Goal: Information Seeking & Learning: Check status

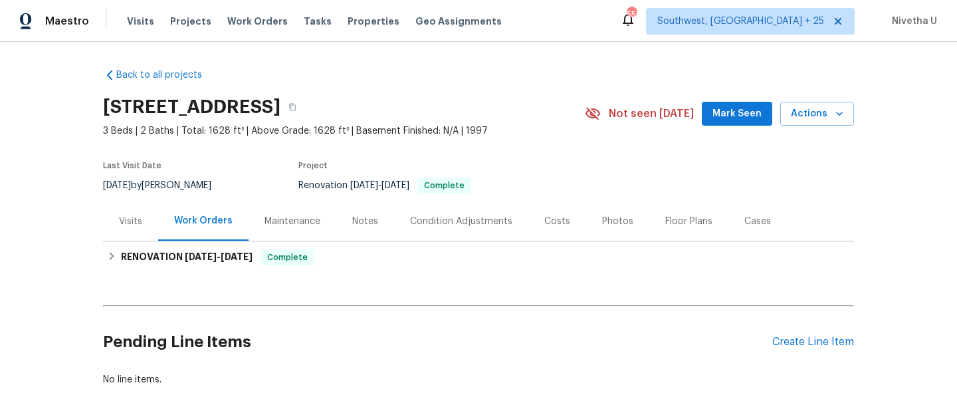
click at [267, 17] on span "Work Orders" at bounding box center [257, 21] width 60 height 13
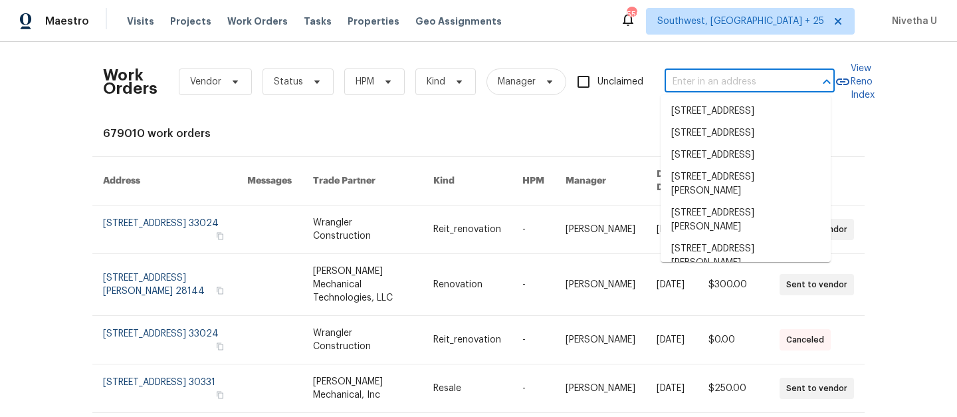
click at [700, 76] on input "text" at bounding box center [730, 82] width 133 height 21
paste input "[STREET_ADDRESS][PERSON_NAME][PERSON_NAME]"
type input "[STREET_ADDRESS][PERSON_NAME][PERSON_NAME]"
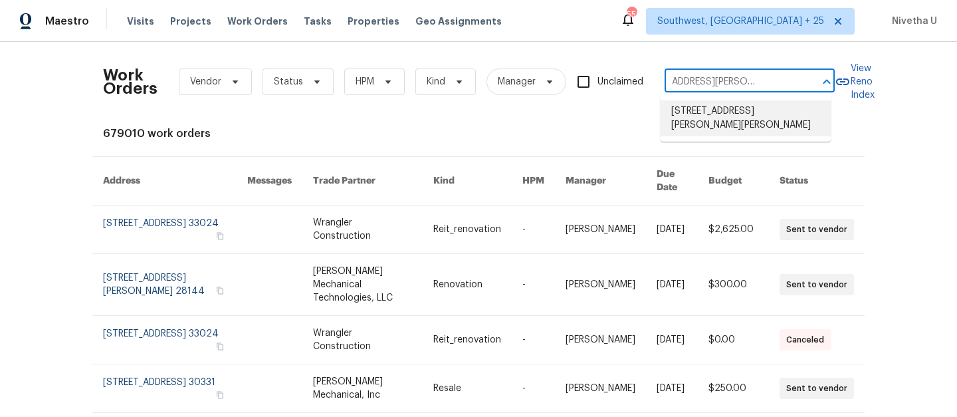
click at [712, 118] on li "[STREET_ADDRESS][PERSON_NAME][PERSON_NAME]" at bounding box center [745, 118] width 170 height 36
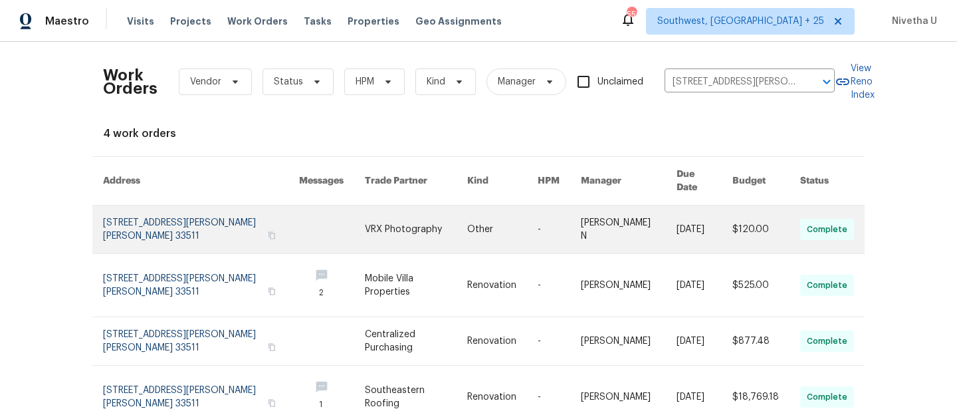
click at [152, 218] on link at bounding box center [201, 229] width 196 height 48
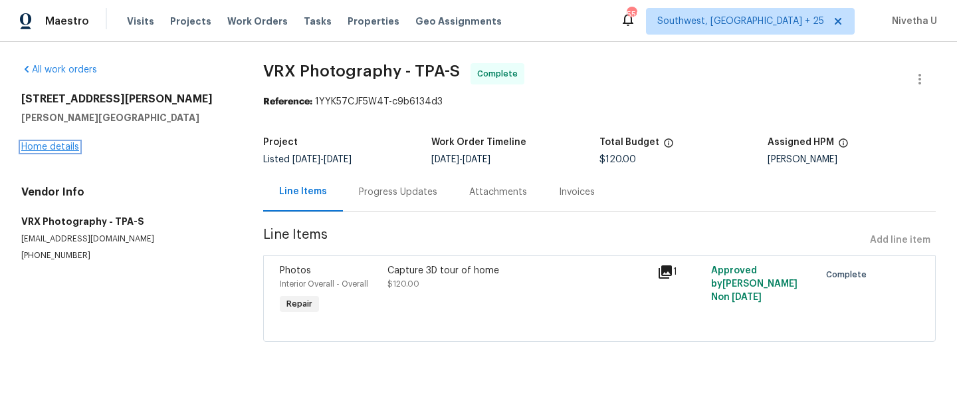
click at [58, 150] on link "Home details" at bounding box center [50, 146] width 58 height 9
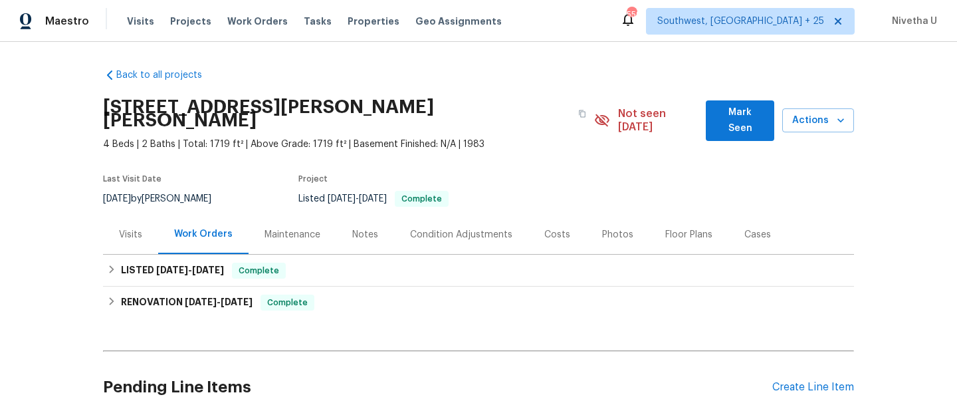
scroll to position [1, 0]
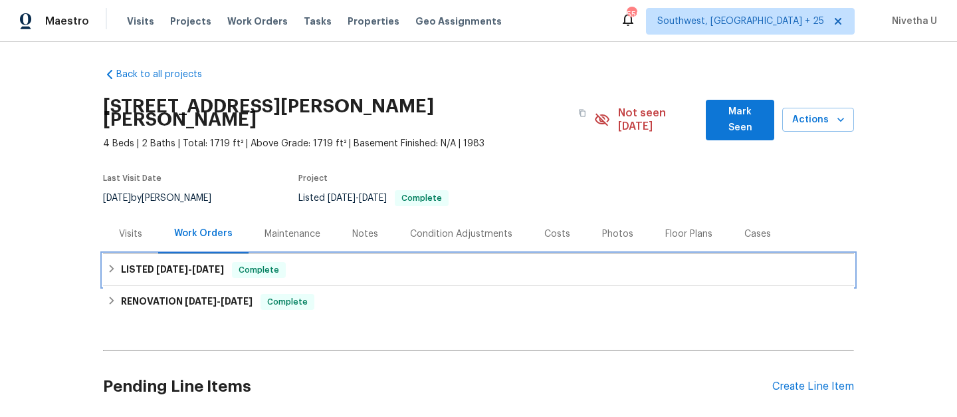
click at [322, 262] on div "LISTED 9/27/25 - 9/29/25 Complete" at bounding box center [478, 270] width 743 height 16
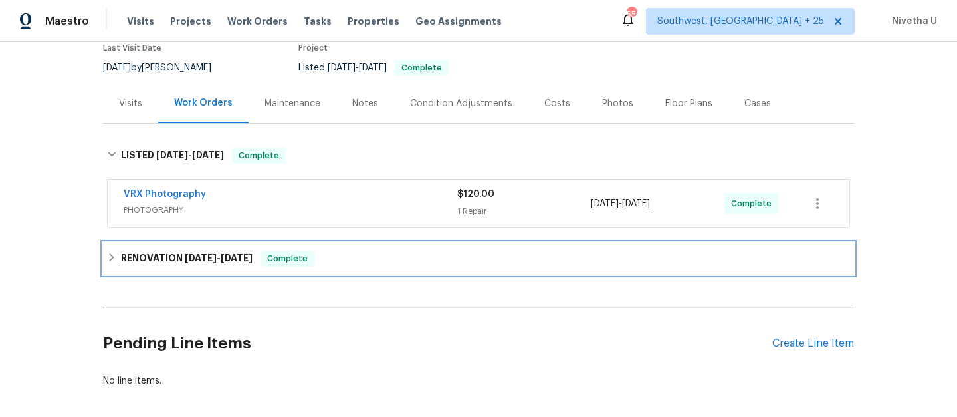
click at [320, 250] on div "RENOVATION 8/5/25 - 9/22/25 Complete" at bounding box center [478, 258] width 743 height 16
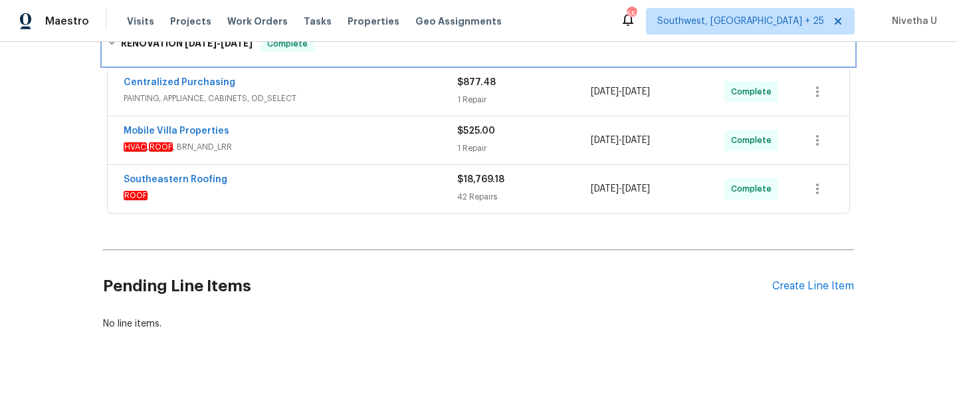
scroll to position [351, 0]
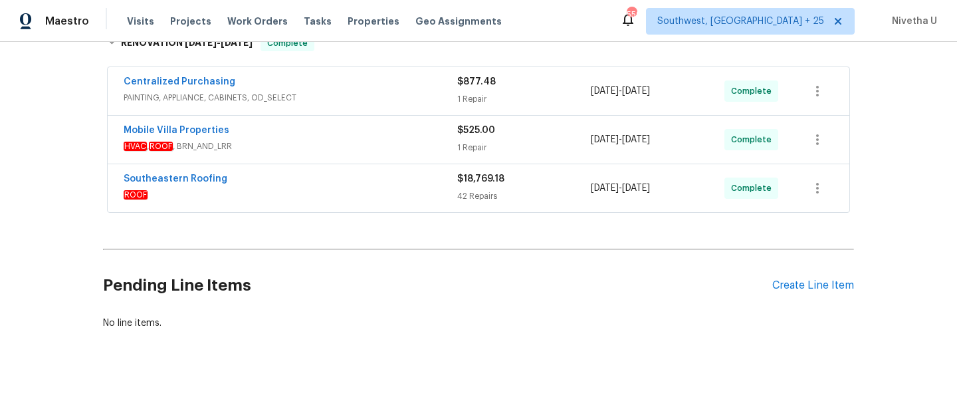
click at [320, 172] on div "Southeastern Roofing" at bounding box center [291, 180] width 334 height 16
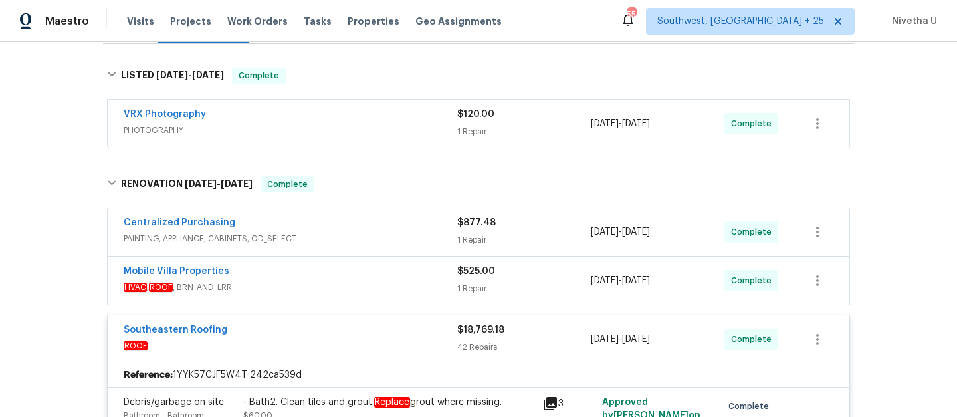
scroll to position [209, 0]
click at [377, 324] on div "Southeastern Roofing" at bounding box center [291, 332] width 334 height 16
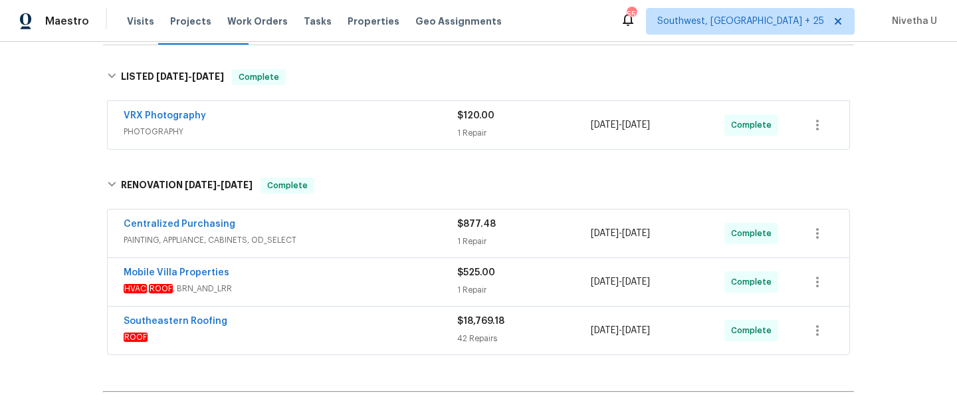
click at [391, 101] on div "VRX Photography PHOTOGRAPHY $120.00 1 Repair 9/27/2025 - 9/29/2025 Complete" at bounding box center [479, 125] width 742 height 48
click at [390, 110] on div "VRX Photography" at bounding box center [291, 117] width 334 height 16
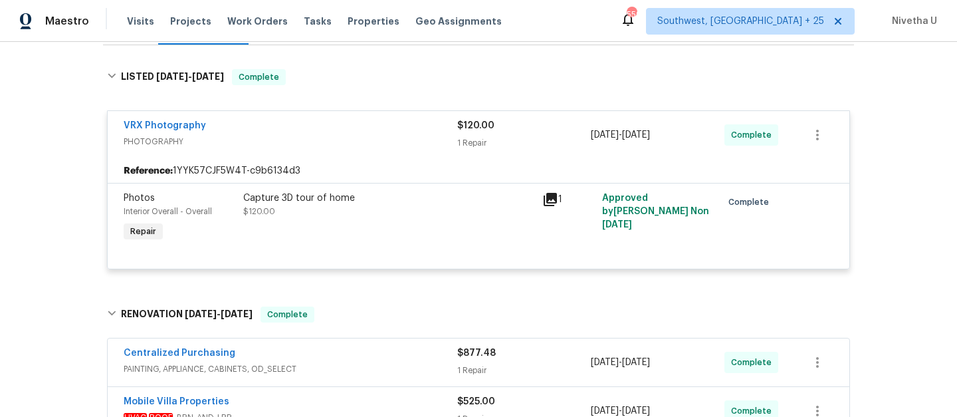
click at [390, 119] on div "VRX Photography" at bounding box center [291, 127] width 334 height 16
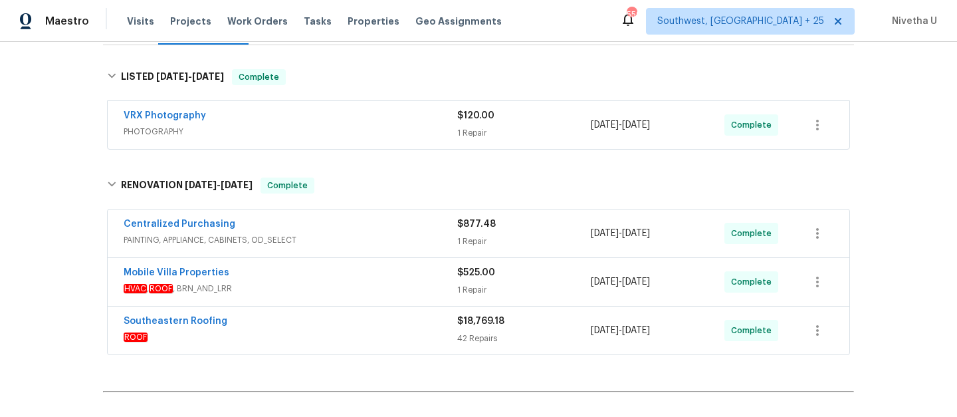
scroll to position [171, 0]
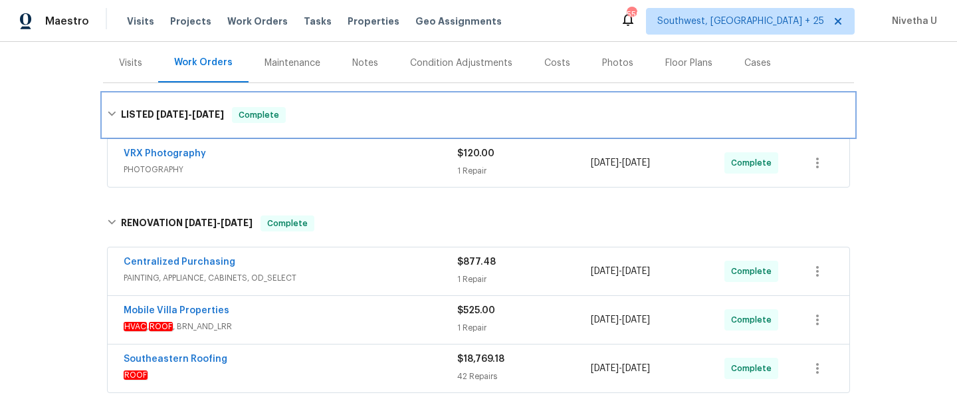
click at [390, 110] on div "LISTED 9/27/25 - 9/29/25 Complete" at bounding box center [478, 115] width 751 height 43
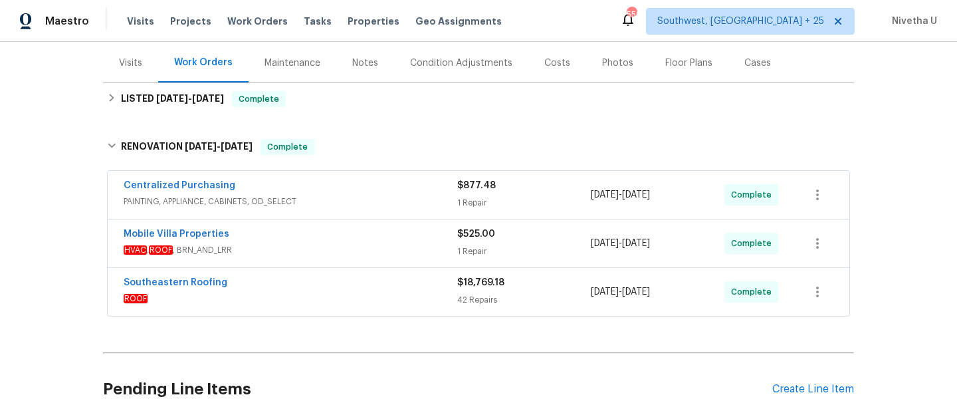
click at [381, 195] on span "PAINTING, APPLIANCE, CABINETS, OD_SELECT" at bounding box center [291, 201] width 334 height 13
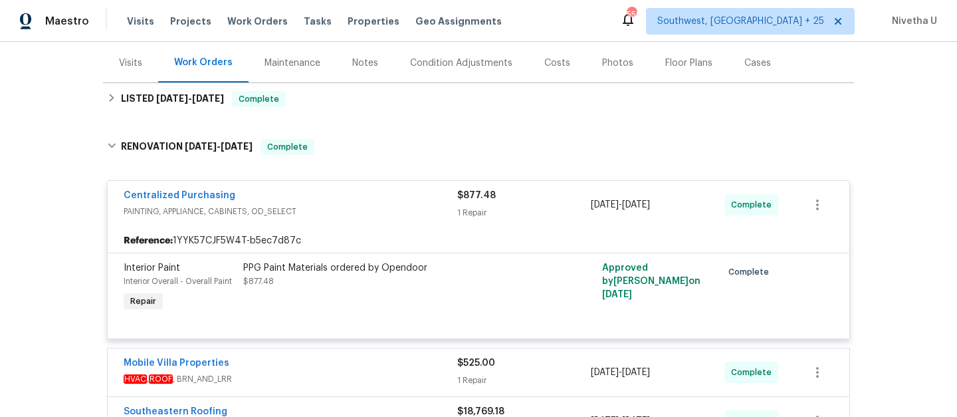
click at [381, 190] on div "Centralized Purchasing" at bounding box center [291, 197] width 334 height 16
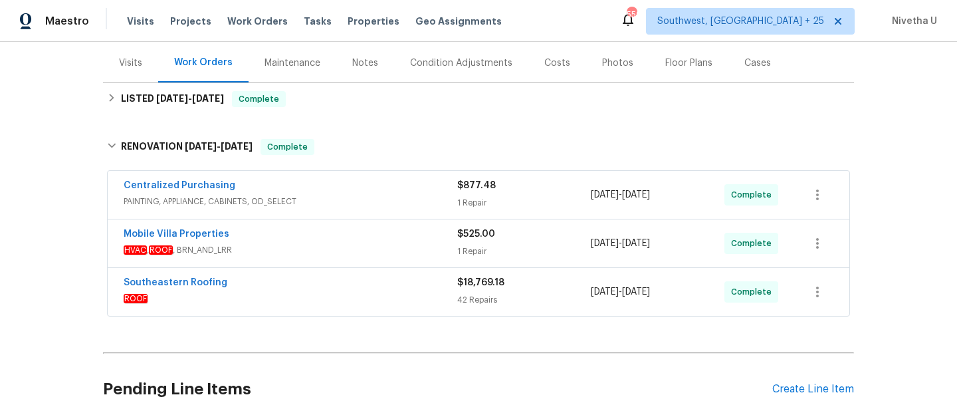
click at [373, 243] on span "HVAC , ROOF , BRN_AND_LRR" at bounding box center [291, 249] width 334 height 13
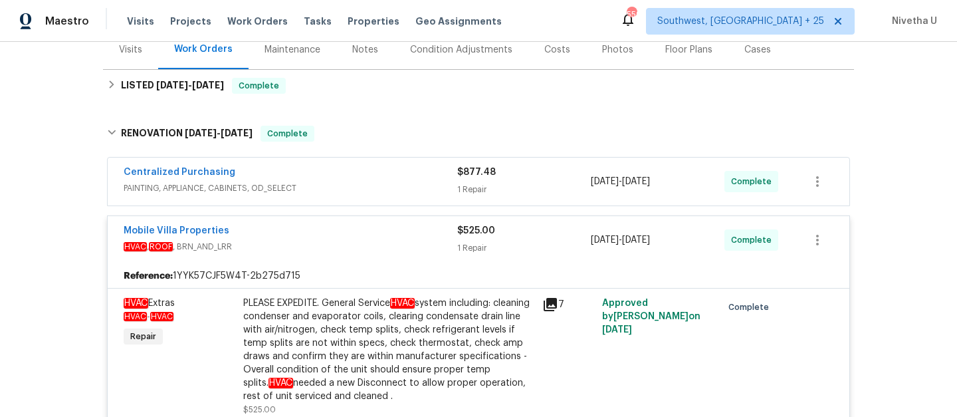
scroll to position [210, 0]
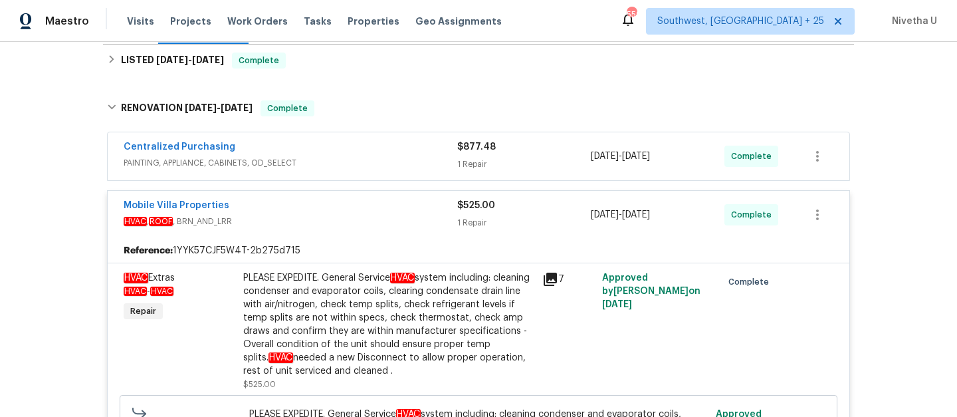
click at [371, 199] on div "Mobile Villa Properties" at bounding box center [291, 207] width 334 height 16
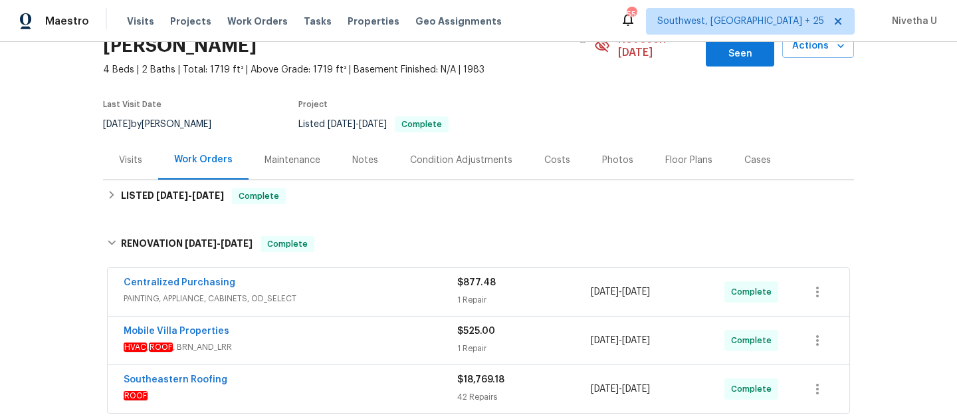
scroll to position [75, 0]
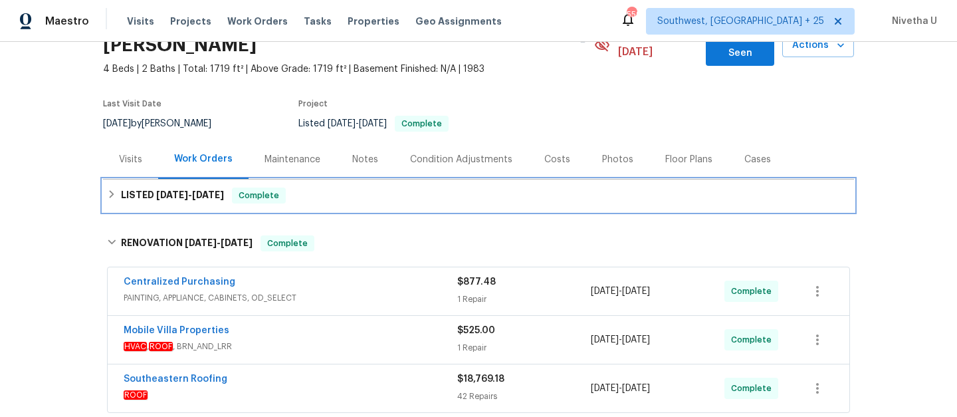
click at [352, 187] on div "LISTED 9/27/25 - 9/29/25 Complete" at bounding box center [478, 195] width 743 height 16
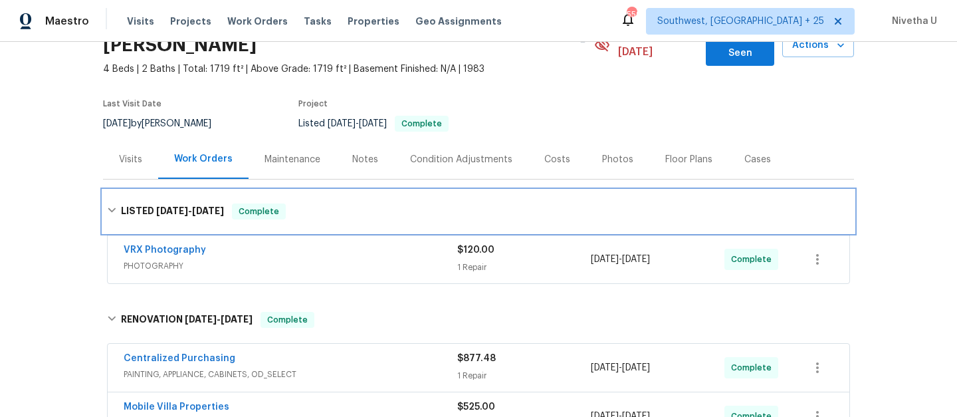
click at [352, 190] on div "LISTED 9/27/25 - 9/29/25 Complete" at bounding box center [478, 211] width 751 height 43
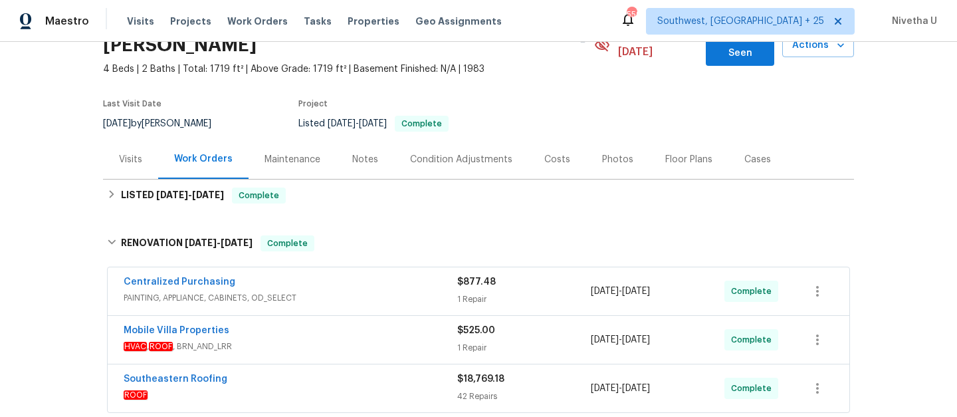
click at [362, 275] on div "Centralized Purchasing" at bounding box center [291, 283] width 334 height 16
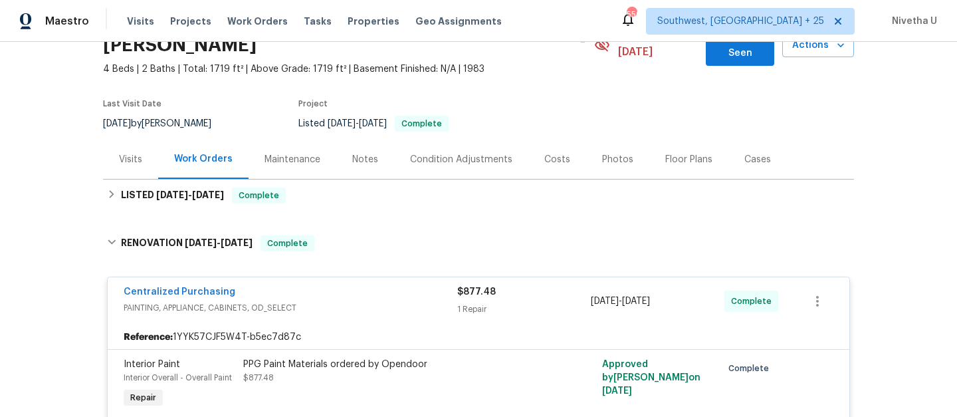
scroll to position [247, 0]
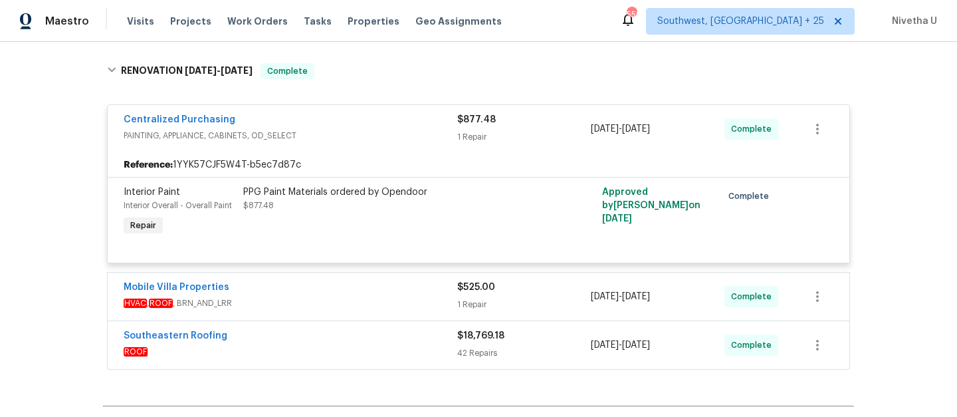
click at [373, 129] on span "PAINTING, APPLIANCE, CABINETS, OD_SELECT" at bounding box center [291, 135] width 334 height 13
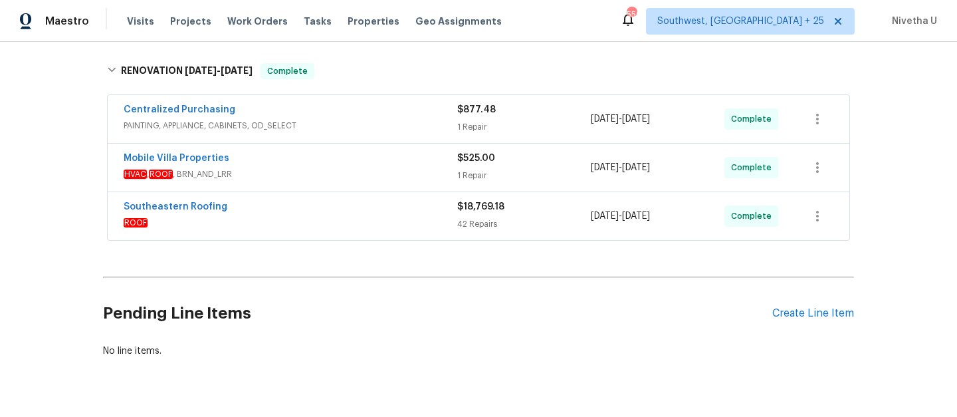
click at [363, 151] on div "Mobile Villa Properties" at bounding box center [291, 159] width 334 height 16
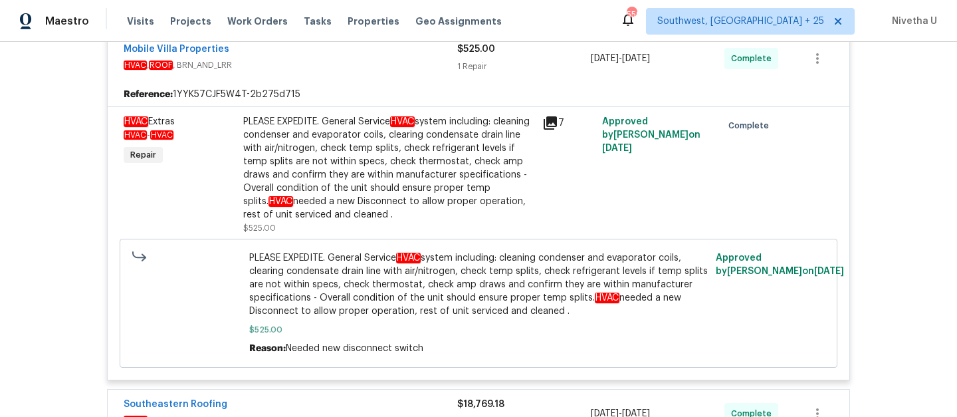
scroll to position [270, 0]
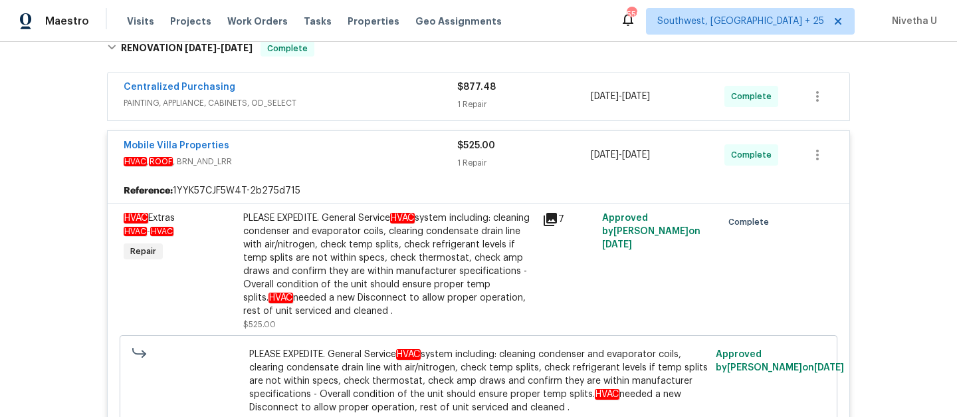
click at [337, 139] on div "Mobile Villa Properties" at bounding box center [291, 147] width 334 height 16
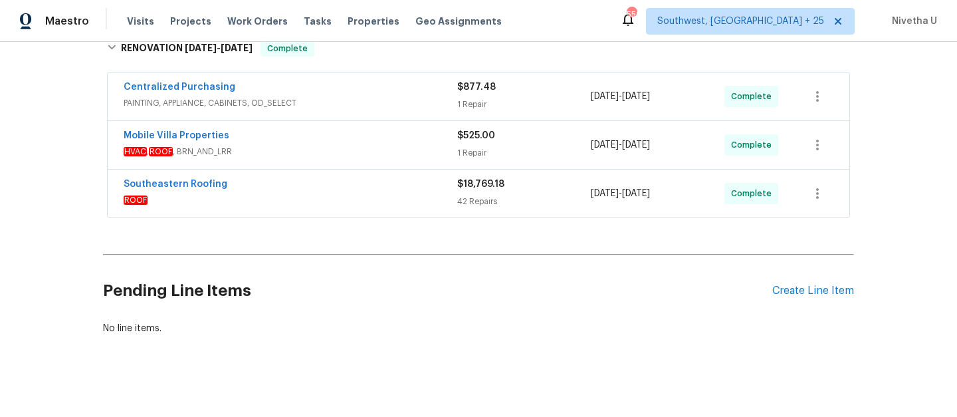
click at [340, 193] on span "ROOF" at bounding box center [291, 199] width 334 height 13
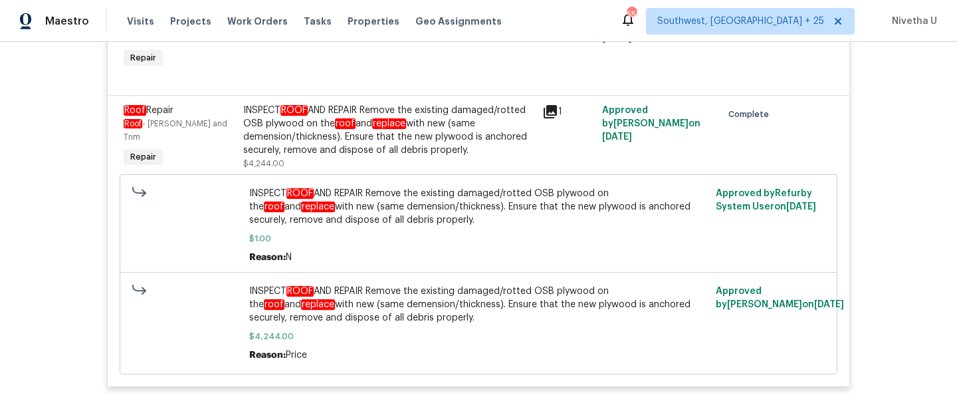
scroll to position [5702, 0]
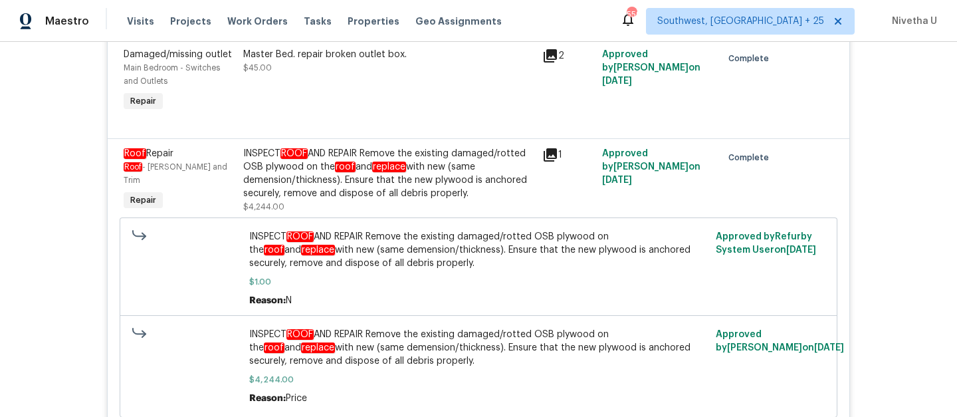
click at [330, 147] on div "INSPECT ROOF AND REPAIR Remove the existing damaged/rotted OSB plywood on the r…" at bounding box center [388, 173] width 291 height 53
drag, startPoint x: 454, startPoint y: 122, endPoint x: 351, endPoint y: 135, distance: 103.8
click at [351, 147] on div "INSPECT ROOF AND REPAIR Remove the existing damaged/rotted OSB plywood on the r…" at bounding box center [388, 173] width 291 height 53
copy div "damaged/rotted OSB plywood on the roof"
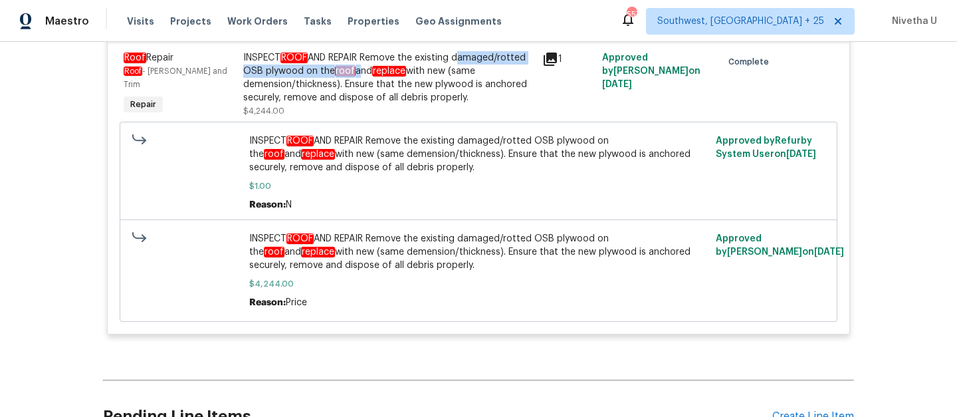
scroll to position [5821, 0]
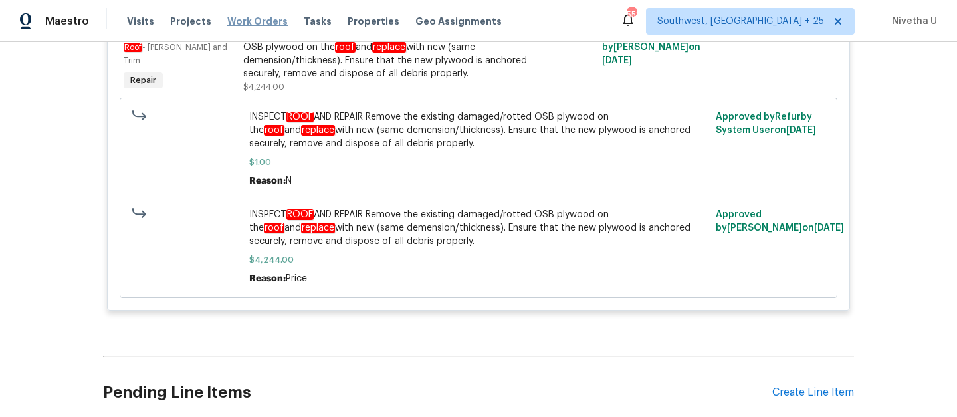
click at [240, 19] on span "Work Orders" at bounding box center [257, 21] width 60 height 13
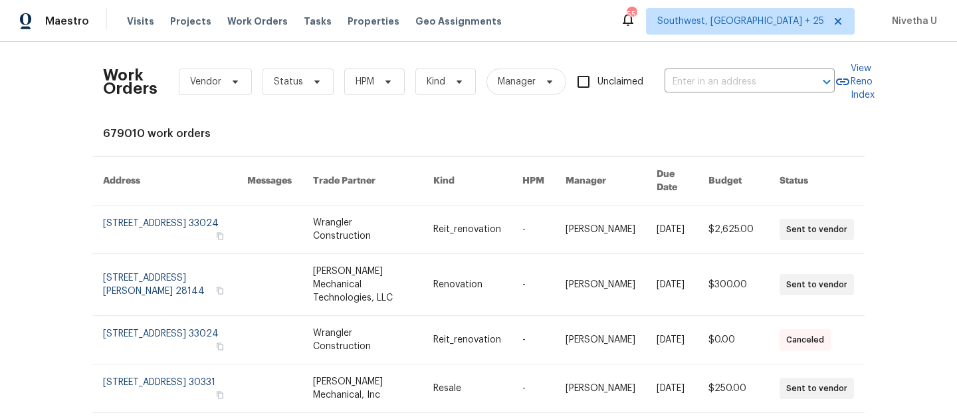
click at [698, 92] on div "Work Orders Vendor Status HPM Kind Manager Unclaimed ​" at bounding box center [469, 81] width 732 height 58
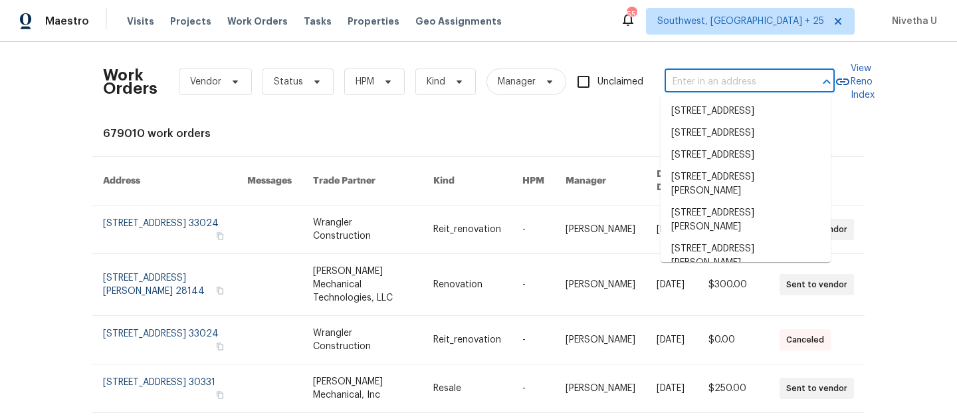
click at [696, 85] on input "text" at bounding box center [730, 82] width 133 height 21
paste input "15431 105th Dr N Jupiter, FL 33478"
type input "15431 105th Dr N Jupiter, FL 33478"
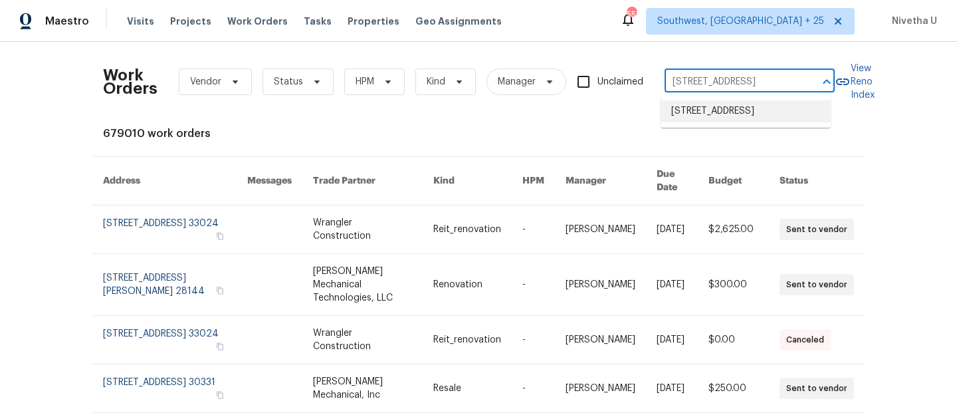
click at [714, 116] on li "15431 105th Dr N, Jupiter, FL 33478" at bounding box center [745, 111] width 170 height 22
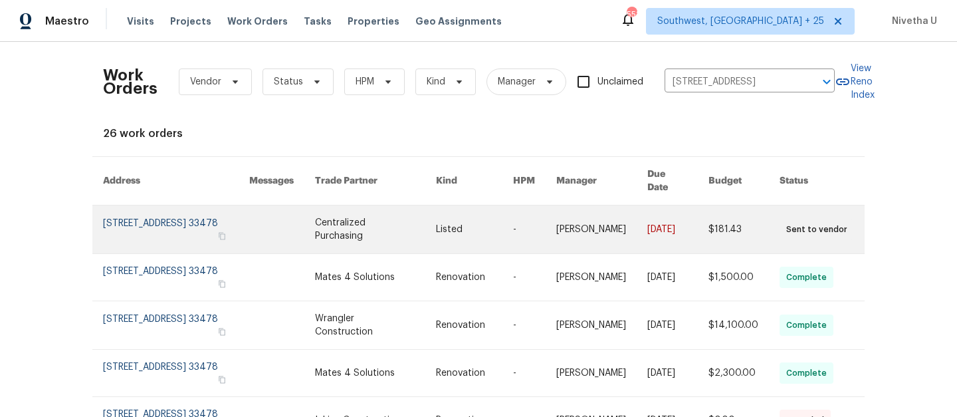
click at [131, 213] on link at bounding box center [176, 229] width 146 height 48
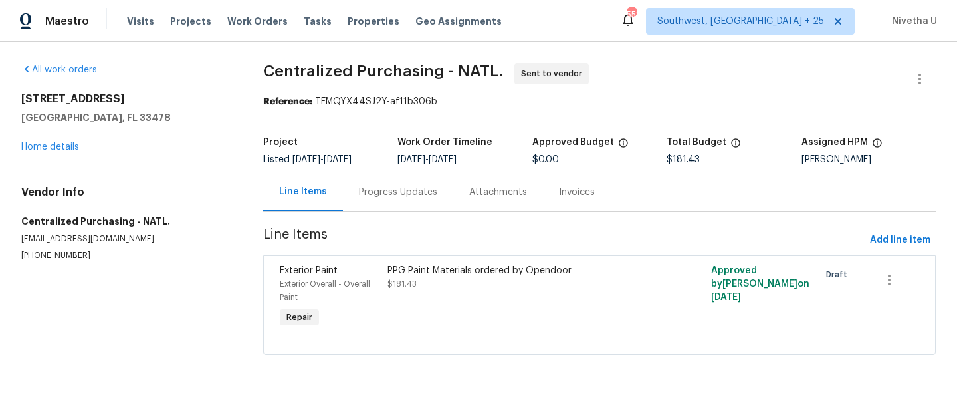
click at [35, 151] on div "15431 105th Dr N Jupiter, FL 33478 Home details" at bounding box center [126, 122] width 210 height 61
click at [35, 146] on link "Home details" at bounding box center [50, 146] width 58 height 9
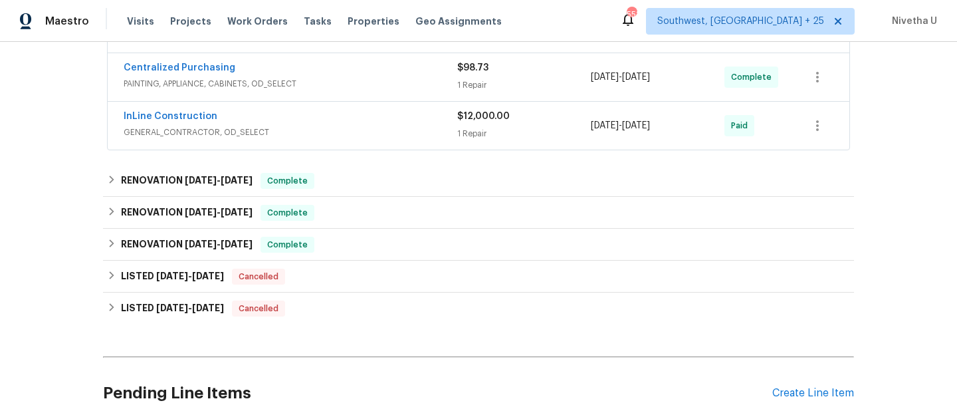
scroll to position [894, 0]
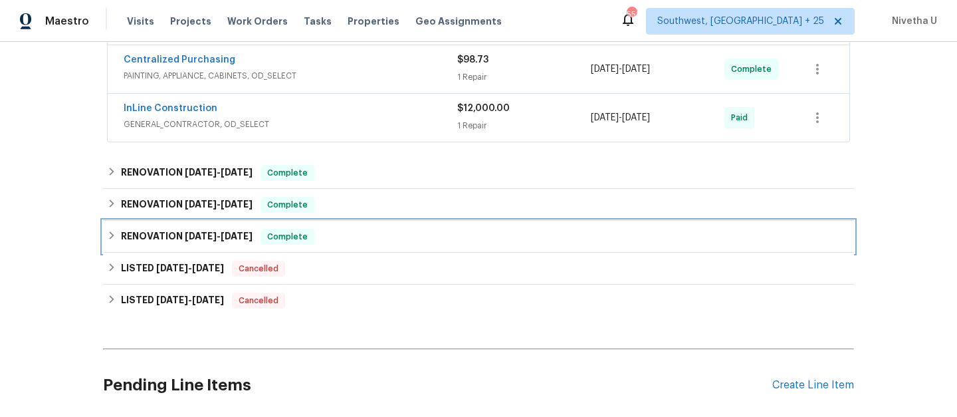
click at [341, 239] on div "RENOVATION 9/19/25 - 9/26/25 Complete" at bounding box center [478, 237] width 743 height 16
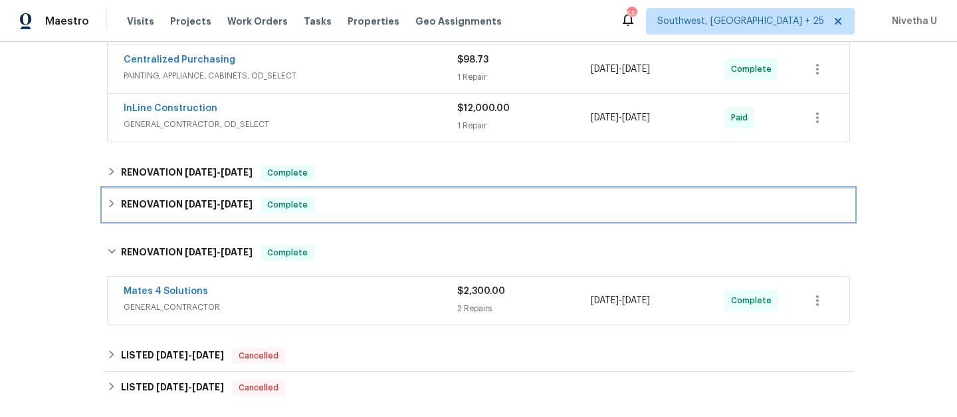
click at [330, 207] on div "RENOVATION 9/30/25 - 10/2/25 Complete" at bounding box center [478, 205] width 743 height 16
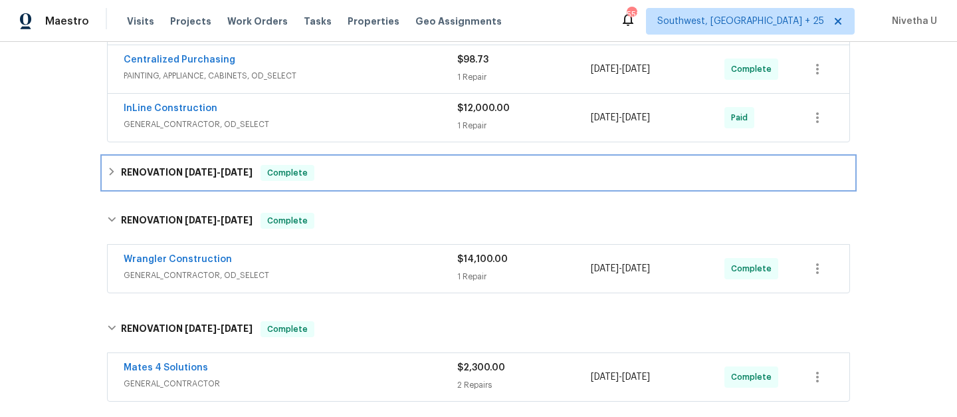
click at [330, 184] on div "RENOVATION 9/30/25 - 10/2/25 Complete" at bounding box center [478, 173] width 751 height 32
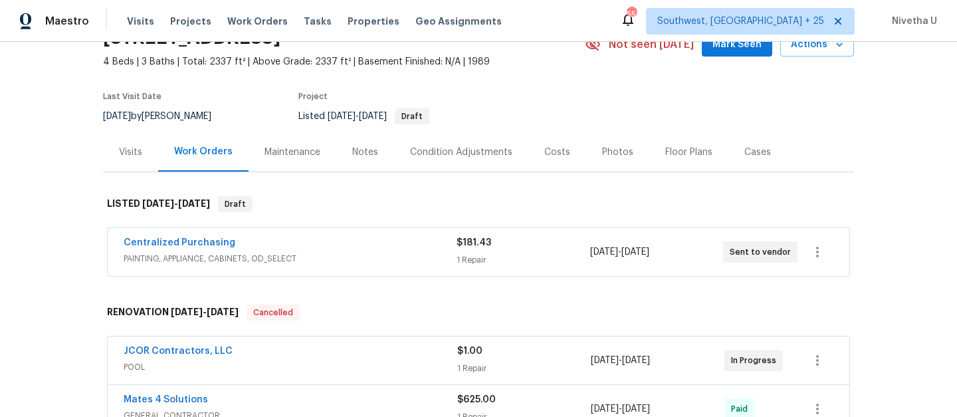
scroll to position [49, 0]
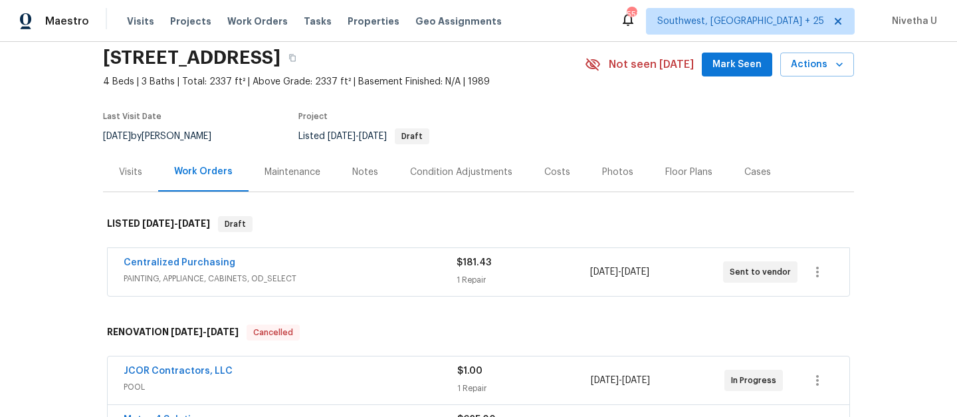
click at [373, 274] on span "PAINTING, APPLIANCE, CABINETS, OD_SELECT" at bounding box center [290, 278] width 333 height 13
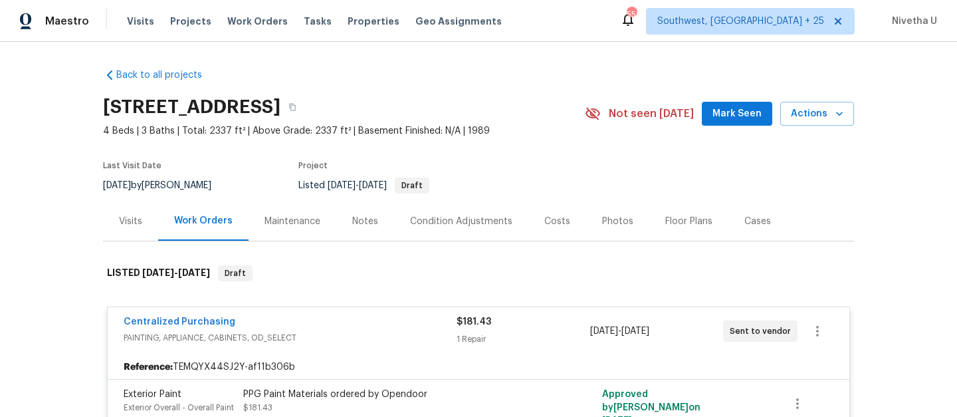
scroll to position [234, 0]
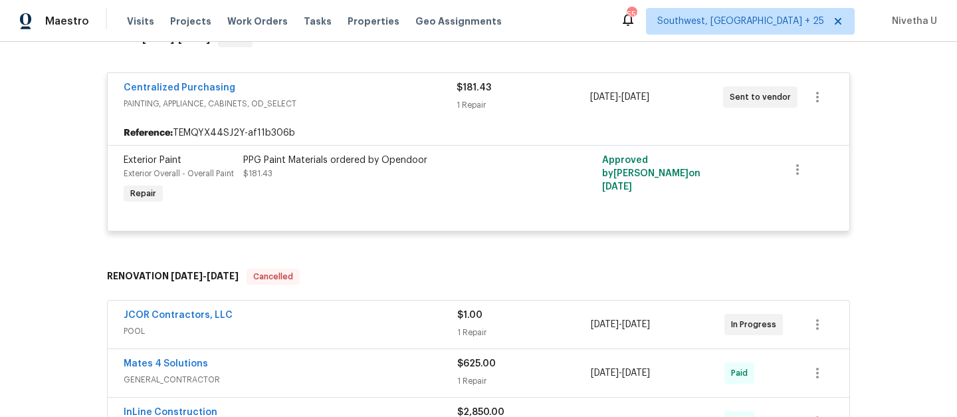
click at [367, 106] on span "PAINTING, APPLIANCE, CABINETS, OD_SELECT" at bounding box center [290, 103] width 333 height 13
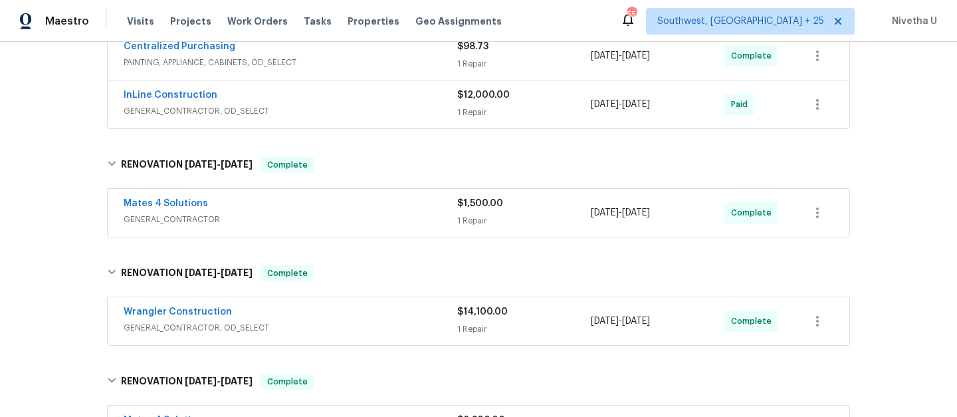
scroll to position [921, 0]
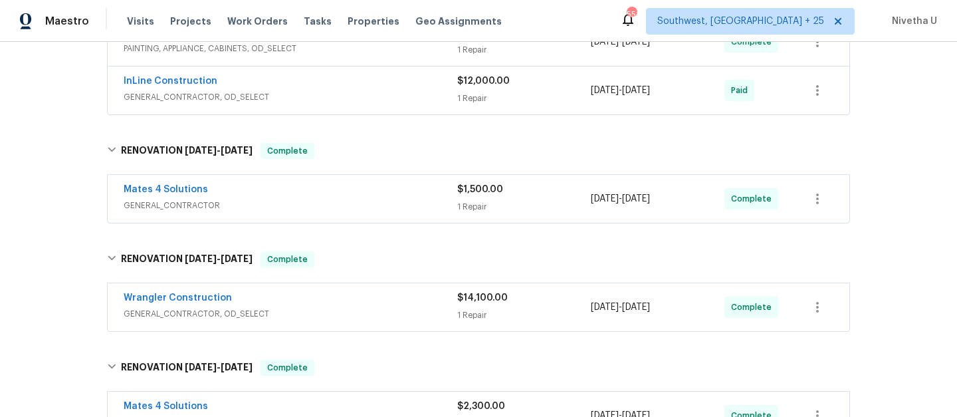
click at [338, 190] on div "Mates 4 Solutions" at bounding box center [291, 191] width 334 height 16
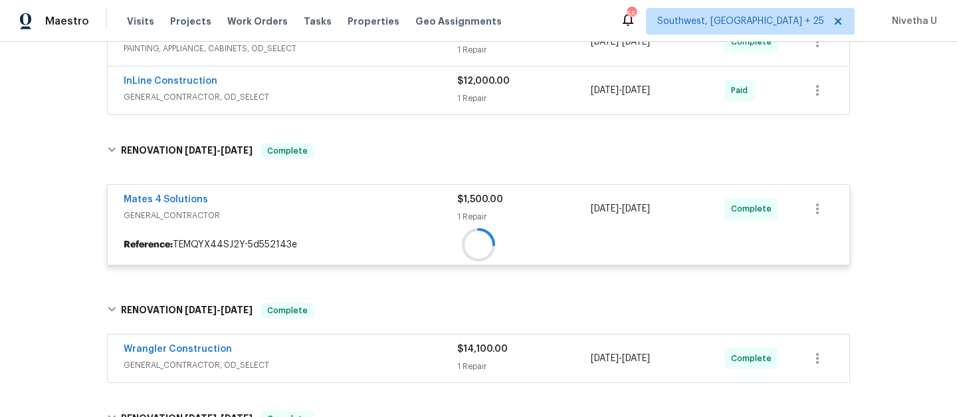
scroll to position [1047, 0]
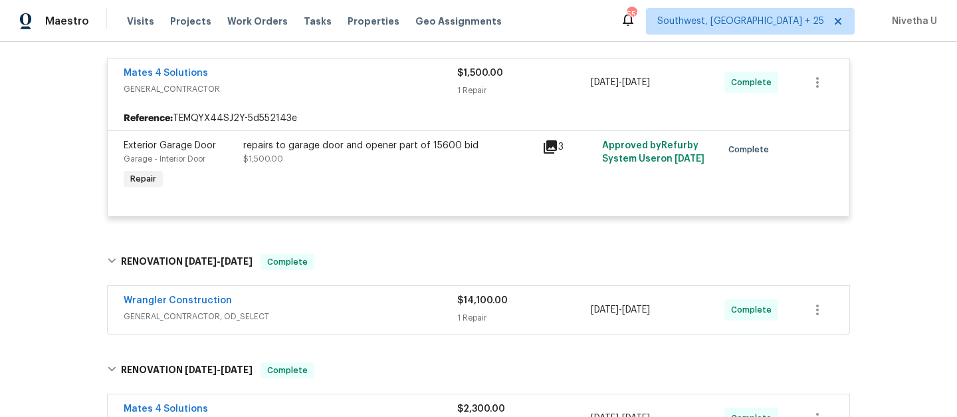
click at [391, 91] on span "GENERAL_CONTRACTOR" at bounding box center [291, 88] width 334 height 13
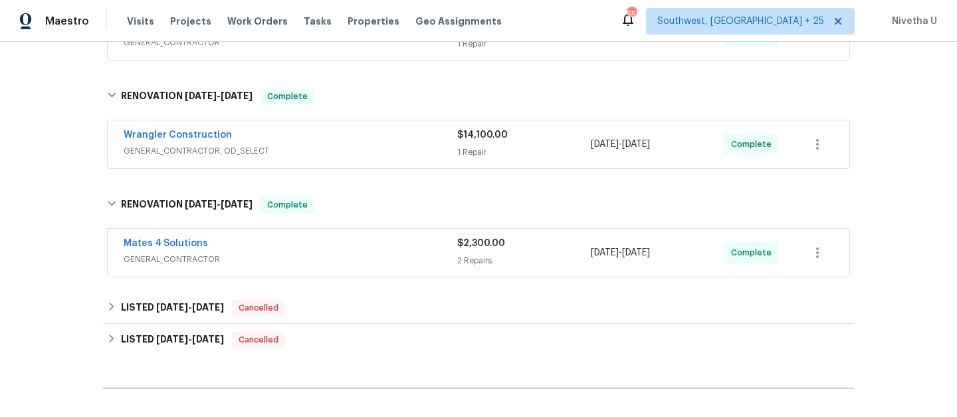
scroll to position [1089, 0]
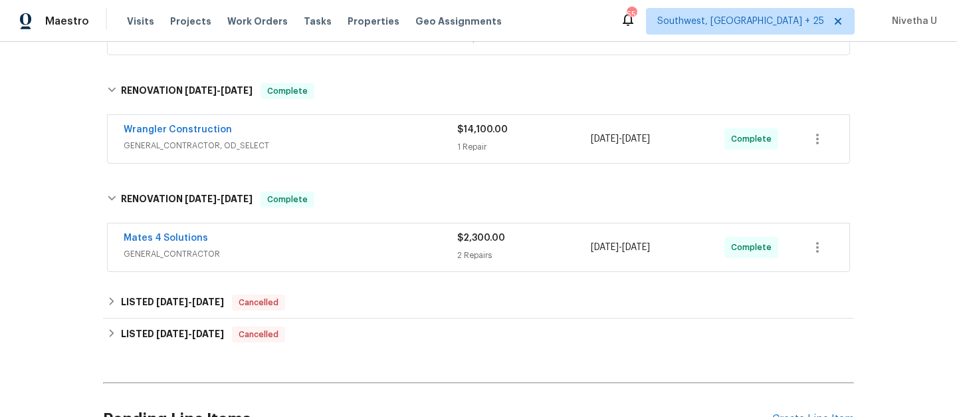
click at [357, 157] on div "Wrangler Construction GENERAL_CONTRACTOR, OD_SELECT $14,100.00 1 Repair 9/30/20…" at bounding box center [479, 139] width 742 height 48
click at [346, 143] on span "GENERAL_CONTRACTOR, OD_SELECT" at bounding box center [291, 145] width 334 height 13
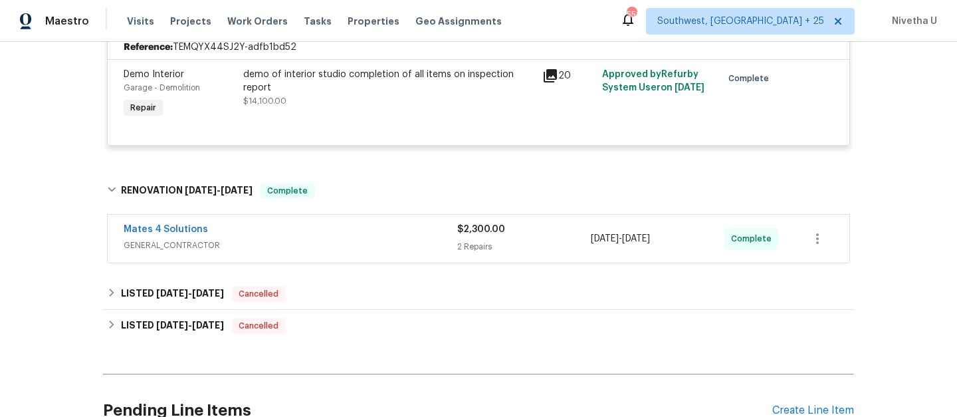
scroll to position [1229, 0]
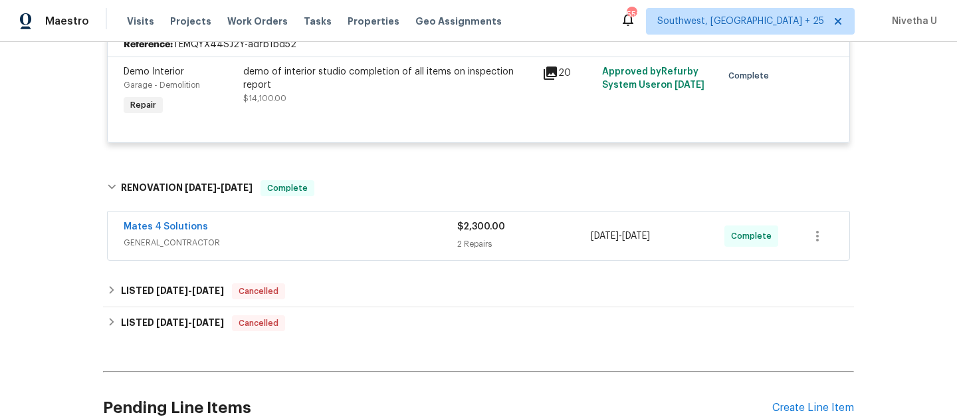
click at [351, 246] on span "GENERAL_CONTRACTOR" at bounding box center [291, 242] width 334 height 13
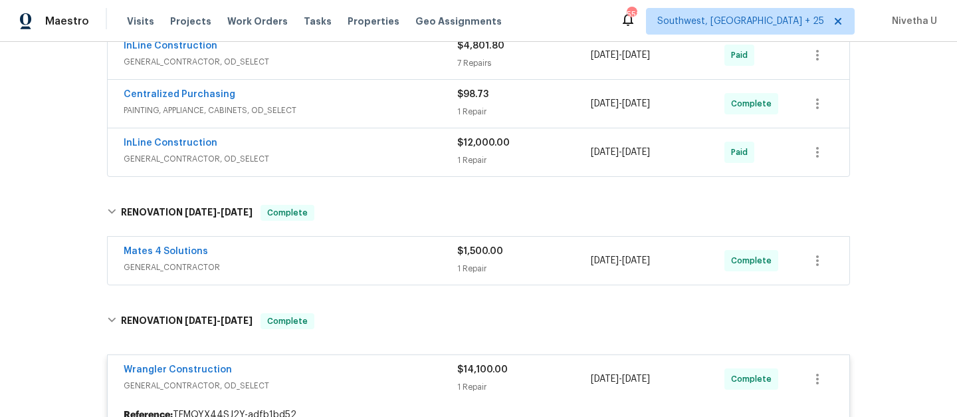
scroll to position [858, 0]
click at [396, 260] on div "Mates 4 Solutions" at bounding box center [291, 253] width 334 height 16
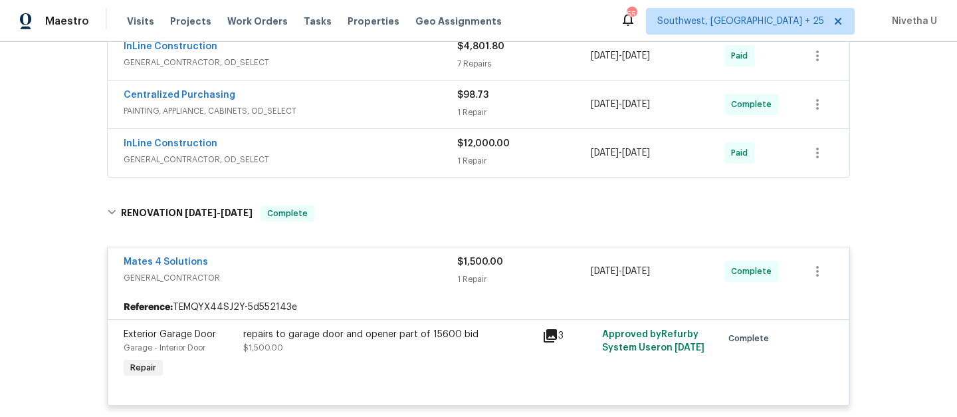
click at [396, 260] on div "Mates 4 Solutions" at bounding box center [291, 263] width 334 height 16
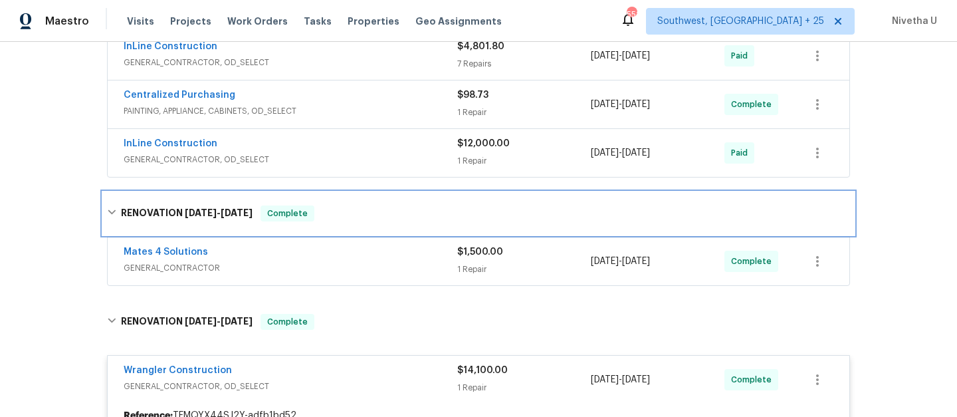
click at [380, 223] on div "RENOVATION 9/30/25 - 10/2/25 Complete" at bounding box center [478, 213] width 751 height 43
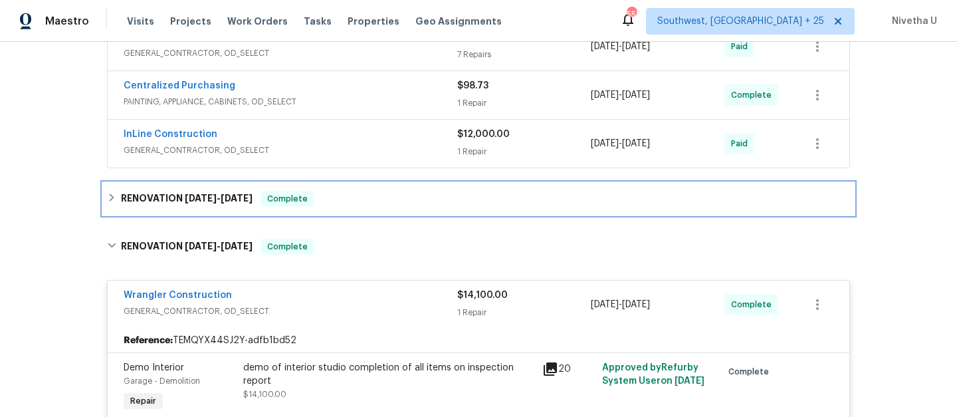
scroll to position [1024, 0]
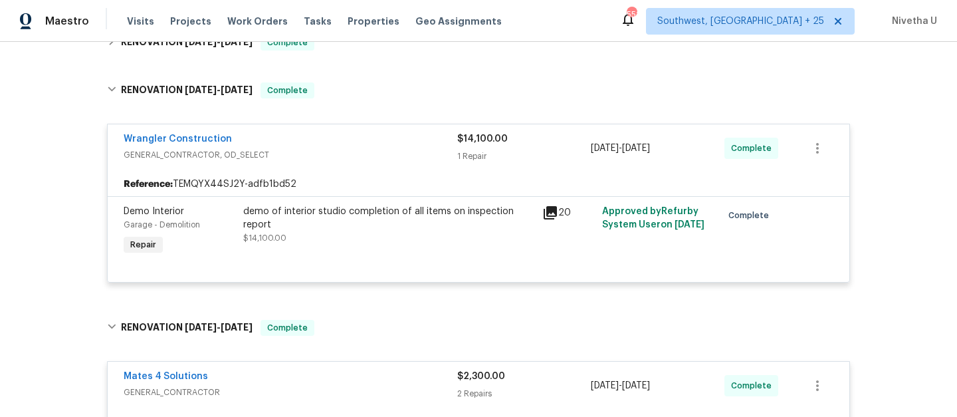
click at [342, 136] on div "Wrangler Construction" at bounding box center [291, 140] width 334 height 16
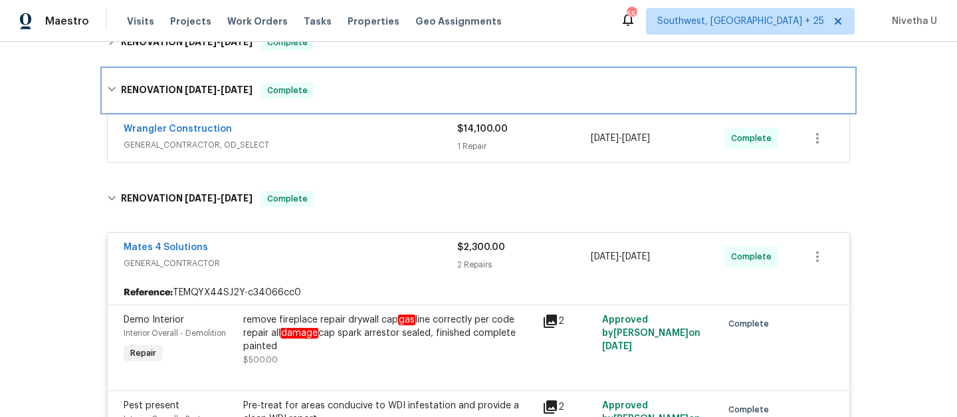
click at [337, 96] on div "RENOVATION 9/30/25 - 10/2/25 Complete" at bounding box center [478, 90] width 743 height 16
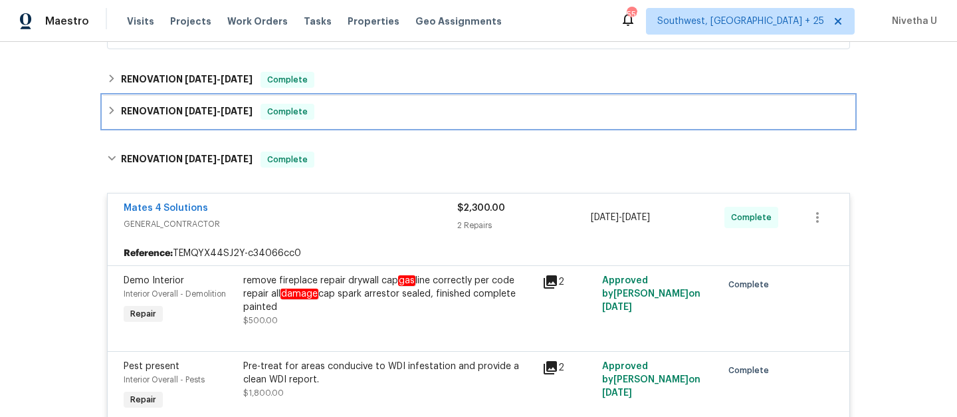
scroll to position [983, 0]
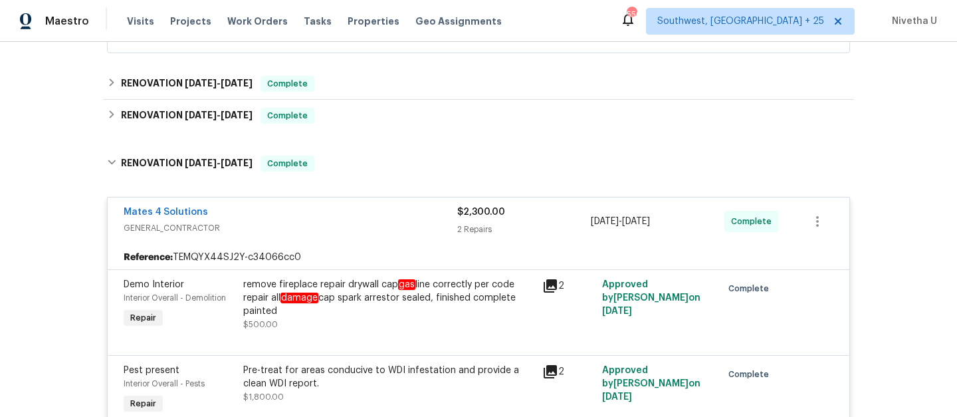
click at [403, 223] on span "GENERAL_CONTRACTOR" at bounding box center [291, 227] width 334 height 13
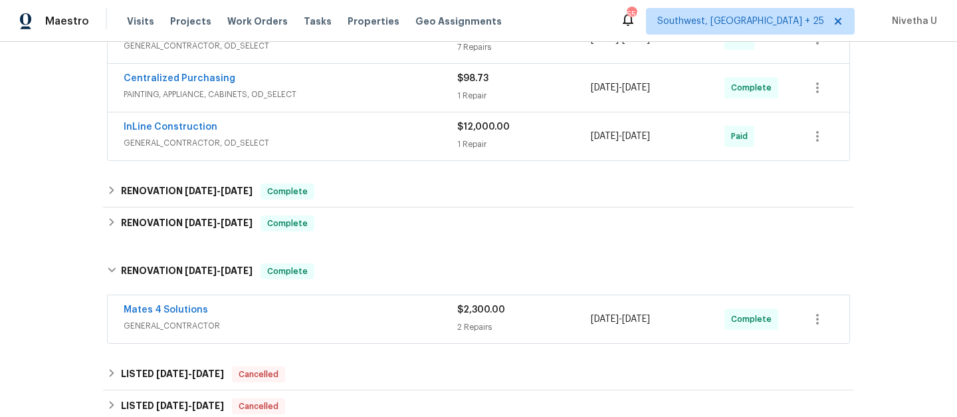
scroll to position [874, 0]
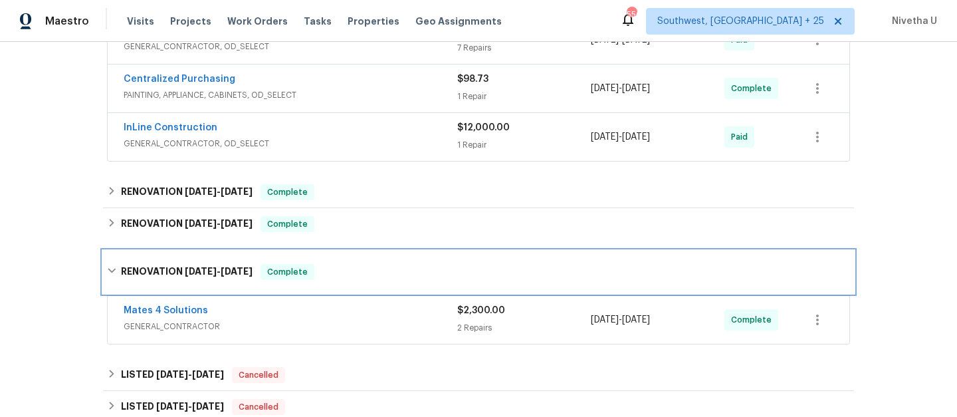
click at [392, 277] on div "RENOVATION 9/19/25 - 9/26/25 Complete" at bounding box center [478, 272] width 743 height 16
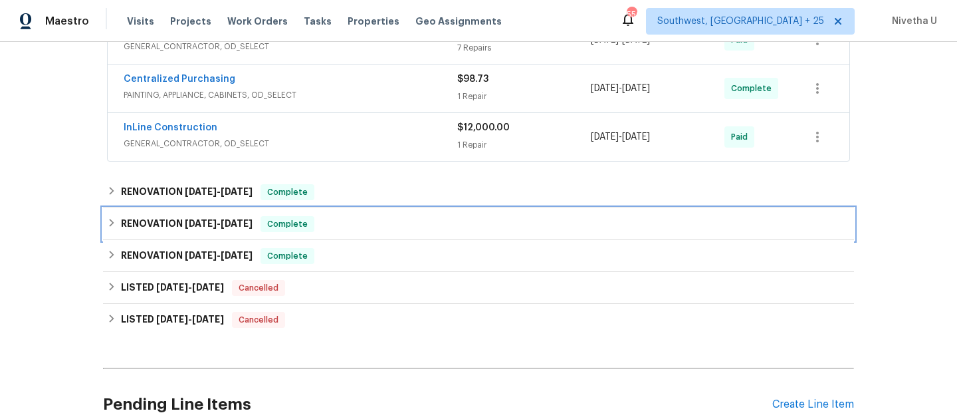
click at [359, 219] on div "RENOVATION 9/30/25 - 10/2/25 Complete" at bounding box center [478, 224] width 743 height 16
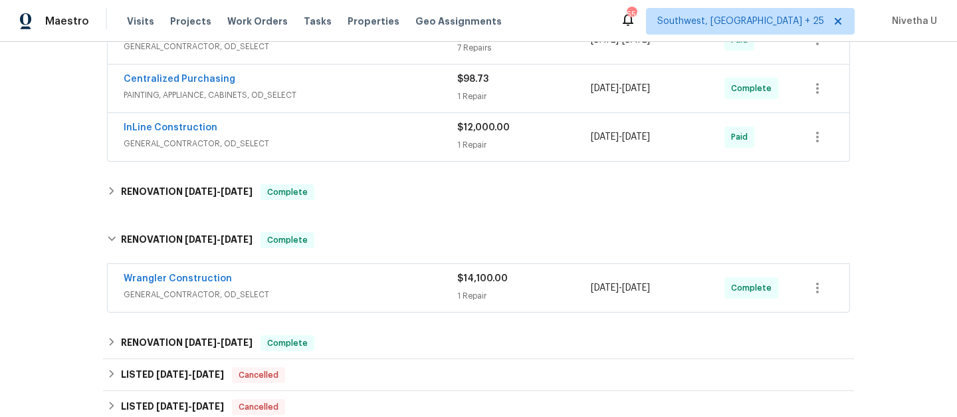
click at [379, 292] on span "GENERAL_CONTRACTOR, OD_SELECT" at bounding box center [291, 294] width 334 height 13
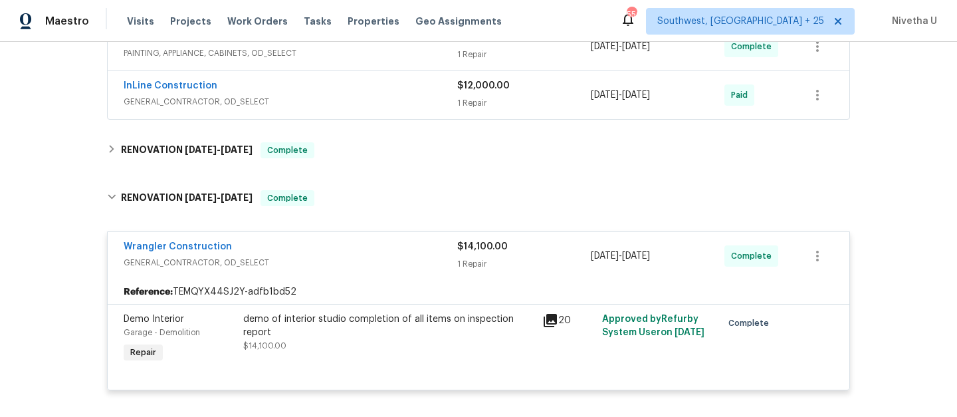
scroll to position [914, 0]
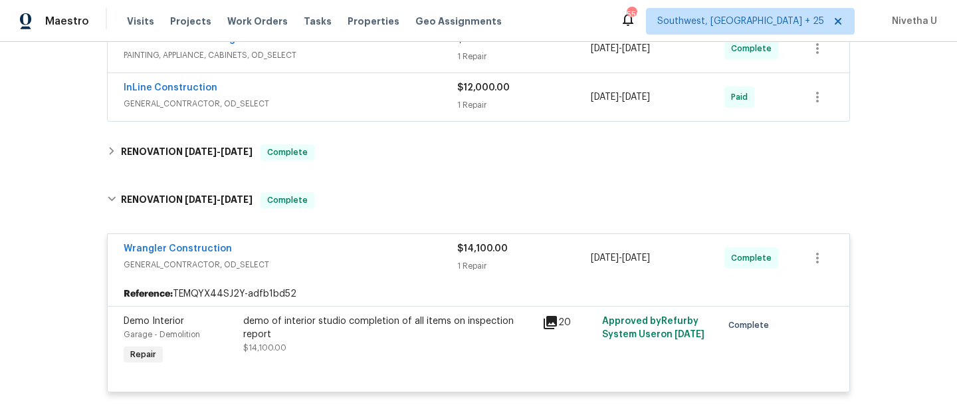
click at [363, 250] on div "Wrangler Construction" at bounding box center [291, 250] width 334 height 16
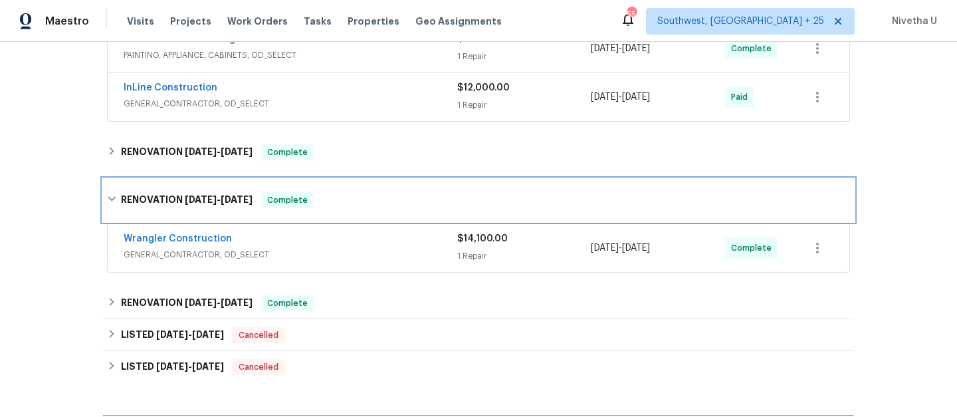
click at [363, 200] on div "RENOVATION 9/30/25 - 10/2/25 Complete" at bounding box center [478, 200] width 743 height 16
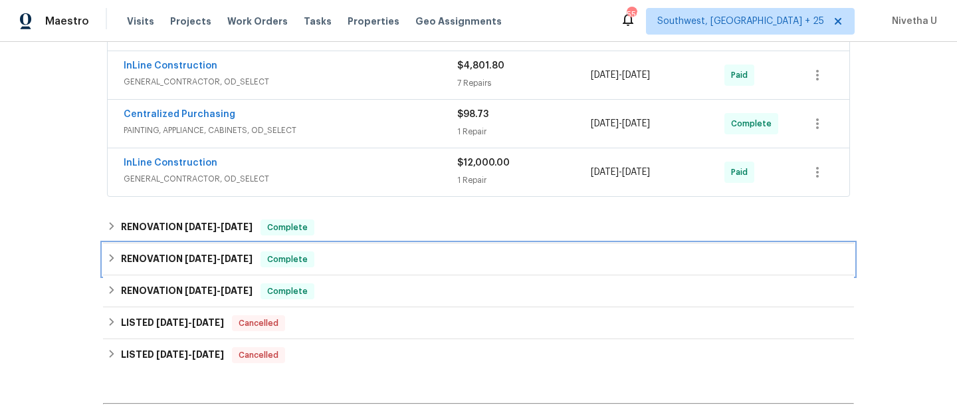
scroll to position [831, 0]
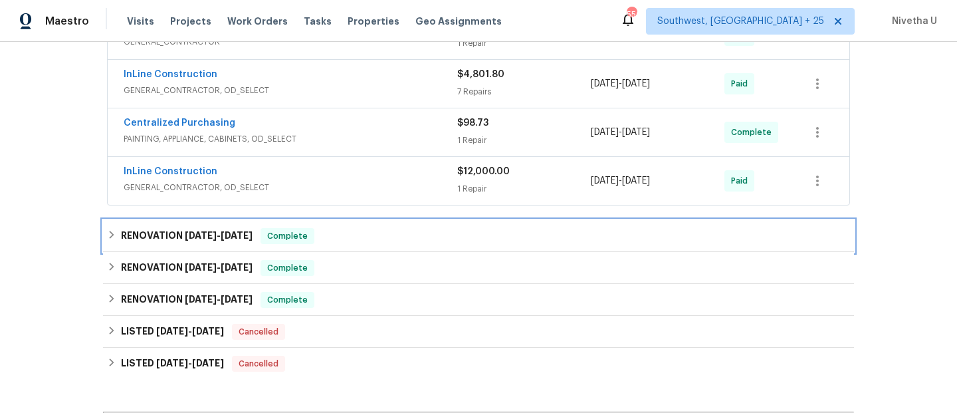
click at [354, 235] on div "RENOVATION 9/30/25 - 10/2/25 Complete" at bounding box center [478, 236] width 743 height 16
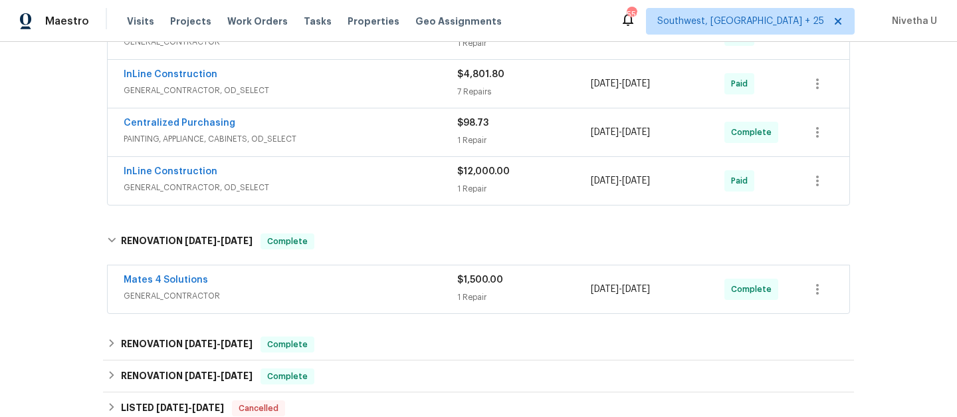
click at [365, 280] on div "Mates 4 Solutions" at bounding box center [291, 281] width 334 height 16
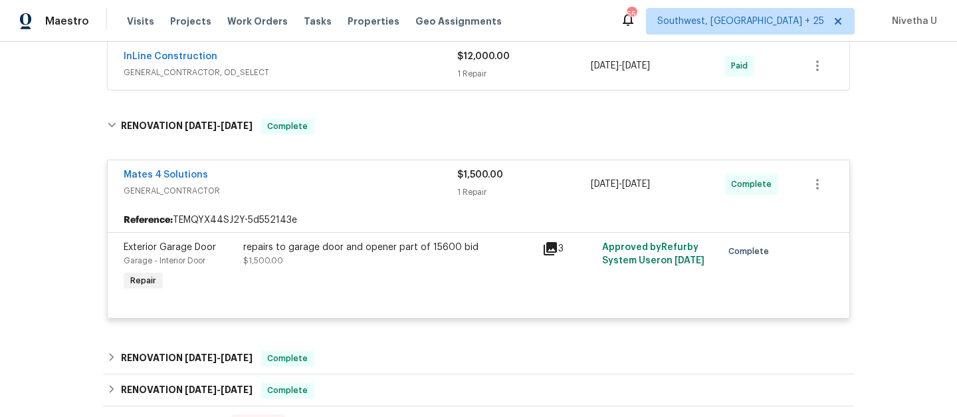
scroll to position [935, 0]
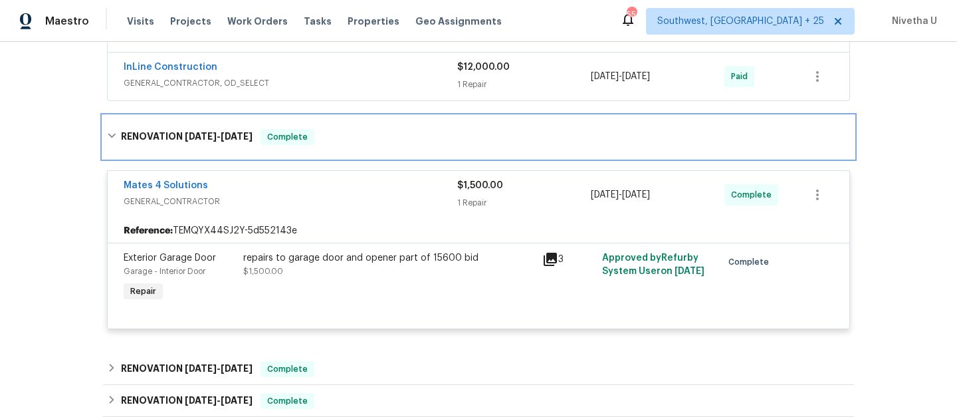
click at [341, 128] on div "RENOVATION 9/30/25 - 10/2/25 Complete" at bounding box center [478, 137] width 751 height 43
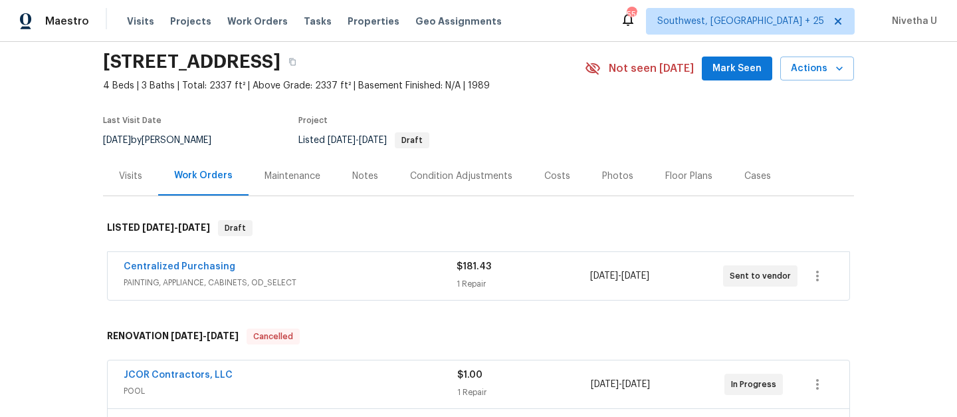
scroll to position [37, 0]
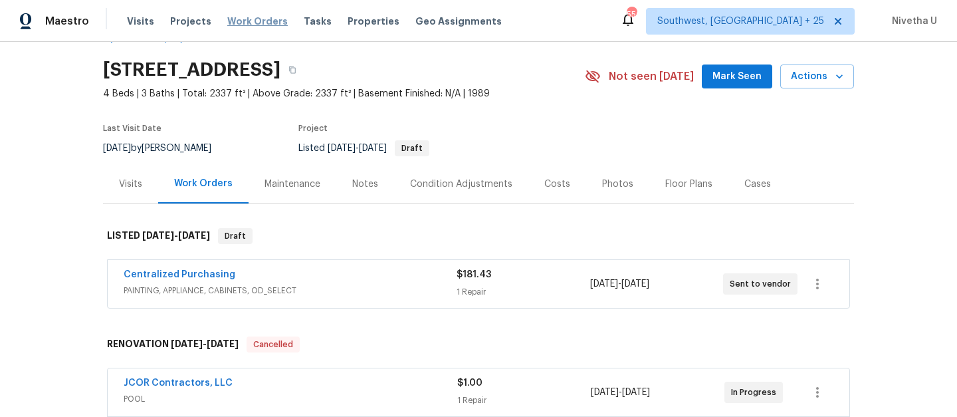
click at [230, 25] on span "Work Orders" at bounding box center [257, 21] width 60 height 13
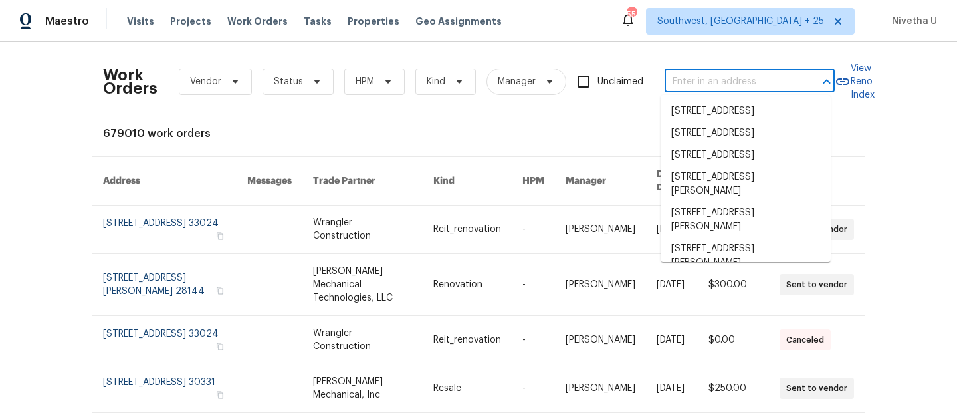
click at [749, 74] on input "text" at bounding box center [730, 82] width 133 height 21
paste input "32436 Fern Parke Way Fernandina Beach, FL 32034"
type input "32436 Fern Parke Way Fernandina Beach, FL 32034"
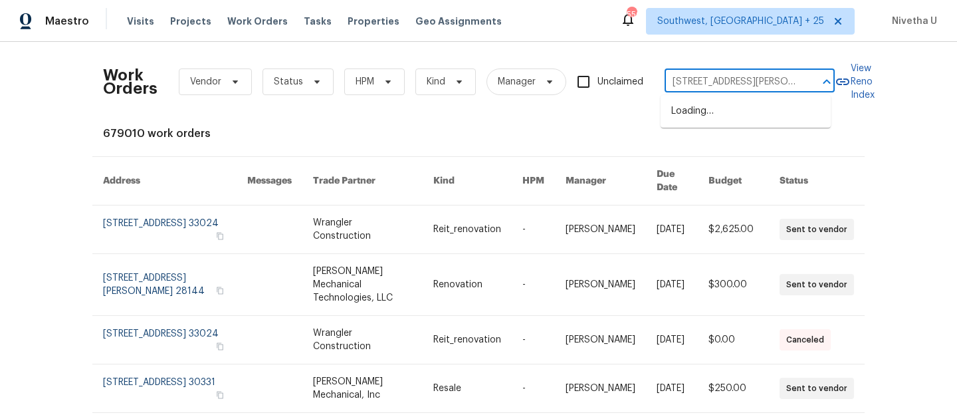
scroll to position [0, 97]
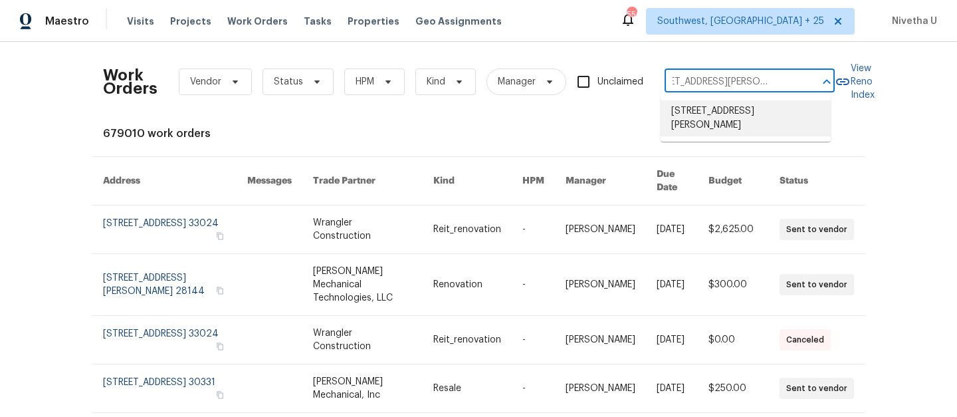
click at [732, 108] on li "32436 Fern Parke Way, Fernandina Beach, FL 32034" at bounding box center [745, 118] width 170 height 36
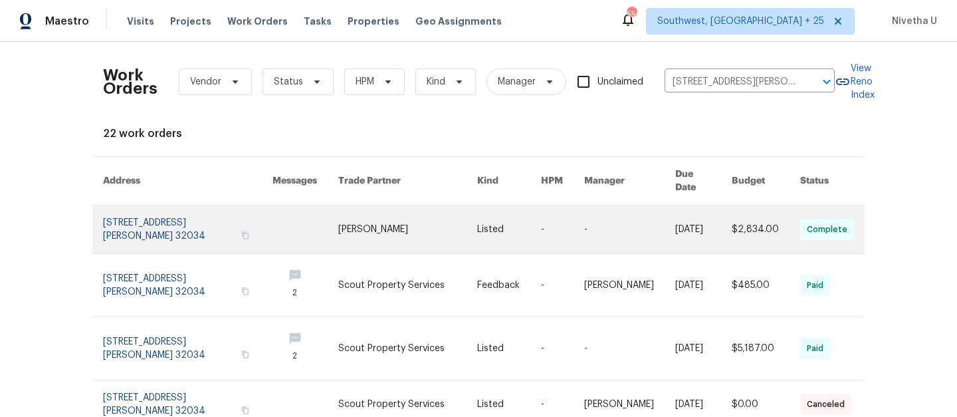
click at [188, 207] on link at bounding box center [187, 229] width 169 height 48
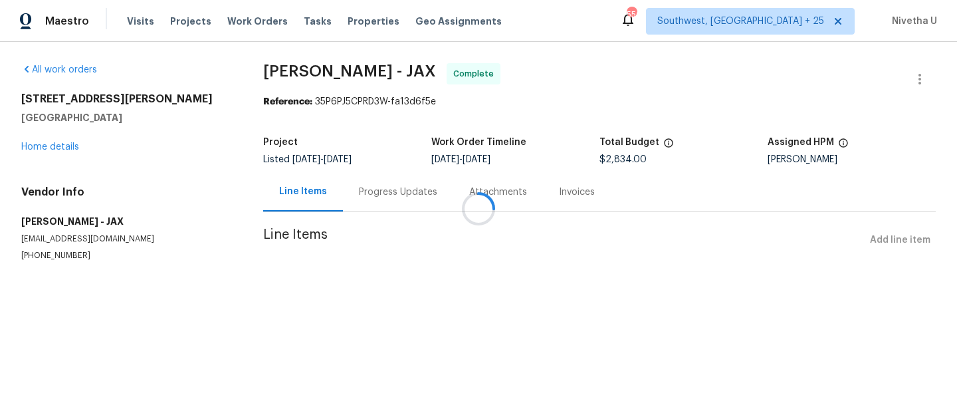
click at [55, 144] on div at bounding box center [478, 208] width 957 height 417
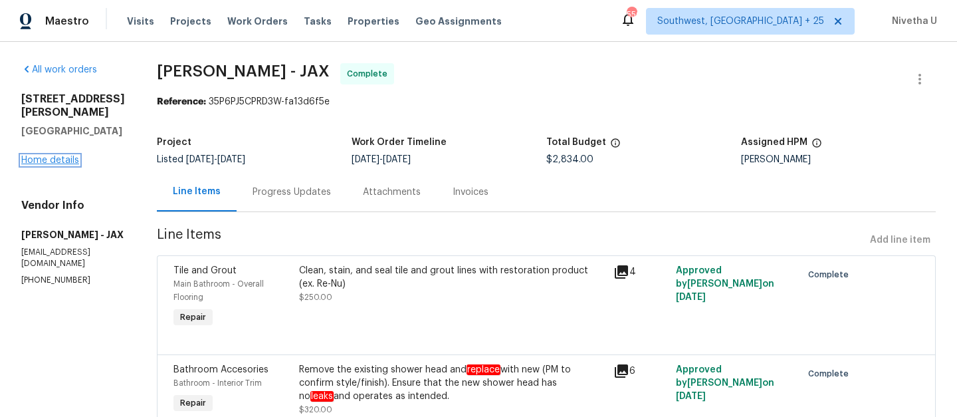
click at [53, 155] on link "Home details" at bounding box center [50, 159] width 58 height 9
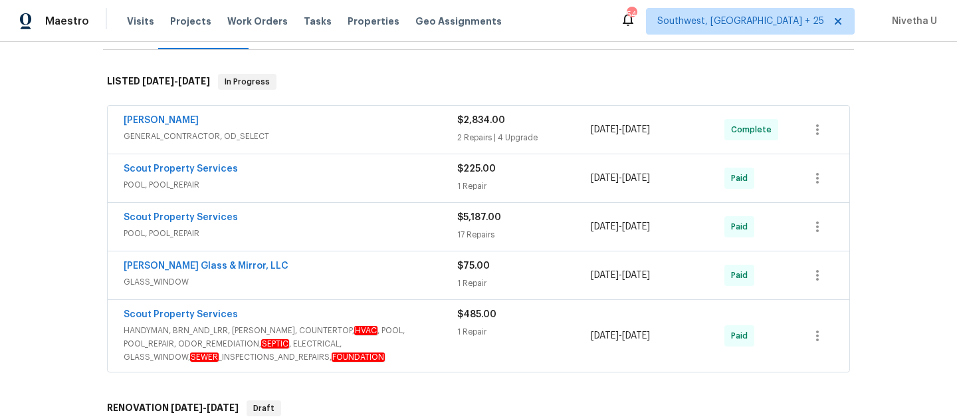
scroll to position [170, 0]
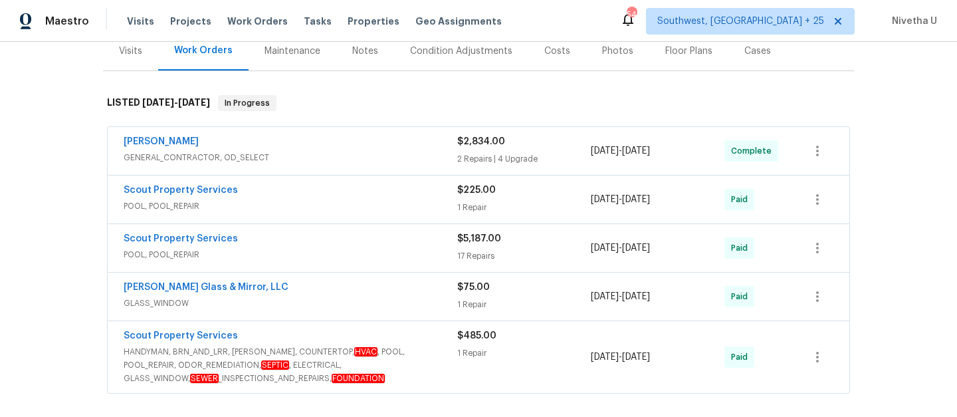
click at [429, 375] on span "HANDYMAN, BRN_AND_LRR, WELLS, COUNTERTOP, HVAC , POOL, POOL_REPAIR, ODOR_REMEDI…" at bounding box center [291, 365] width 334 height 40
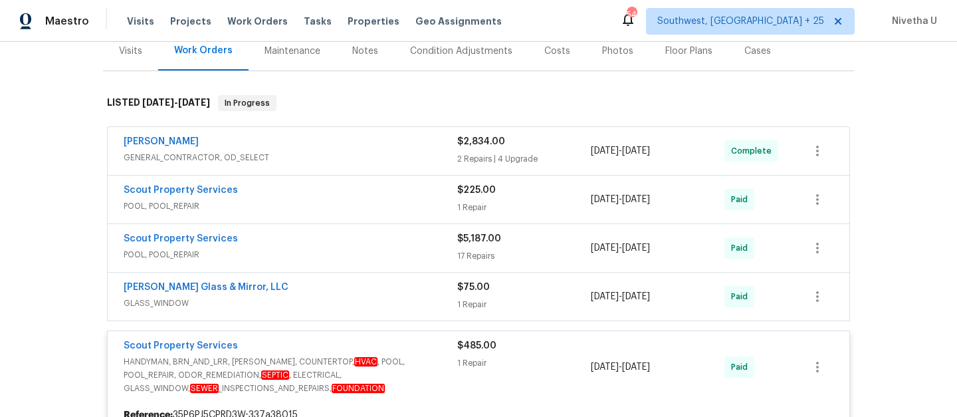
click at [341, 154] on span "GENERAL_CONTRACTOR, OD_SELECT" at bounding box center [291, 157] width 334 height 13
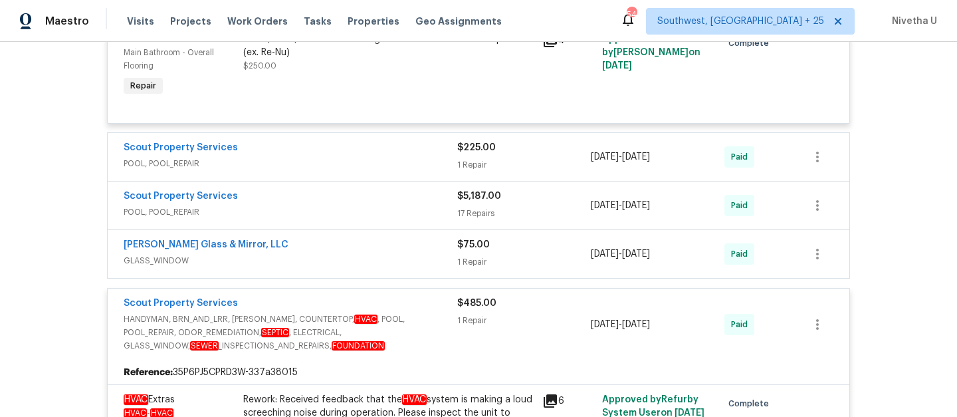
scroll to position [836, 0]
click at [428, 300] on div "Scout Property Services" at bounding box center [291, 305] width 334 height 16
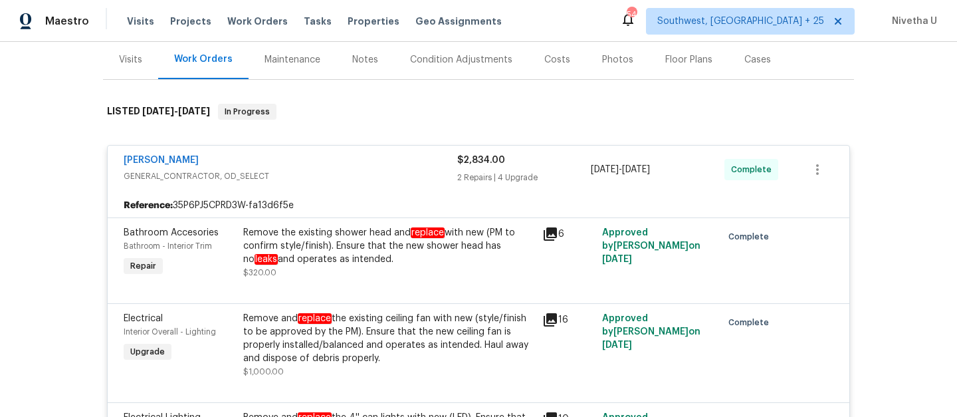
scroll to position [146, 0]
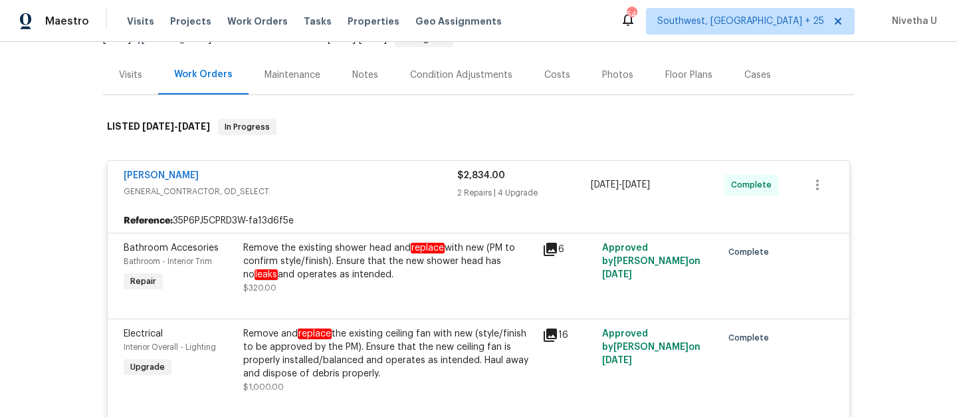
click at [362, 172] on div "Eric Hernandez" at bounding box center [291, 177] width 334 height 16
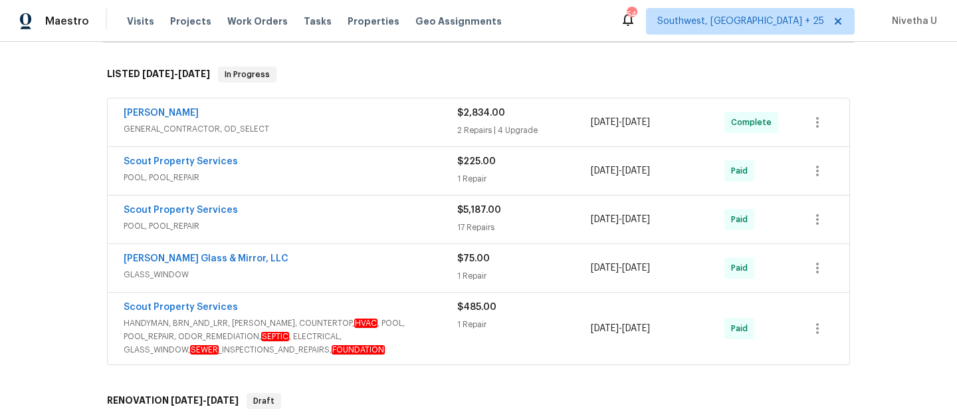
scroll to position [187, 0]
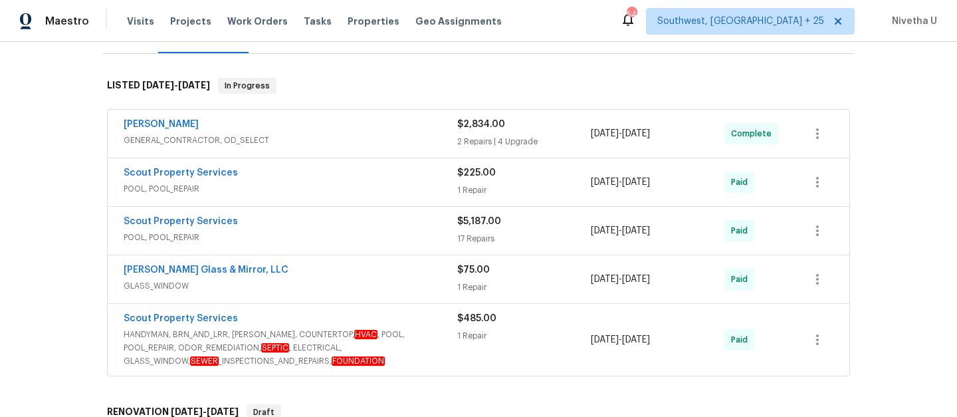
click at [431, 353] on span "HANDYMAN, BRN_AND_LRR, WELLS, COUNTERTOP, HVAC , POOL, POOL_REPAIR, ODOR_REMEDI…" at bounding box center [291, 348] width 334 height 40
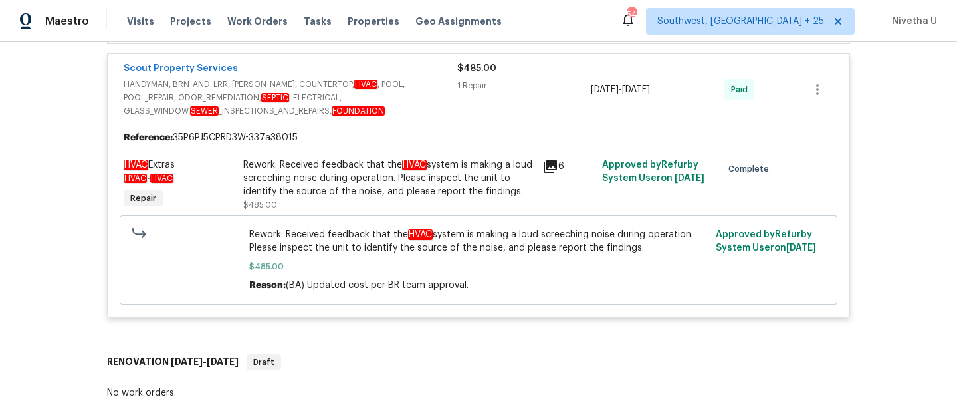
scroll to position [258, 0]
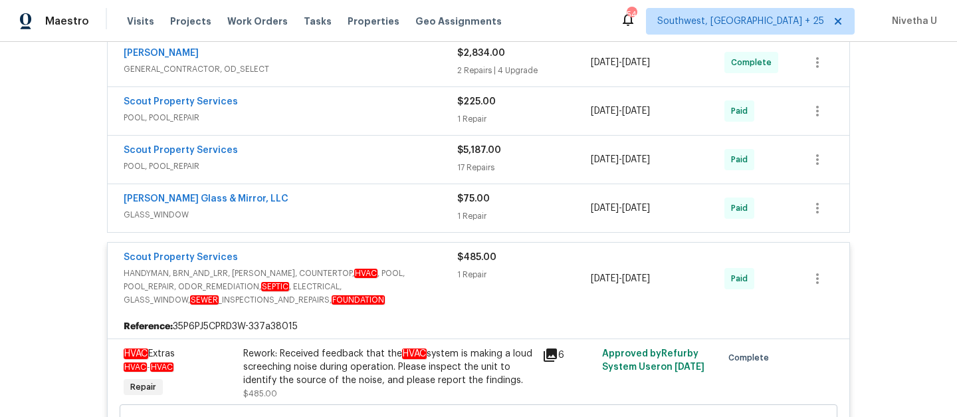
click at [417, 257] on div "Scout Property Services" at bounding box center [291, 258] width 334 height 16
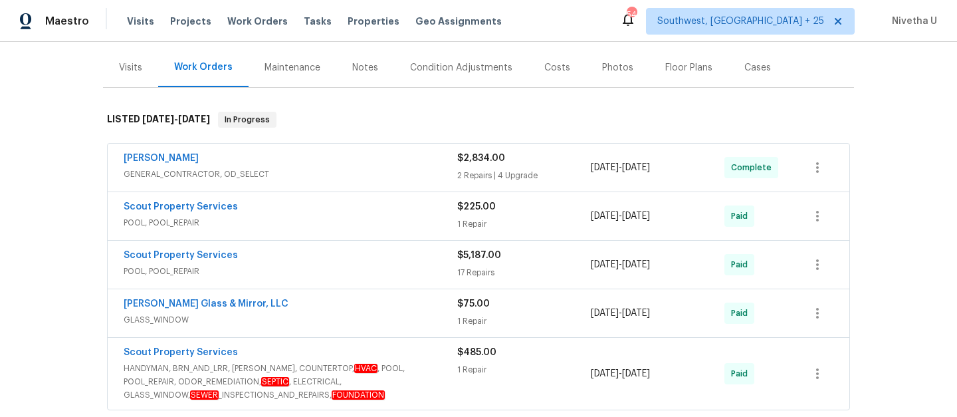
scroll to position [153, 0]
click at [391, 179] on span "GENERAL_CONTRACTOR, OD_SELECT" at bounding box center [291, 174] width 334 height 13
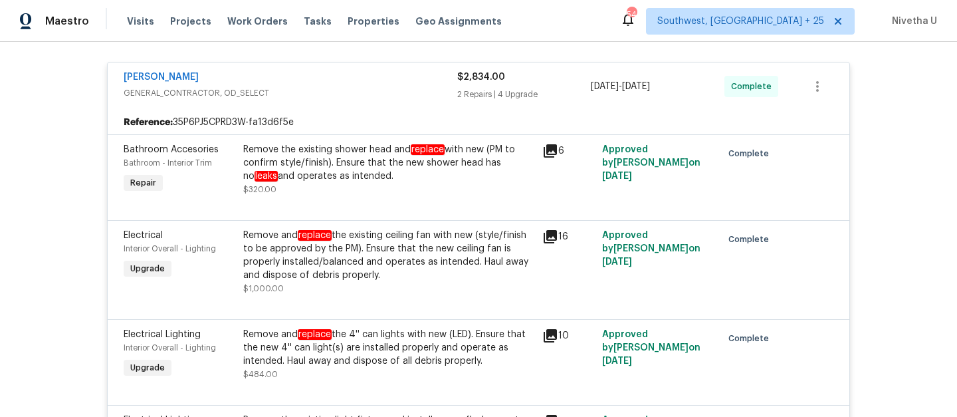
scroll to position [120, 0]
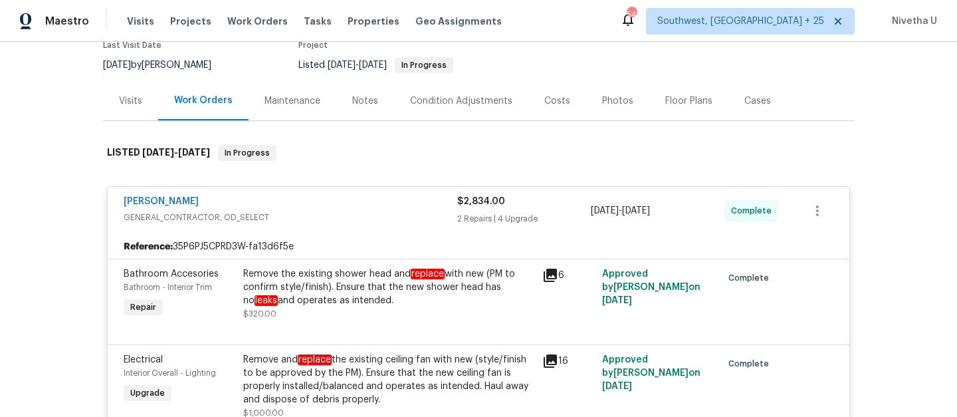
click at [377, 219] on span "GENERAL_CONTRACTOR, OD_SELECT" at bounding box center [291, 217] width 334 height 13
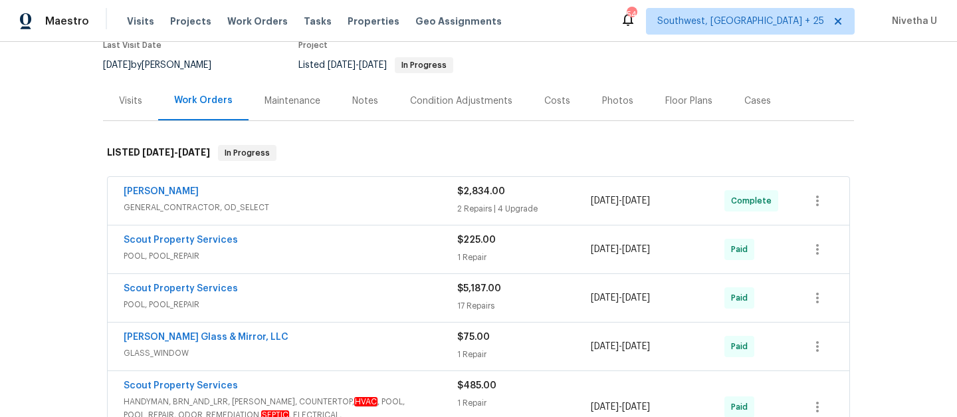
click at [374, 209] on span "GENERAL_CONTRACTOR, OD_SELECT" at bounding box center [291, 207] width 334 height 13
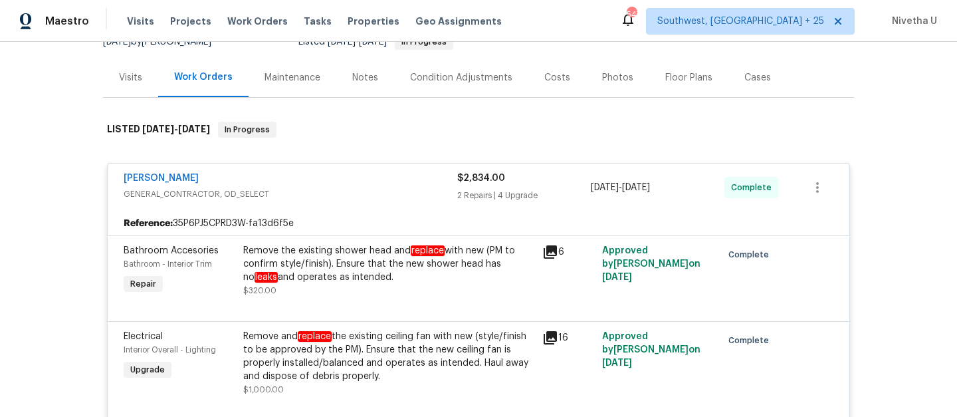
scroll to position [136, 0]
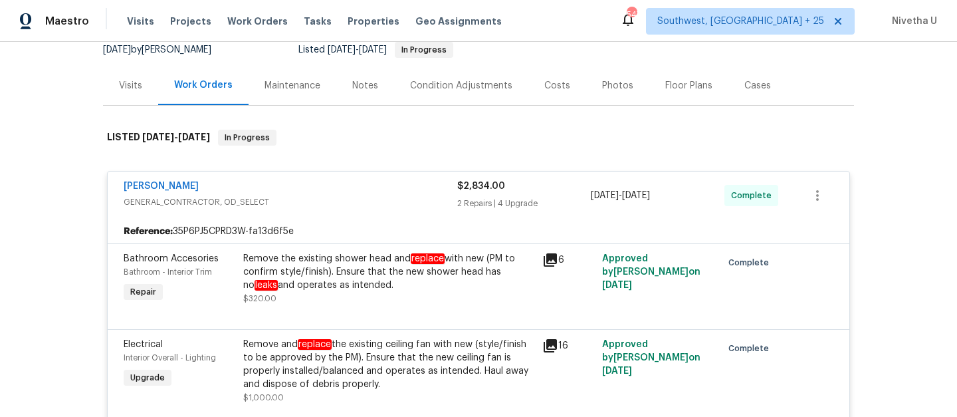
click at [369, 201] on span "GENERAL_CONTRACTOR, OD_SELECT" at bounding box center [291, 201] width 334 height 13
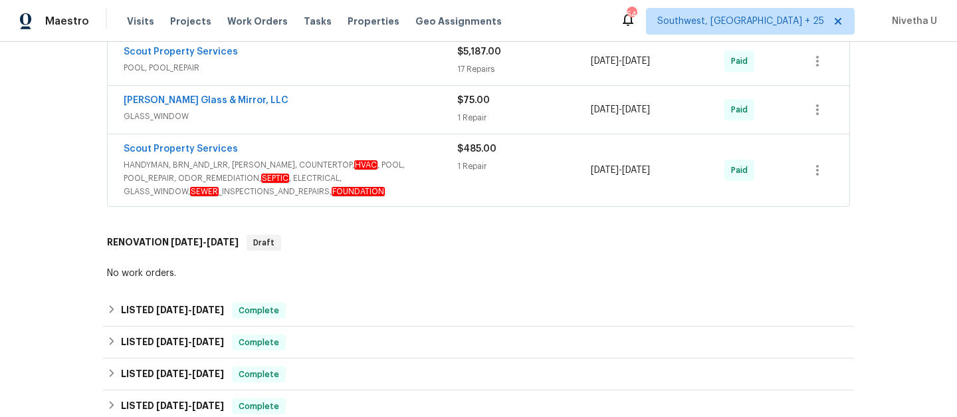
scroll to position [359, 0]
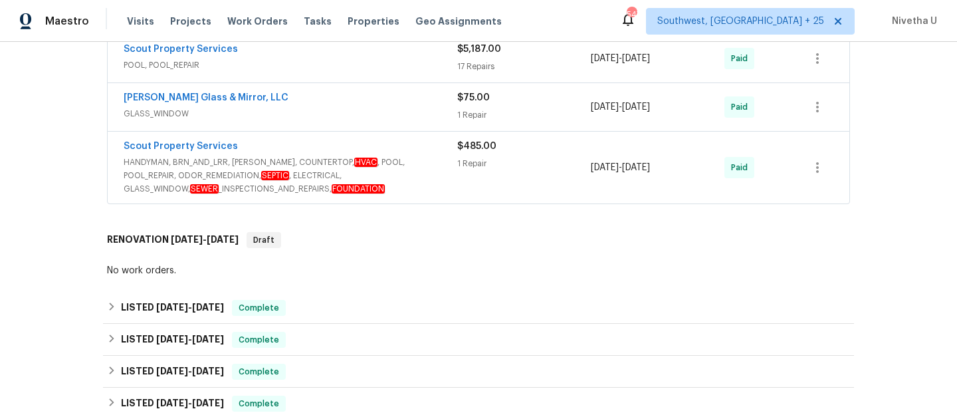
click at [422, 189] on span "HANDYMAN, BRN_AND_LRR, WELLS, COUNTERTOP, HVAC , POOL, POOL_REPAIR, ODOR_REMEDI…" at bounding box center [291, 175] width 334 height 40
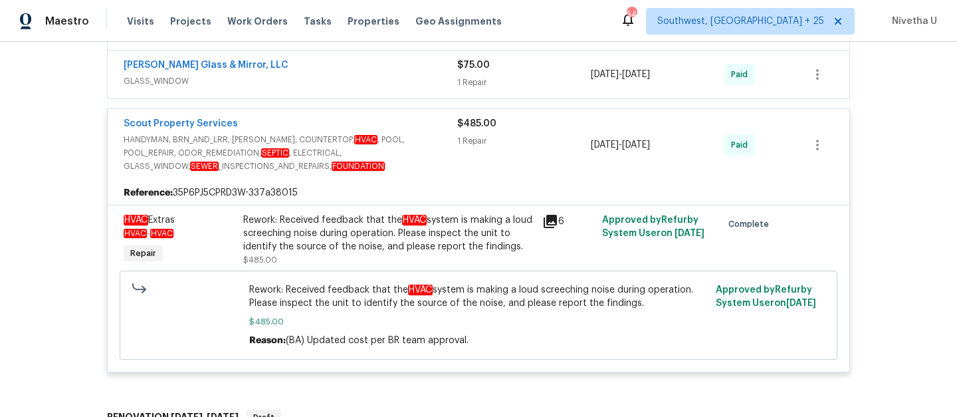
scroll to position [386, 0]
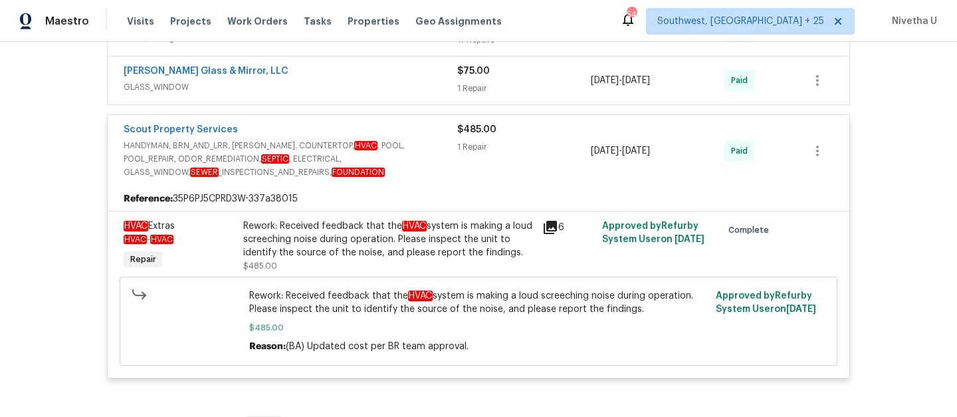
click at [430, 171] on span "HANDYMAN, BRN_AND_LRR, WELLS, COUNTERTOP, HVAC , POOL, POOL_REPAIR, ODOR_REMEDI…" at bounding box center [291, 159] width 334 height 40
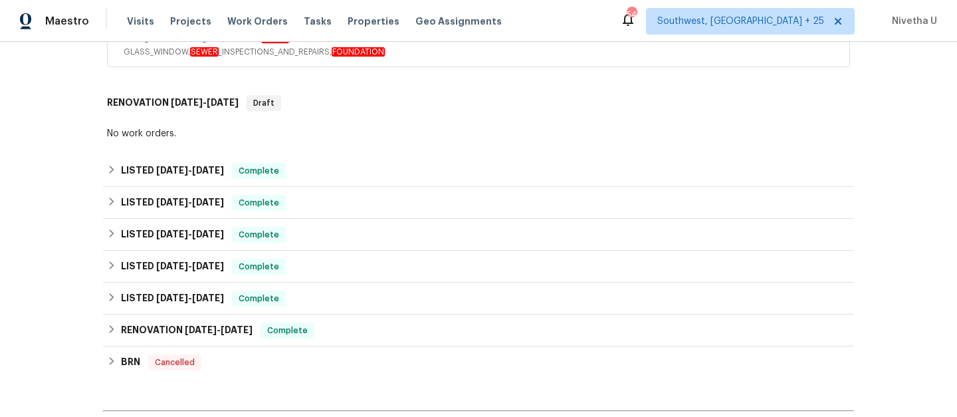
scroll to position [552, 0]
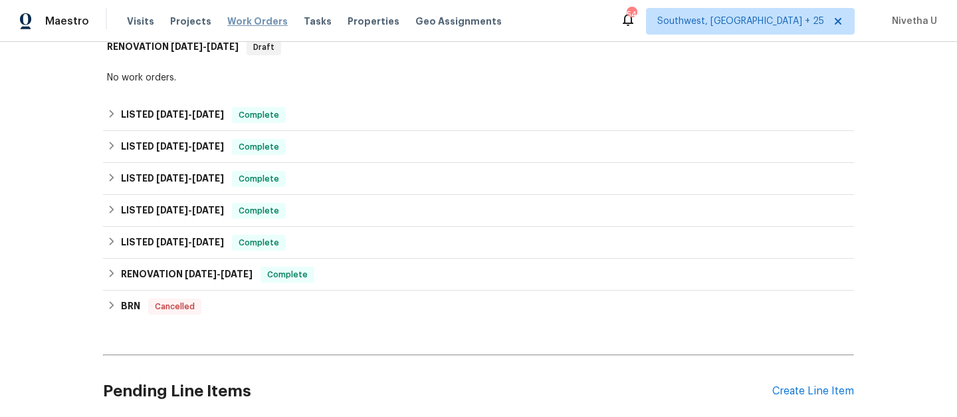
click at [248, 18] on span "Work Orders" at bounding box center [257, 21] width 60 height 13
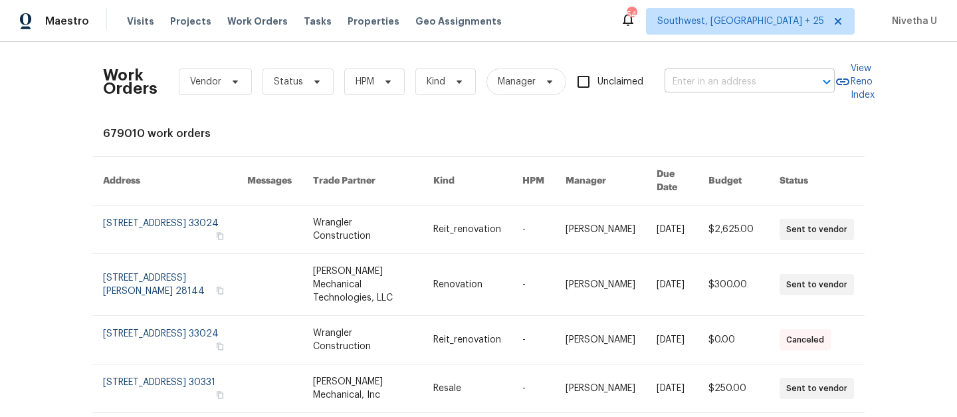
click at [732, 82] on input "text" at bounding box center [730, 82] width 133 height 21
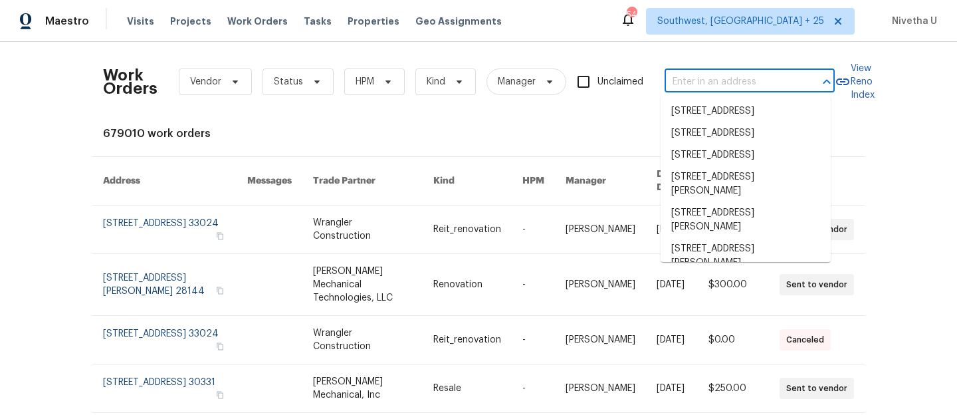
paste input "8000 Del Dr N New Hope, MN 55428"
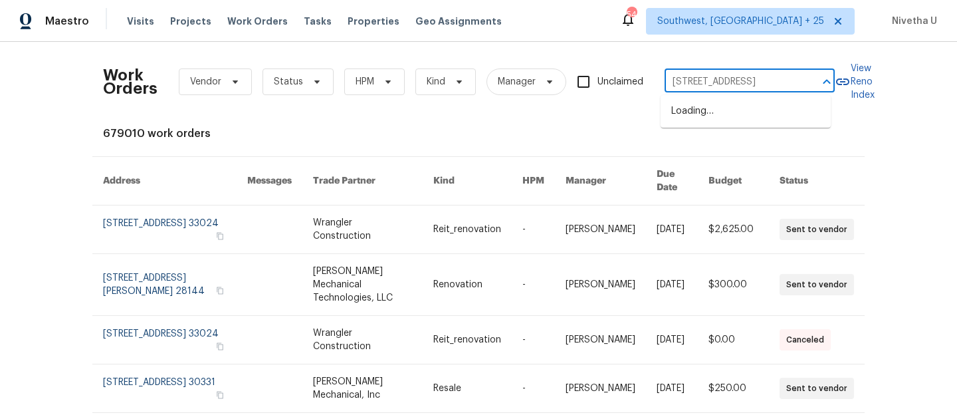
scroll to position [0, 35]
type input "8000 Del Dr N New Hope, MN 55428"
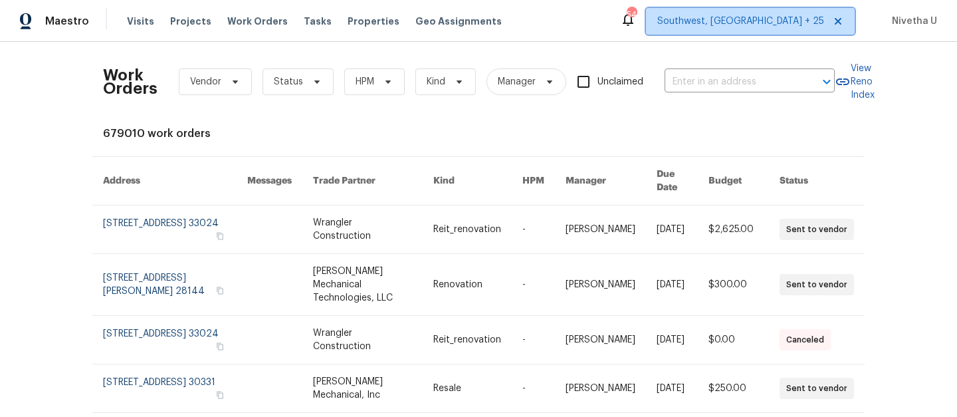
click at [797, 20] on span "Southwest, FL + 25" at bounding box center [740, 21] width 167 height 13
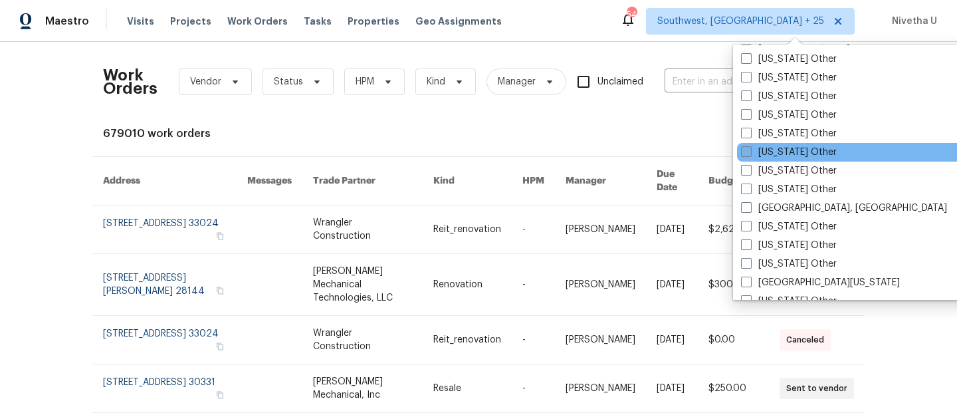
scroll to position [1248, 0]
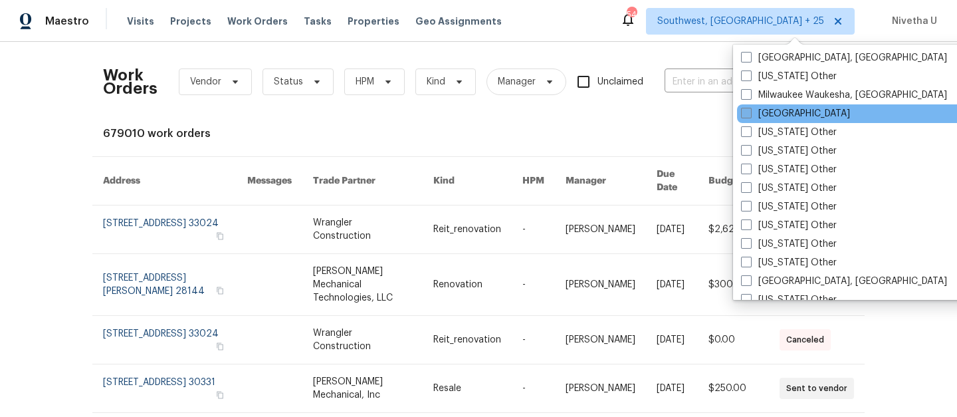
click at [765, 116] on label "Minneapolis" at bounding box center [795, 113] width 109 height 13
click at [749, 116] on input "Minneapolis" at bounding box center [745, 111] width 9 height 9
checkbox input "true"
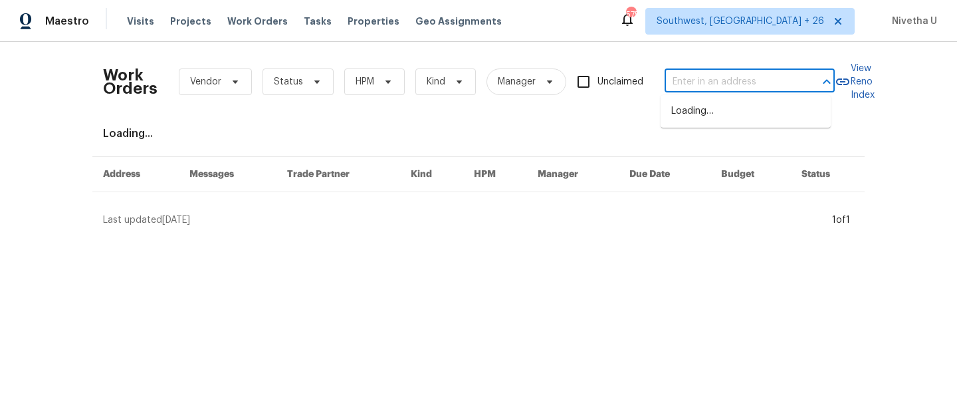
click at [667, 72] on input "text" at bounding box center [730, 82] width 133 height 21
paste input "8000 Del Dr N New Hope, MN 55428"
type input "8000 Del Dr N New Hope, MN 55428"
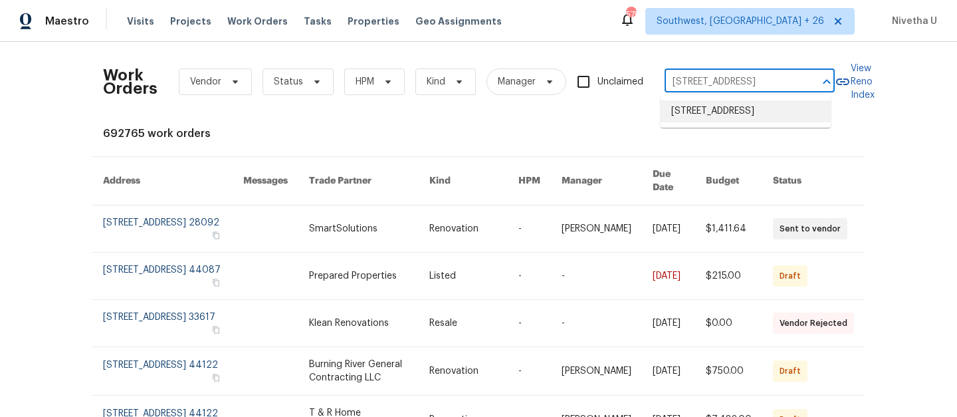
click at [711, 116] on li "8000 Del Dr N, New Hope, MN 55428" at bounding box center [745, 111] width 170 height 22
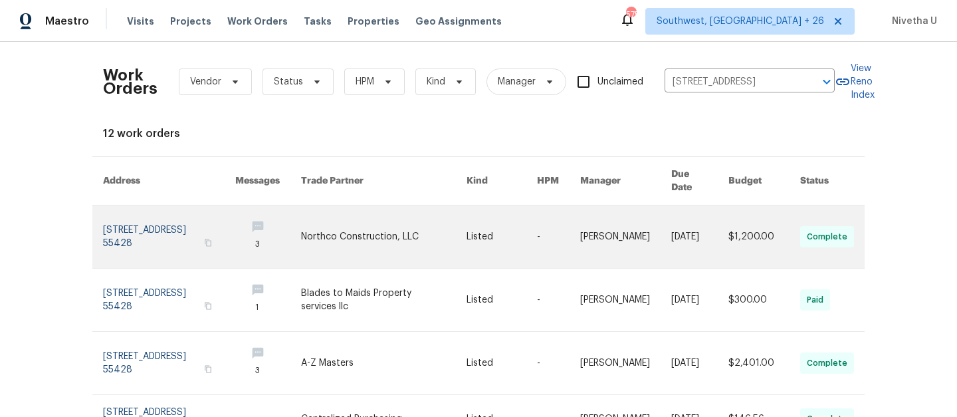
click at [130, 229] on link at bounding box center [169, 236] width 132 height 62
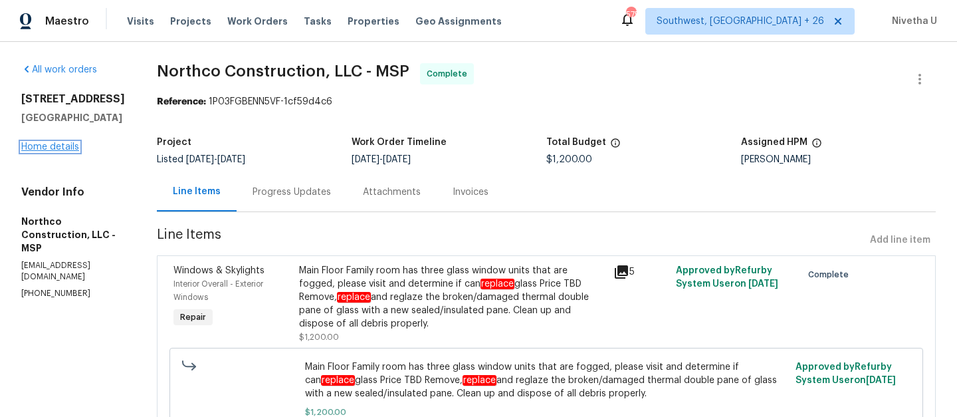
click at [65, 151] on link "Home details" at bounding box center [50, 146] width 58 height 9
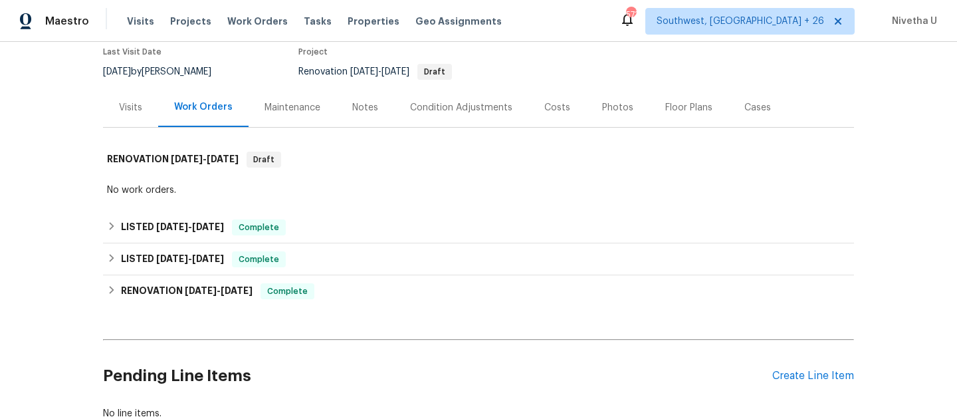
scroll to position [116, 0]
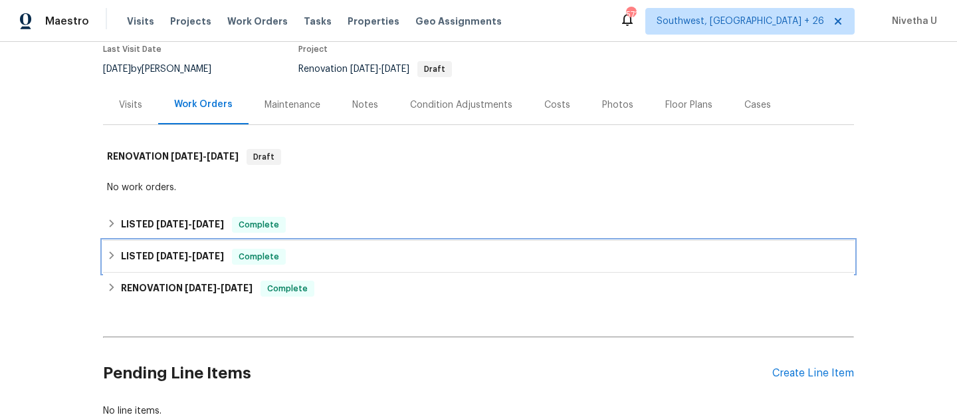
click at [289, 258] on div "LISTED 8/7/25 - 8/8/25 Complete" at bounding box center [478, 257] width 743 height 16
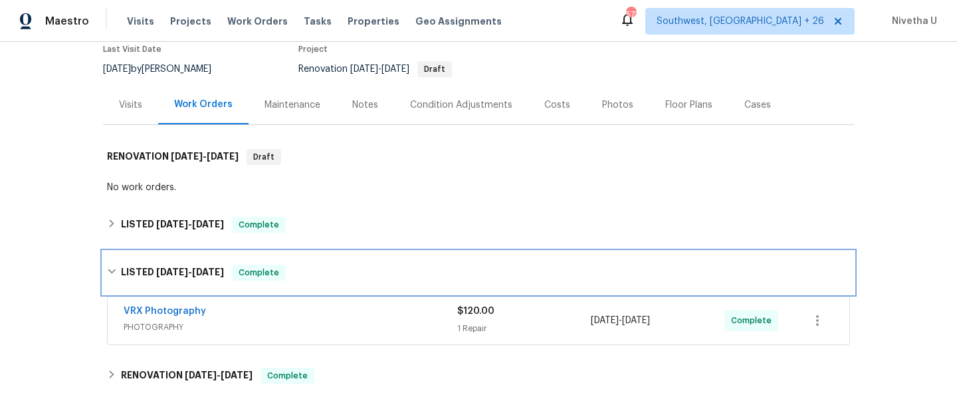
scroll to position [236, 0]
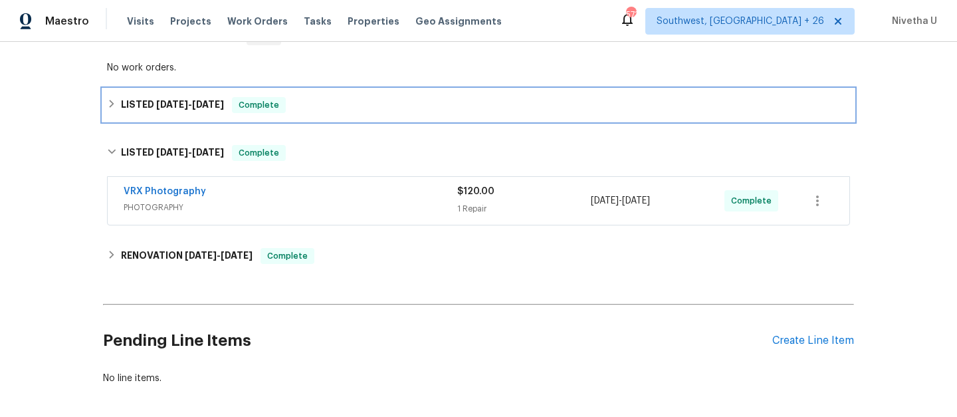
click at [285, 107] on div "LISTED 9/4/25 - 9/12/25 Complete" at bounding box center [478, 105] width 743 height 16
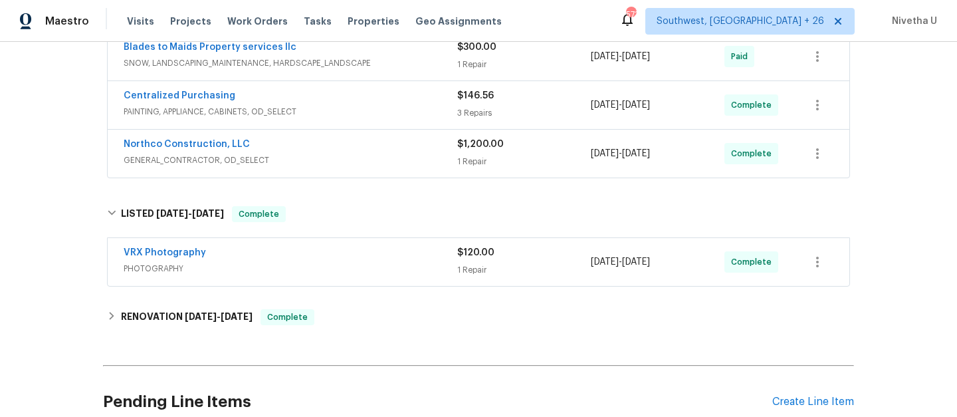
scroll to position [387, 0]
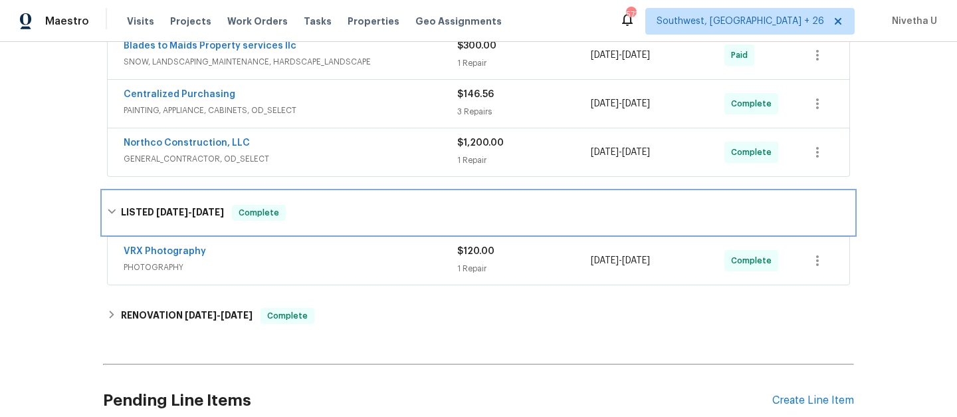
click at [374, 225] on div "LISTED 8/7/25 - 8/8/25 Complete" at bounding box center [478, 212] width 751 height 43
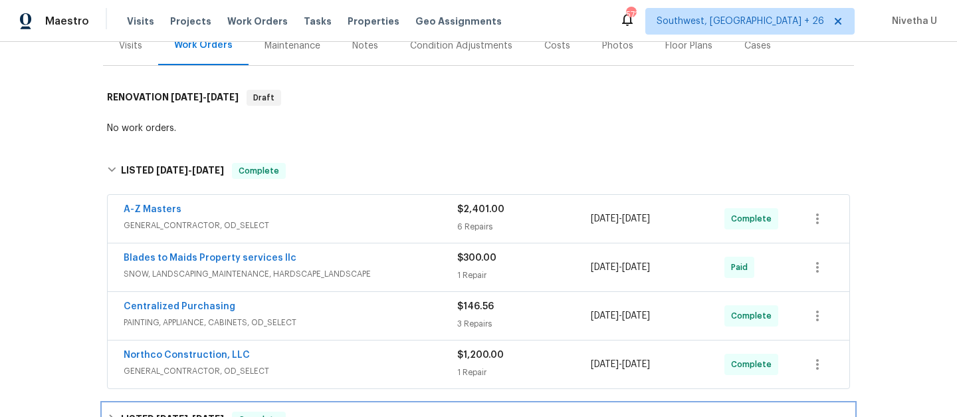
scroll to position [175, 0]
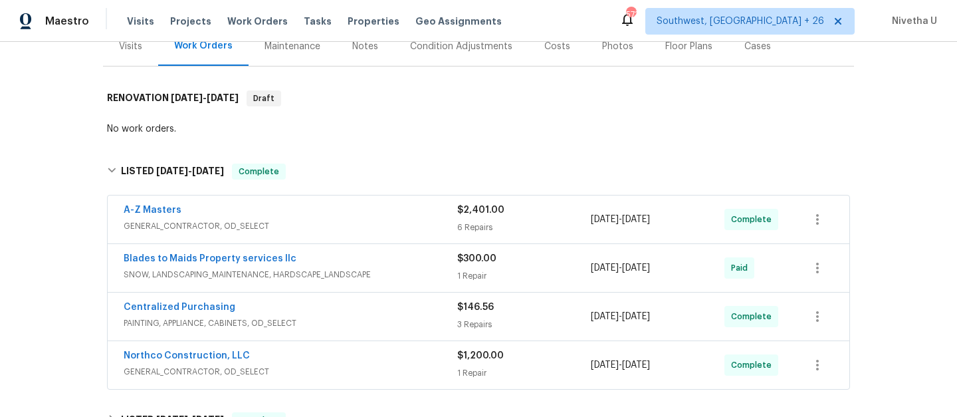
click at [347, 365] on span "GENERAL_CONTRACTOR, OD_SELECT" at bounding box center [291, 371] width 334 height 13
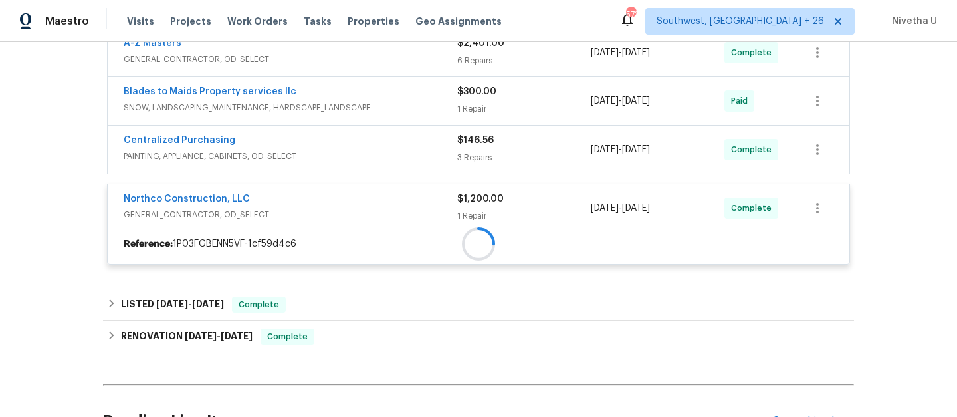
scroll to position [371, 0]
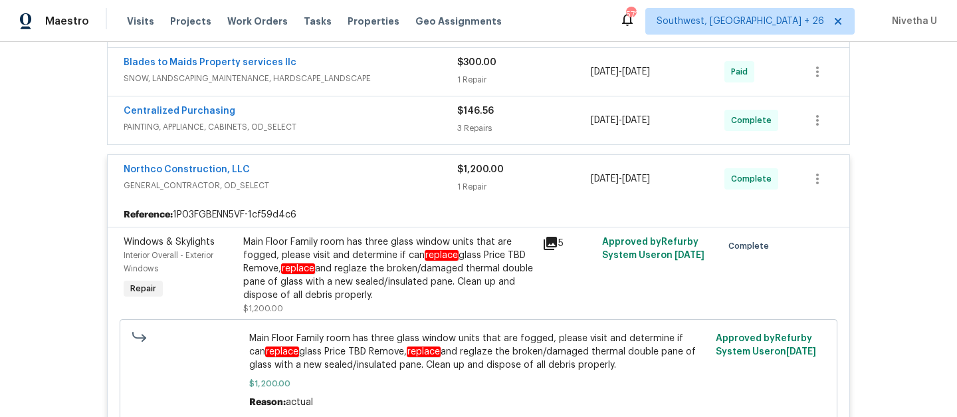
click at [360, 120] on span "PAINTING, APPLIANCE, CABINETS, OD_SELECT" at bounding box center [291, 126] width 334 height 13
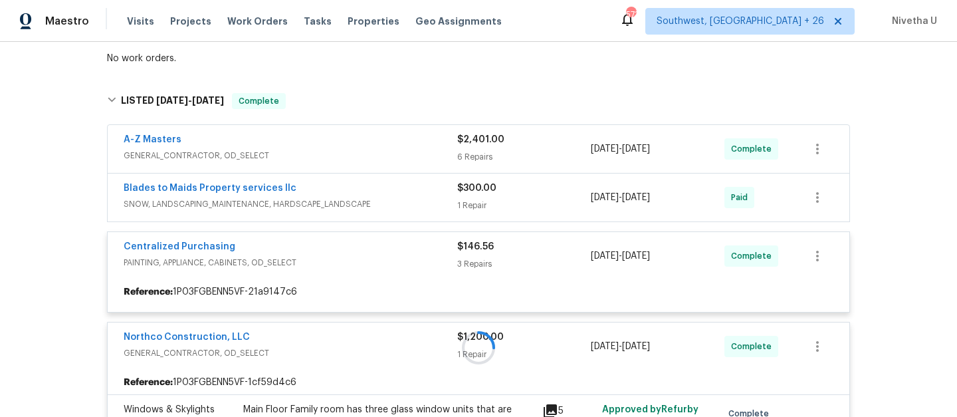
scroll to position [211, 0]
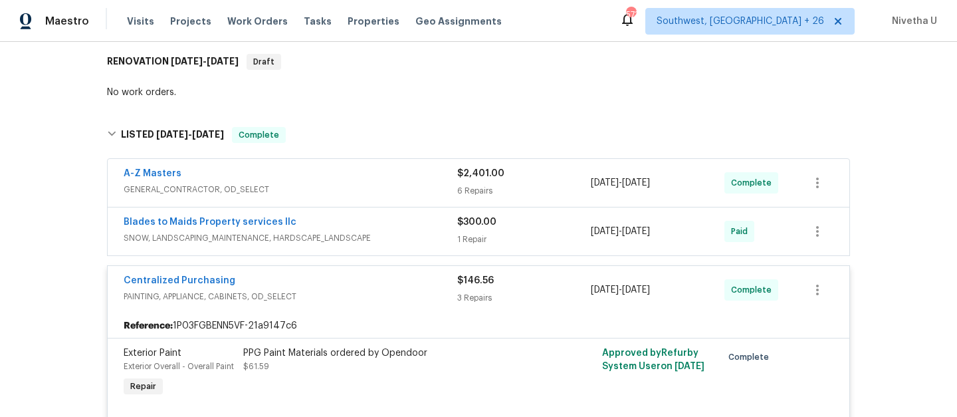
click at [378, 225] on div "Blades to Maids Property services llc" at bounding box center [291, 223] width 334 height 16
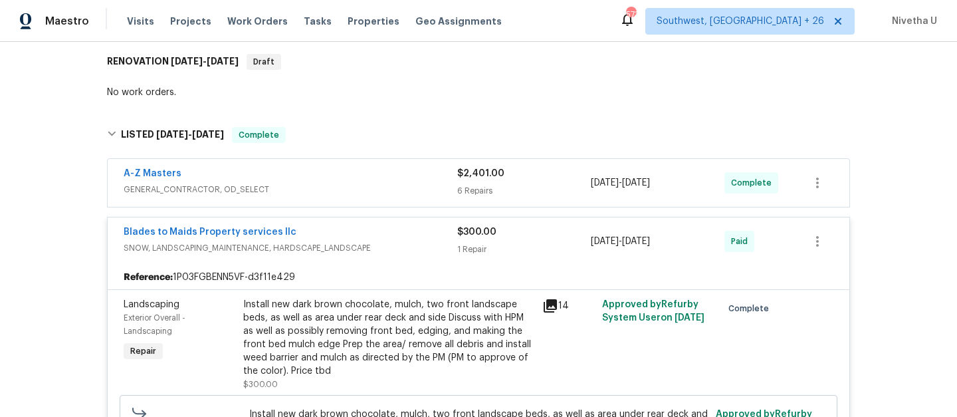
click at [378, 189] on span "GENERAL_CONTRACTOR, OD_SELECT" at bounding box center [291, 189] width 334 height 13
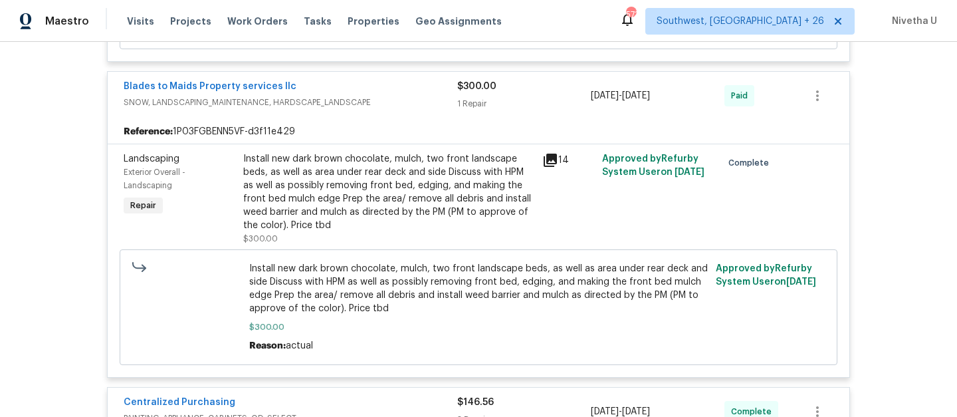
scroll to position [1210, 0]
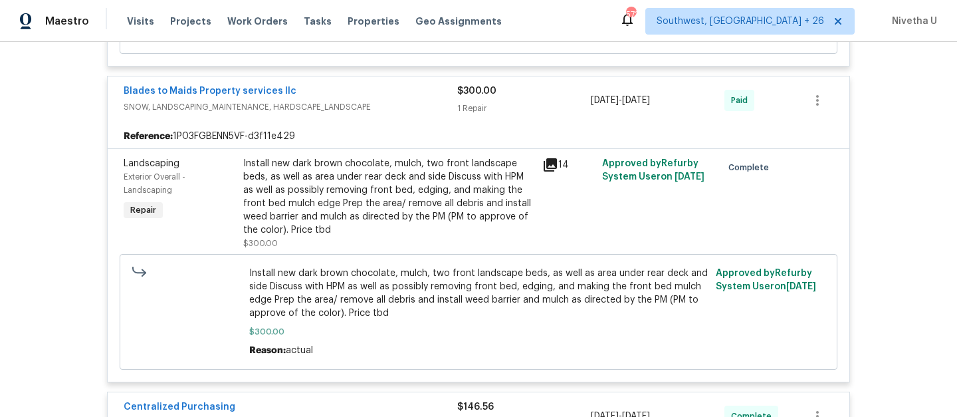
click at [387, 114] on span "SNOW, LANDSCAPING_MAINTENANCE, HARDSCAPE_LANDSCAPE" at bounding box center [291, 106] width 334 height 13
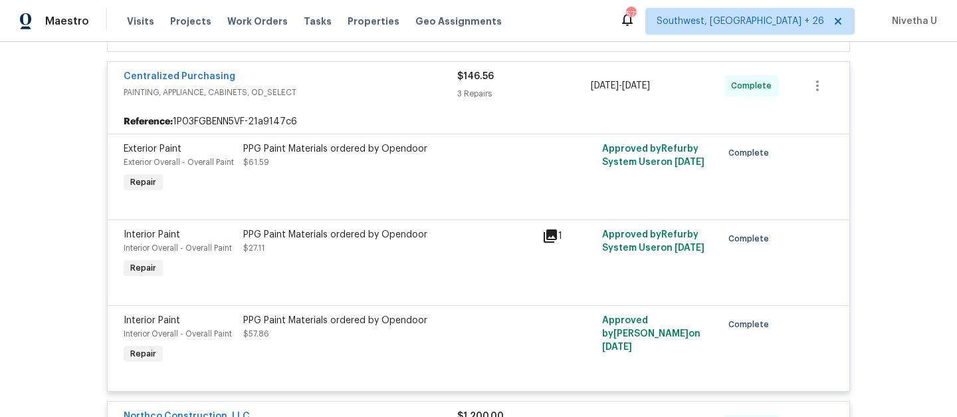
scroll to position [1267, 0]
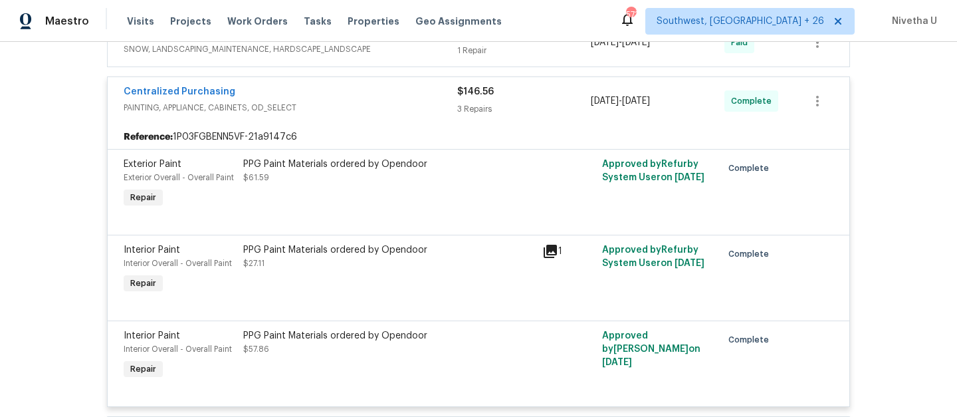
click at [405, 114] on span "PAINTING, APPLIANCE, CABINETS, OD_SELECT" at bounding box center [291, 107] width 334 height 13
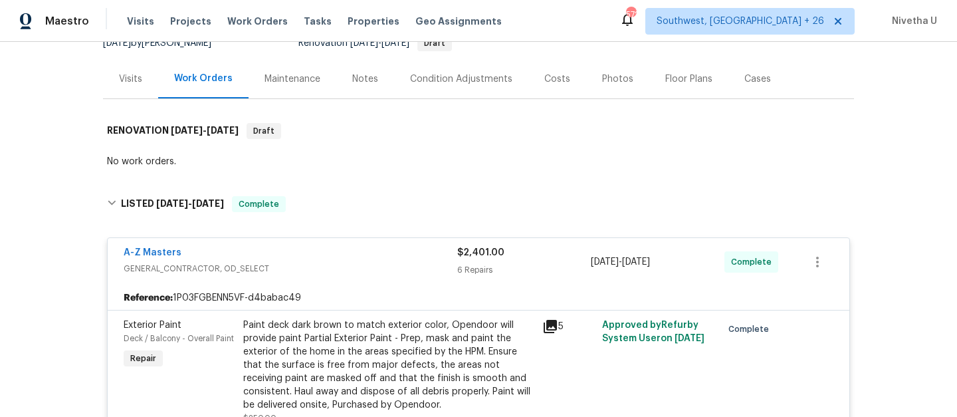
scroll to position [140, 0]
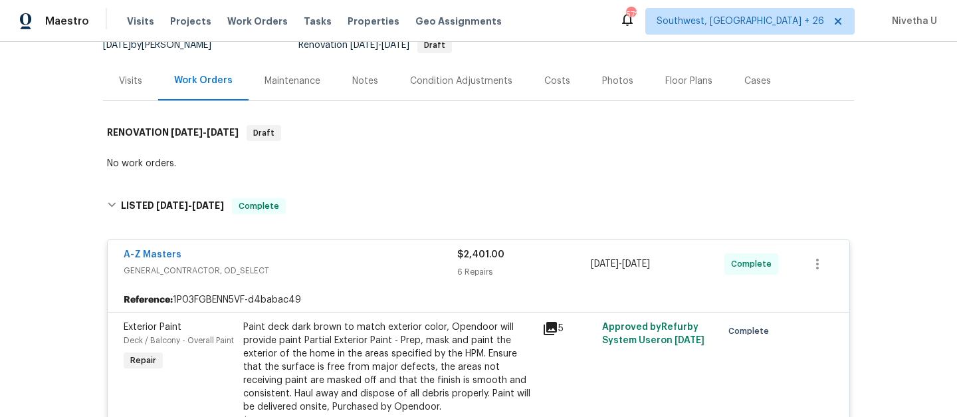
click at [305, 258] on div "A-Z Masters" at bounding box center [291, 256] width 334 height 16
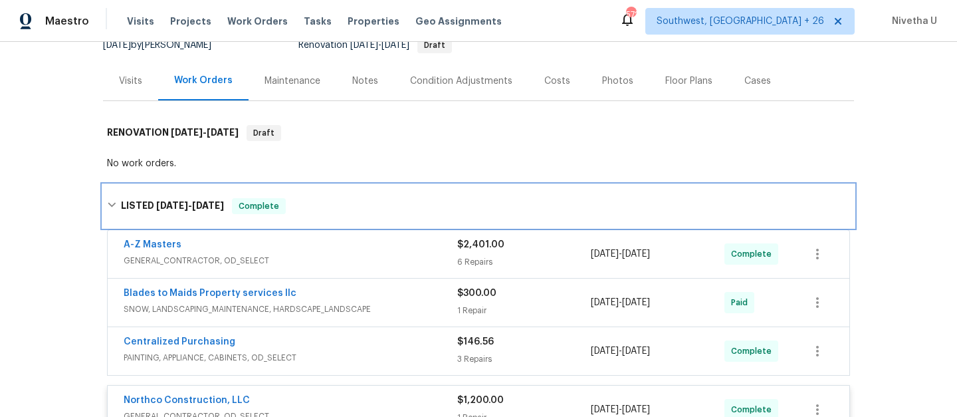
click at [306, 198] on div "LISTED 9/4/25 - 9/12/25 Complete" at bounding box center [478, 206] width 743 height 16
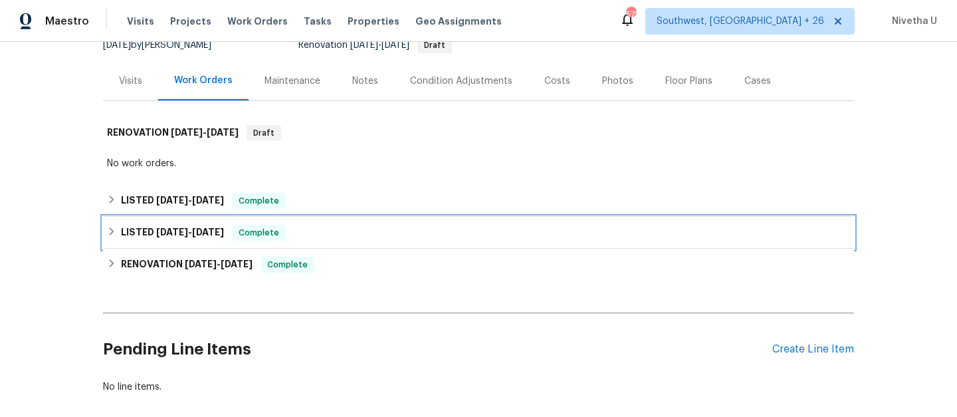
click at [305, 238] on div "LISTED 8/7/25 - 8/8/25 Complete" at bounding box center [478, 233] width 743 height 16
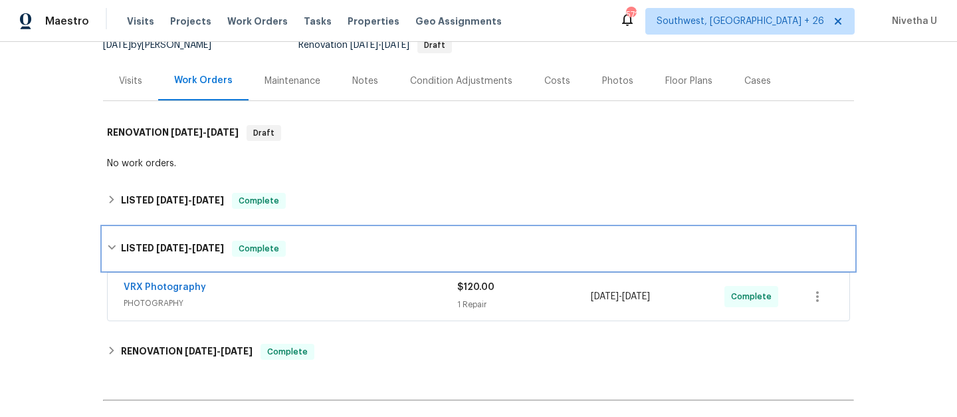
click at [305, 238] on div "LISTED 8/7/25 - 8/8/25 Complete" at bounding box center [478, 248] width 751 height 43
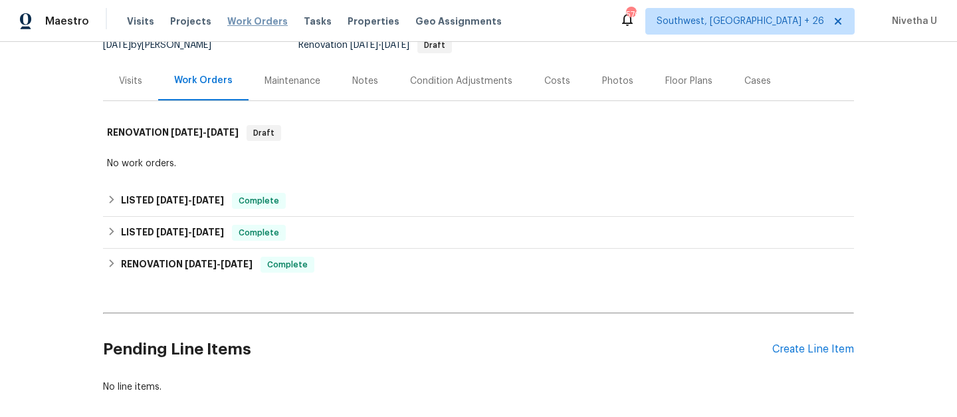
click at [252, 23] on span "Work Orders" at bounding box center [257, 21] width 60 height 13
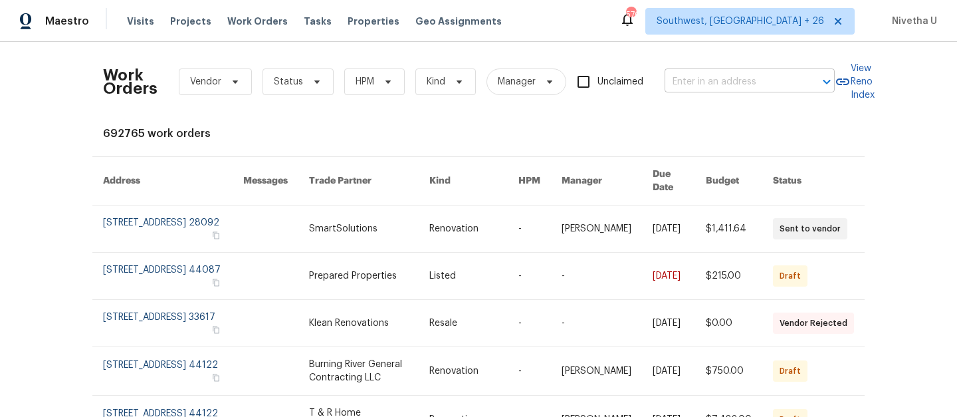
click at [702, 89] on input "text" at bounding box center [730, 82] width 133 height 21
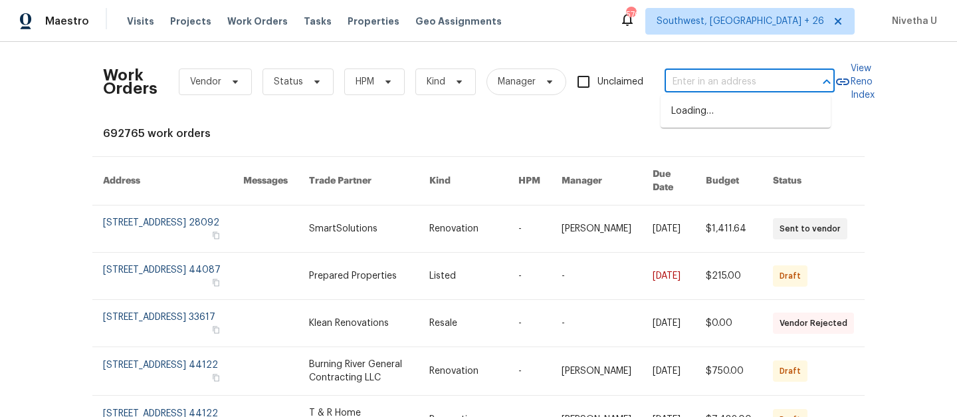
paste input "53 Monet Ct NW Atlanta, GA 30327"
type input "53 Monet Ct NW Atlanta, GA 30327"
click at [712, 118] on li "53 Monet Ct NW, Atlanta, GA 30327" at bounding box center [745, 111] width 170 height 22
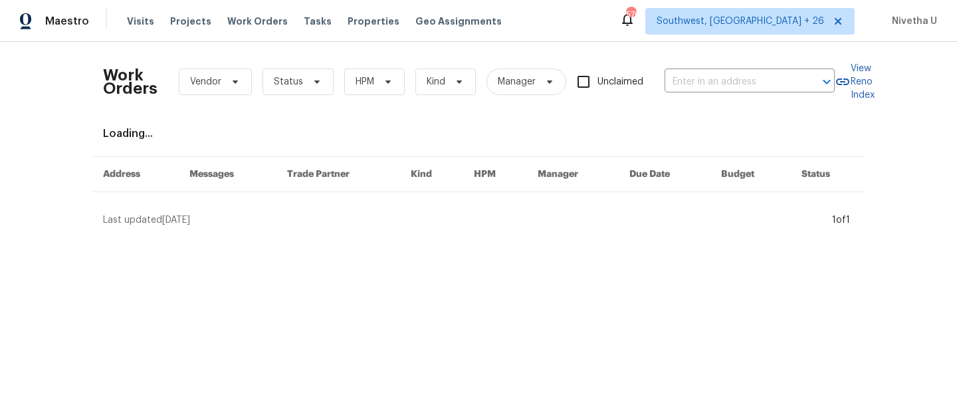
type input "53 Monet Ct NW, Atlanta, GA 30327"
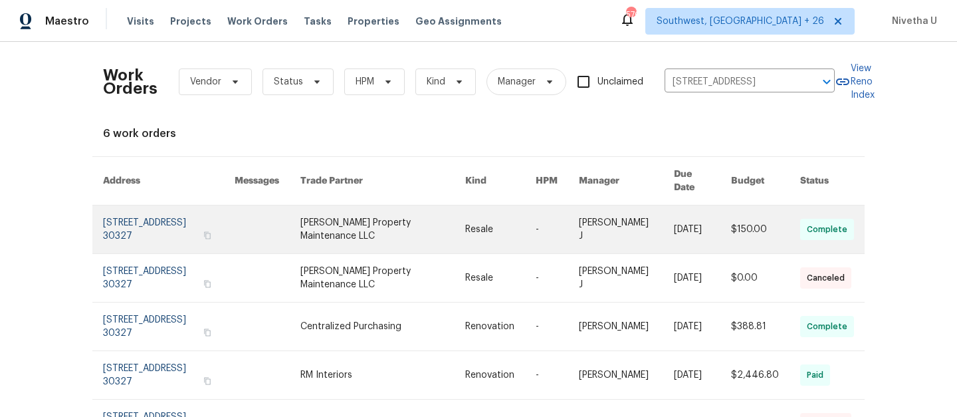
click at [110, 221] on link at bounding box center [169, 229] width 132 height 48
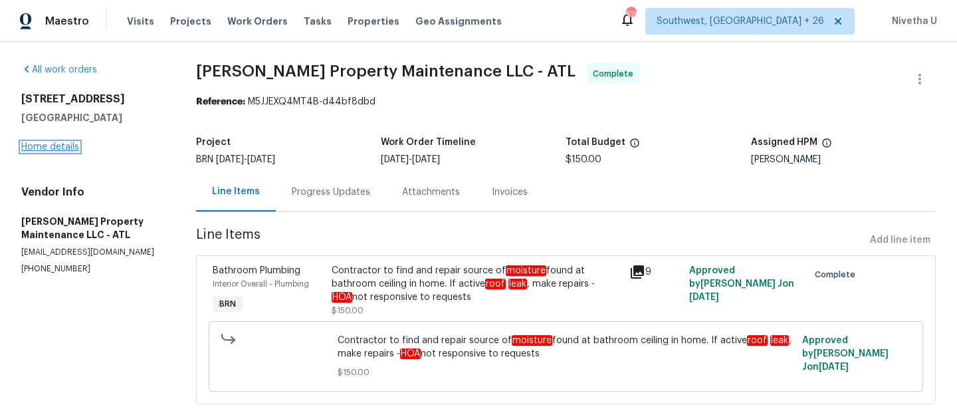
click at [34, 148] on link "Home details" at bounding box center [50, 146] width 58 height 9
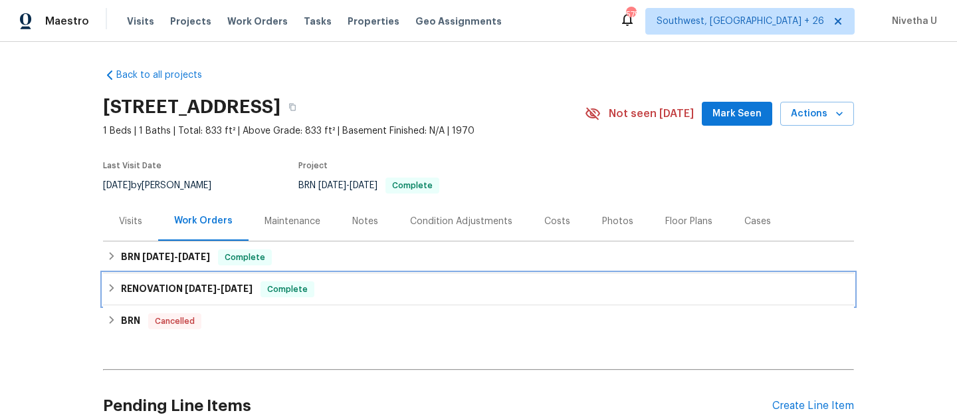
click at [243, 294] on h6 "RENOVATION [DATE] - [DATE]" at bounding box center [187, 289] width 132 height 16
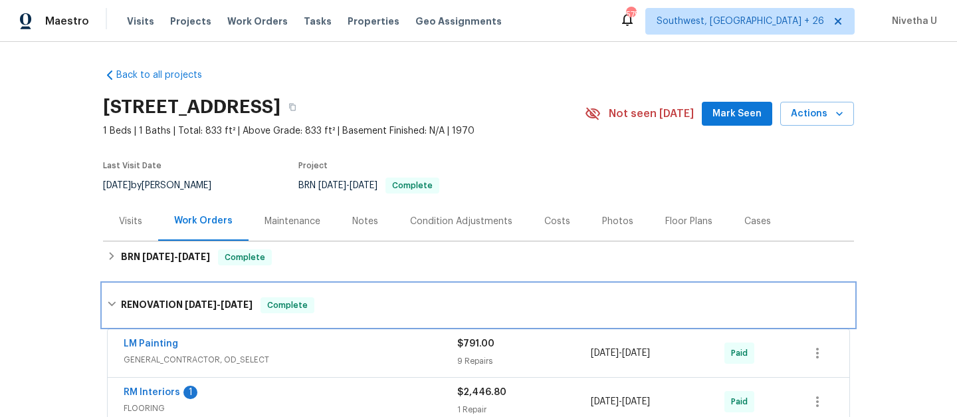
click at [243, 294] on div "RENOVATION [DATE] - [DATE] Complete" at bounding box center [478, 305] width 751 height 43
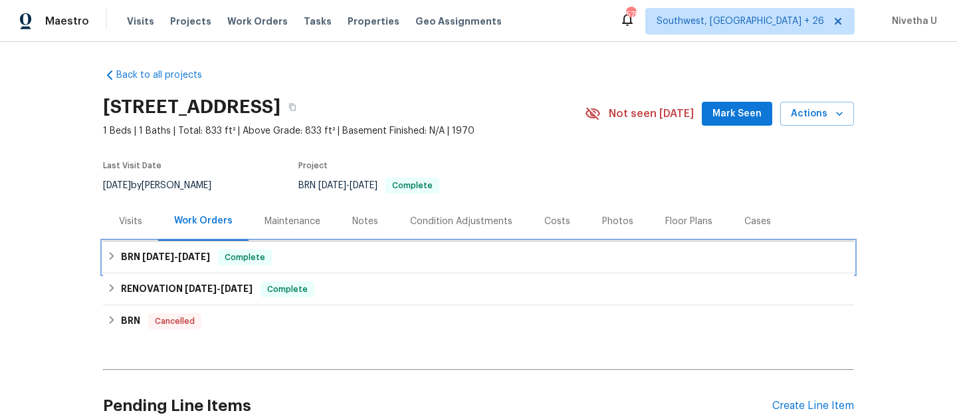
click at [261, 268] on div "BRN 9/29/25 - 10/1/25 Complete" at bounding box center [478, 257] width 751 height 32
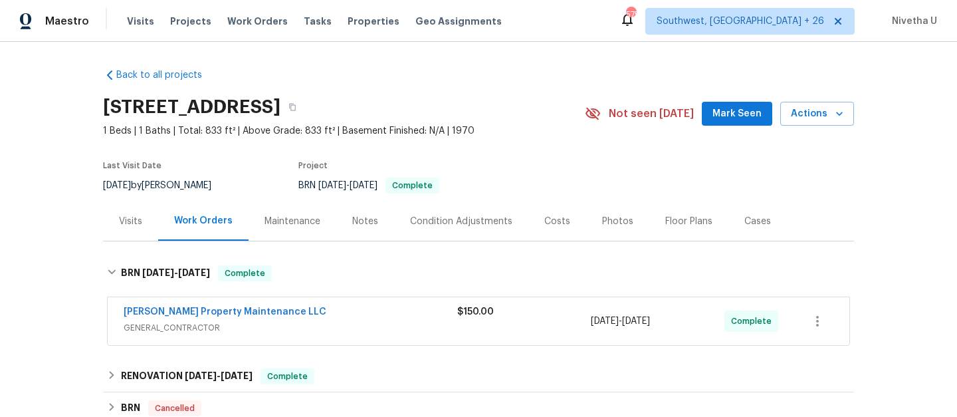
click at [337, 314] on div "Glen Property Maintenance LLC" at bounding box center [291, 313] width 334 height 16
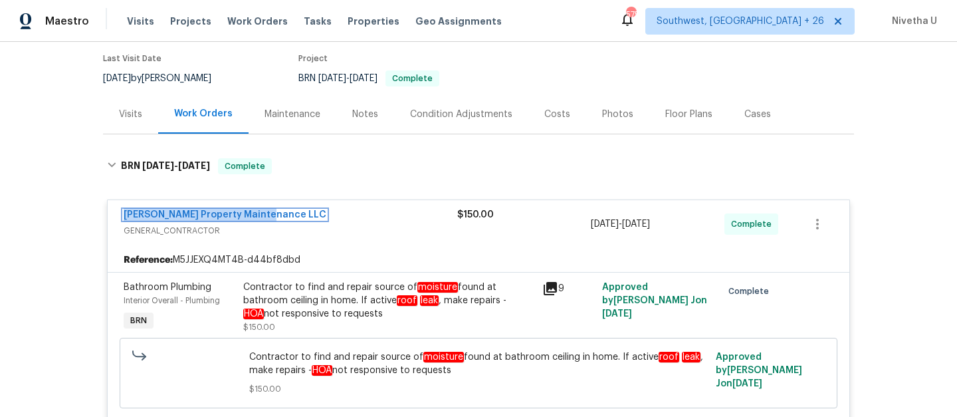
scroll to position [109, 0]
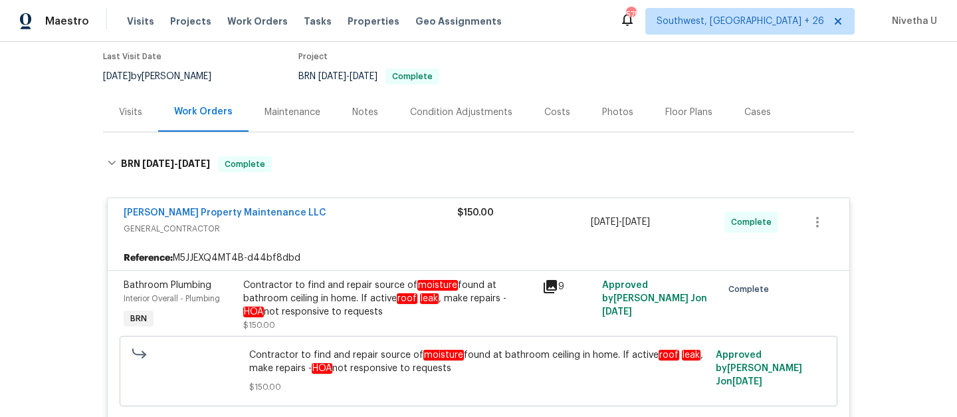
click at [420, 228] on span "GENERAL_CONTRACTOR" at bounding box center [291, 228] width 334 height 13
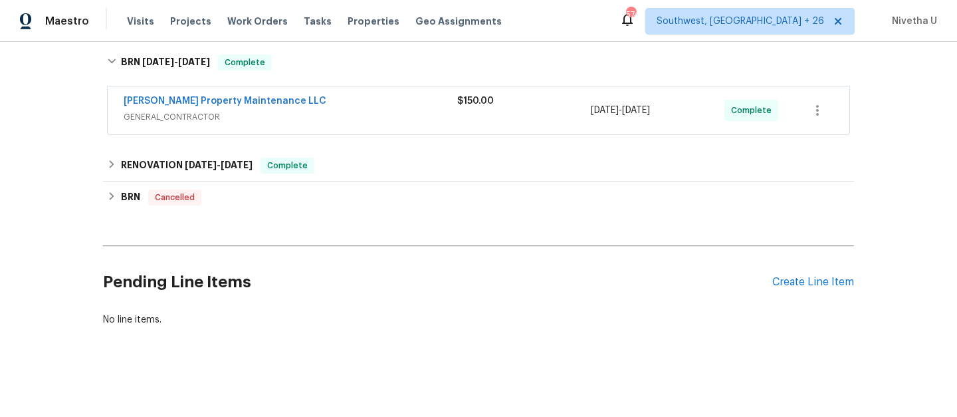
scroll to position [211, 0]
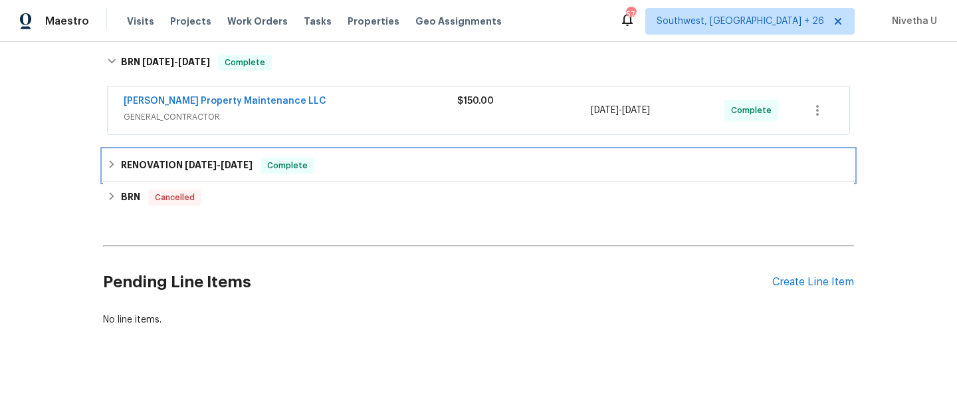
click at [377, 165] on div "RENOVATION 5/1/25 - 5/8/25 Complete" at bounding box center [478, 165] width 743 height 16
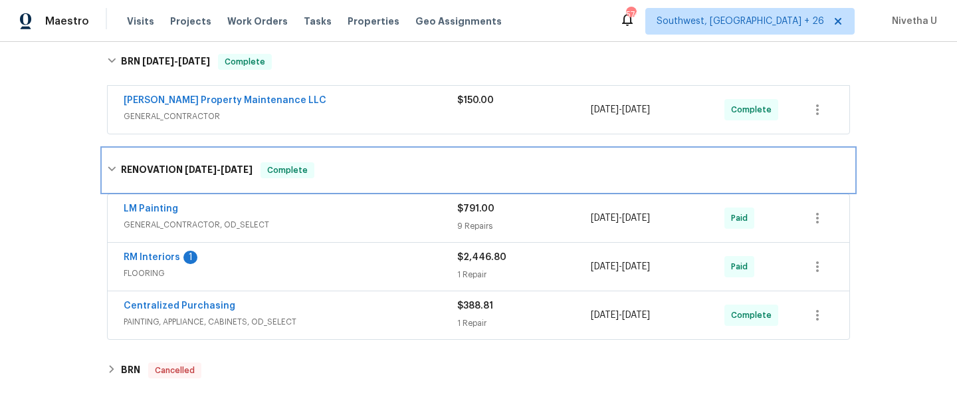
click at [377, 165] on div "RENOVATION 5/1/25 - 5/8/25 Complete" at bounding box center [478, 170] width 743 height 16
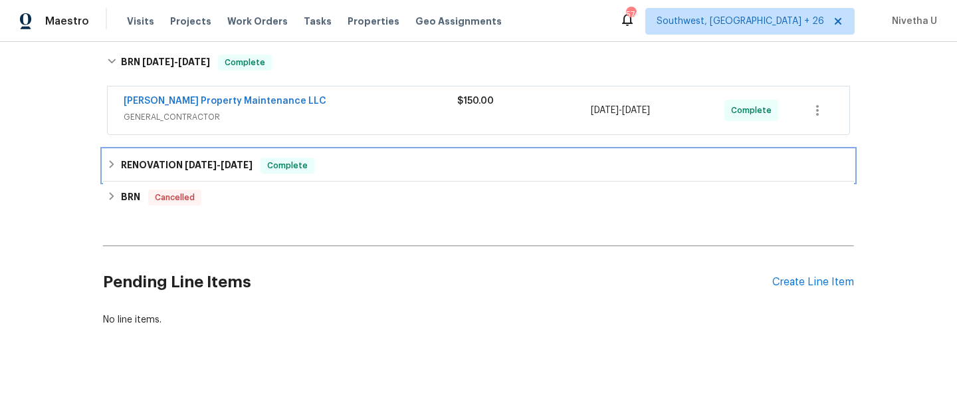
click at [328, 151] on div "RENOVATION 5/1/25 - 5/8/25 Complete" at bounding box center [478, 166] width 751 height 32
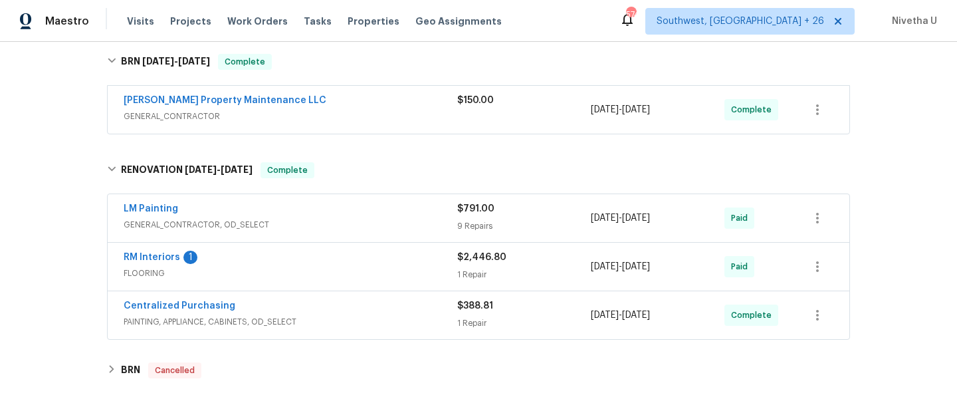
click at [323, 224] on span "GENERAL_CONTRACTOR, OD_SELECT" at bounding box center [291, 224] width 334 height 13
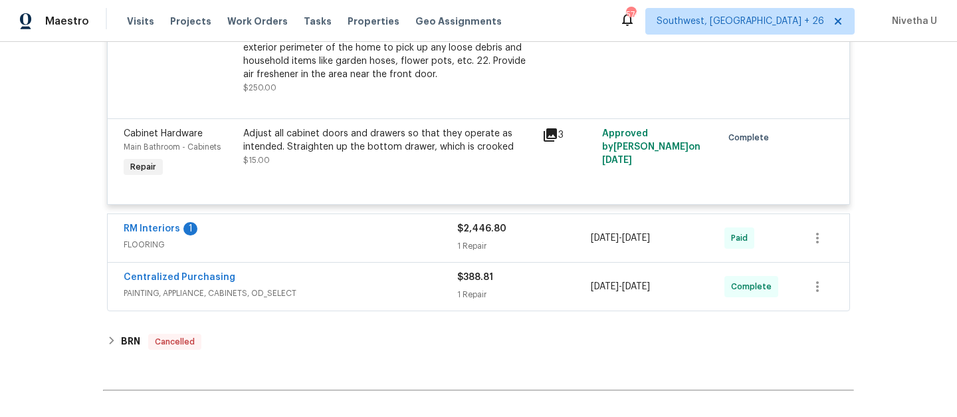
scroll to position [1547, 0]
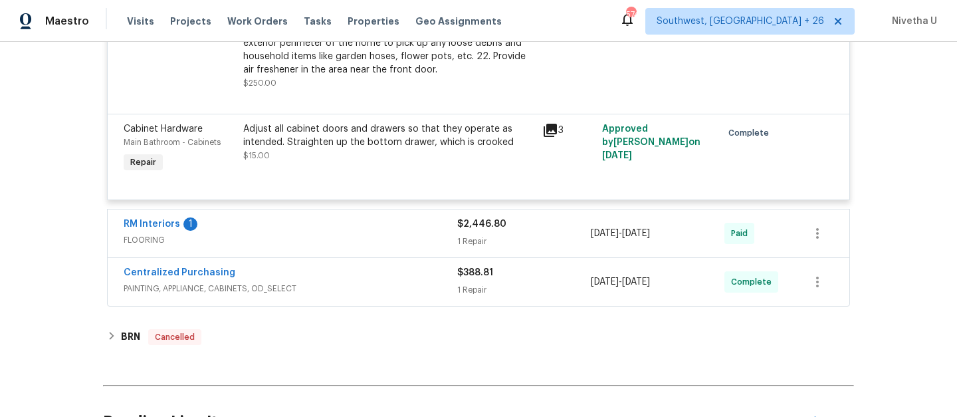
click at [312, 224] on div "RM Interiors 1" at bounding box center [291, 225] width 334 height 16
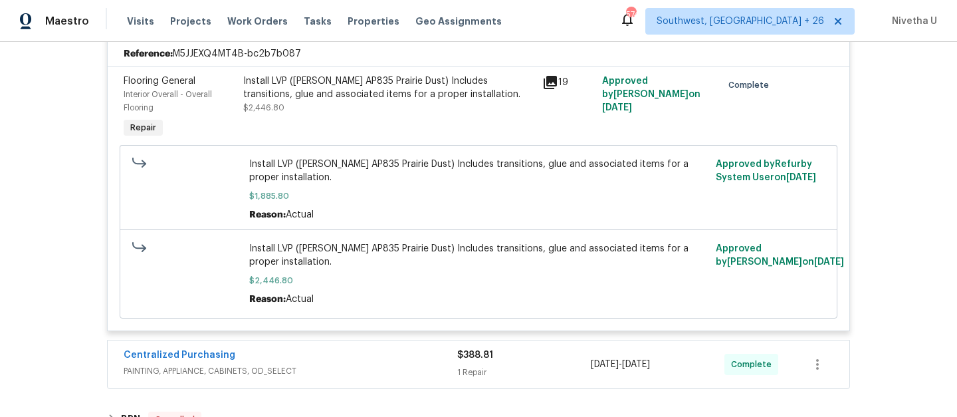
scroll to position [1580, 0]
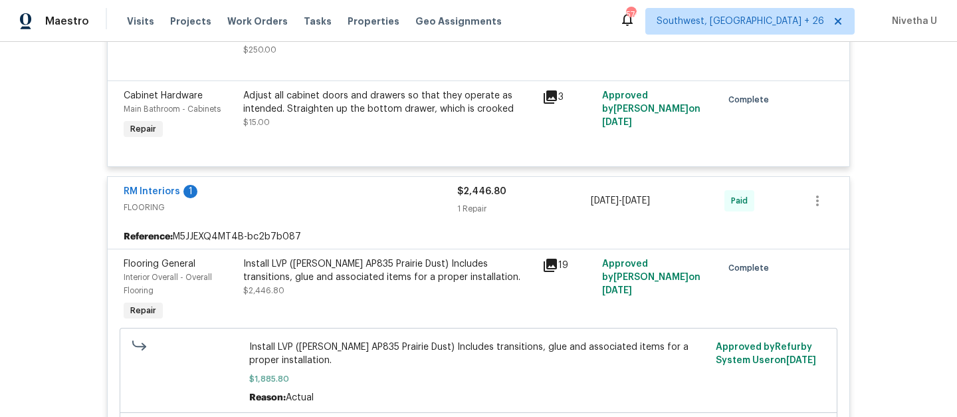
click at [308, 191] on div "RM Interiors 1" at bounding box center [291, 193] width 334 height 16
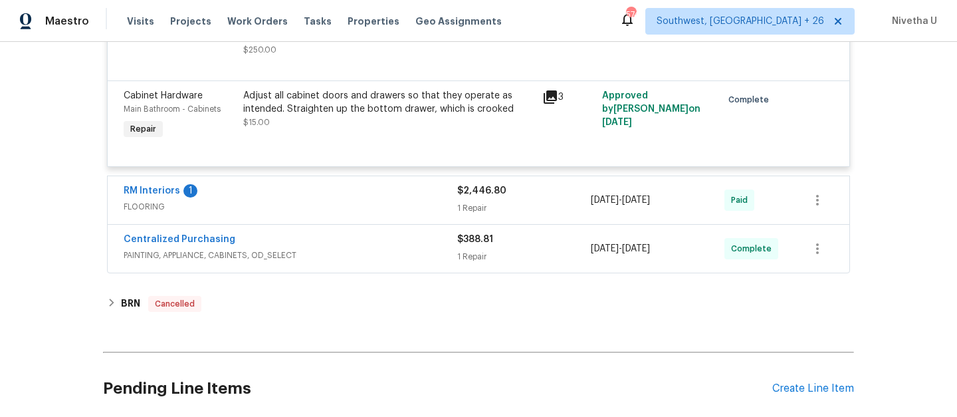
click at [309, 255] on span "PAINTING, APPLIANCE, CABINETS, OD_SELECT" at bounding box center [291, 255] width 334 height 13
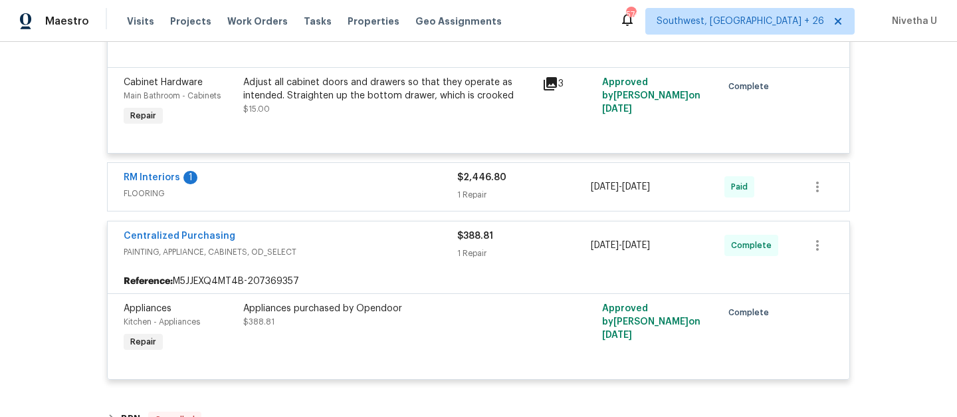
click at [308, 254] on span "PAINTING, APPLIANCE, CABINETS, OD_SELECT" at bounding box center [291, 251] width 334 height 13
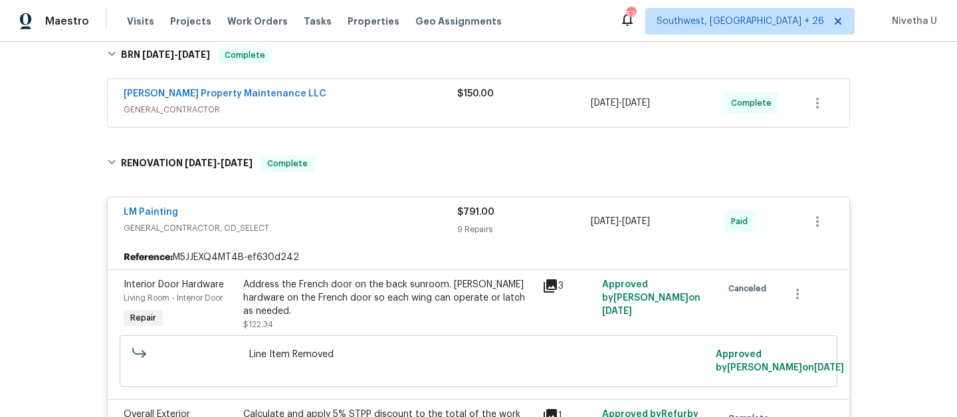
scroll to position [202, 0]
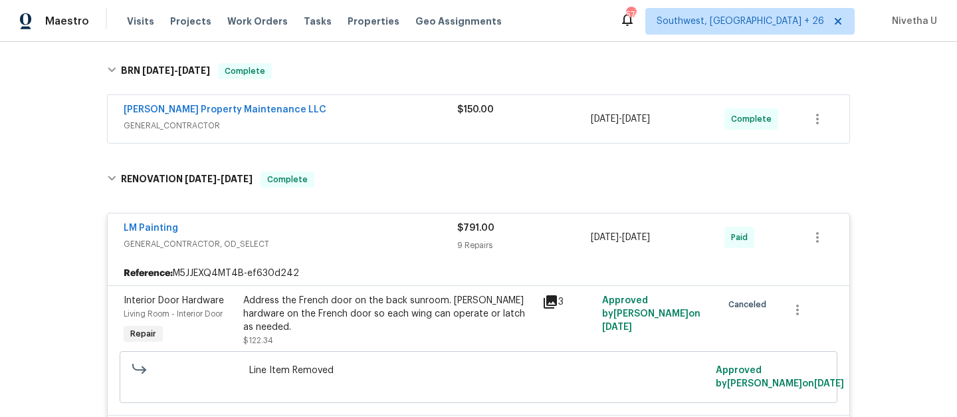
click at [306, 229] on div "LM Painting" at bounding box center [291, 229] width 334 height 16
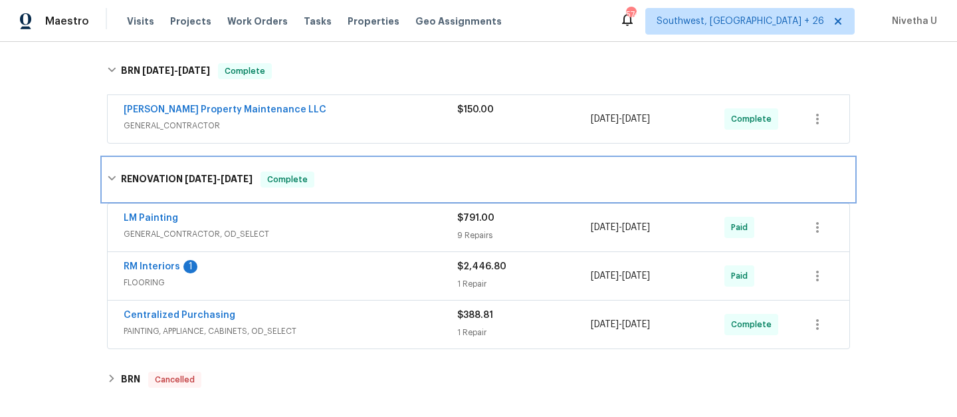
click at [306, 191] on div "RENOVATION 5/1/25 - 5/8/25 Complete" at bounding box center [478, 179] width 751 height 43
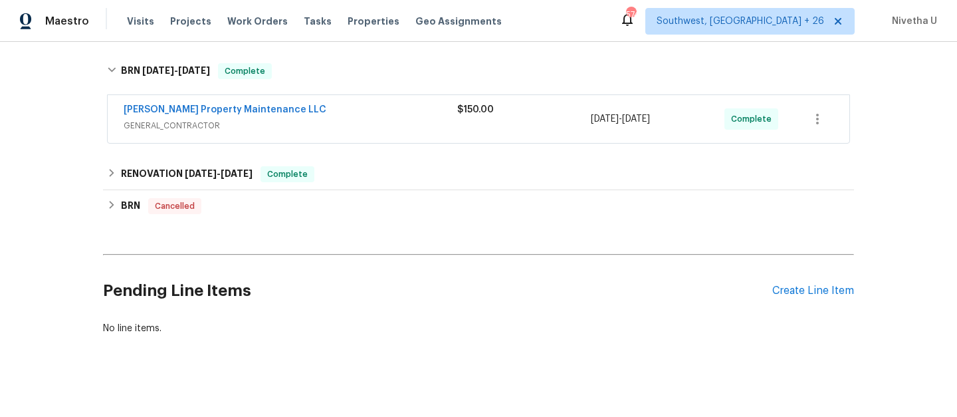
click at [349, 140] on div "Glen Property Maintenance LLC GENERAL_CONTRACTOR $150.00 9/29/2025 - 10/1/2025 …" at bounding box center [479, 119] width 742 height 48
click at [344, 120] on span "GENERAL_CONTRACTOR" at bounding box center [291, 125] width 334 height 13
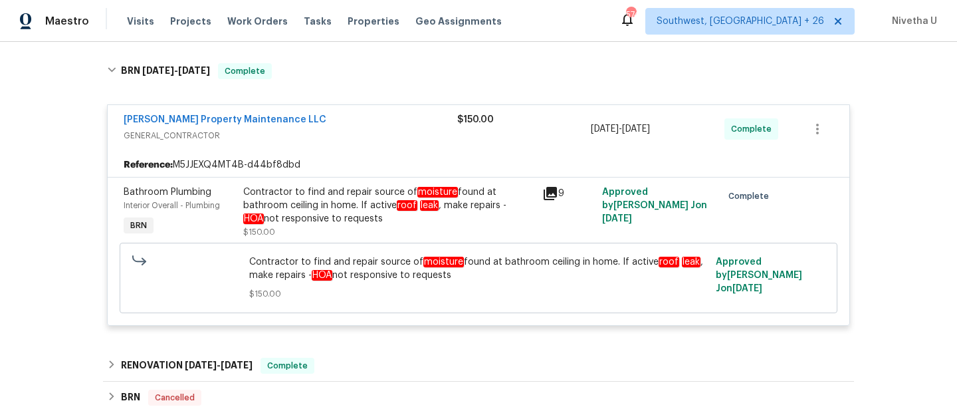
click at [330, 119] on div "Glen Property Maintenance LLC" at bounding box center [291, 121] width 334 height 16
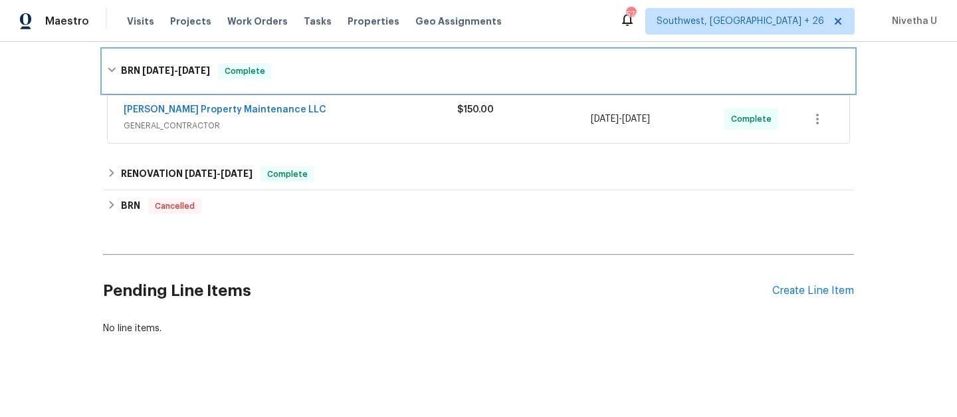
click at [324, 75] on div "BRN 9/29/25 - 10/1/25 Complete" at bounding box center [478, 71] width 743 height 16
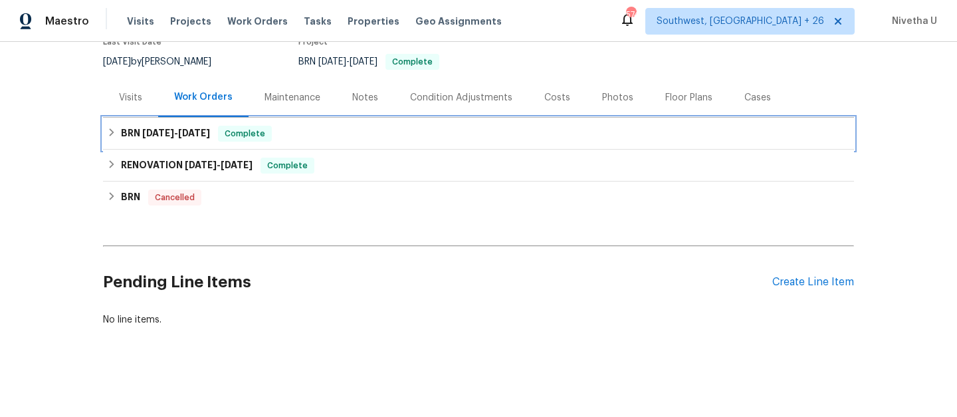
scroll to position [134, 0]
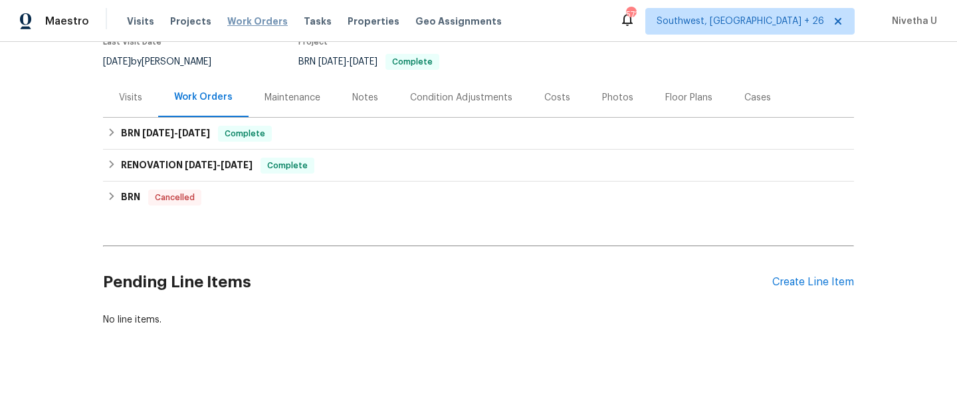
click at [242, 24] on span "Work Orders" at bounding box center [257, 21] width 60 height 13
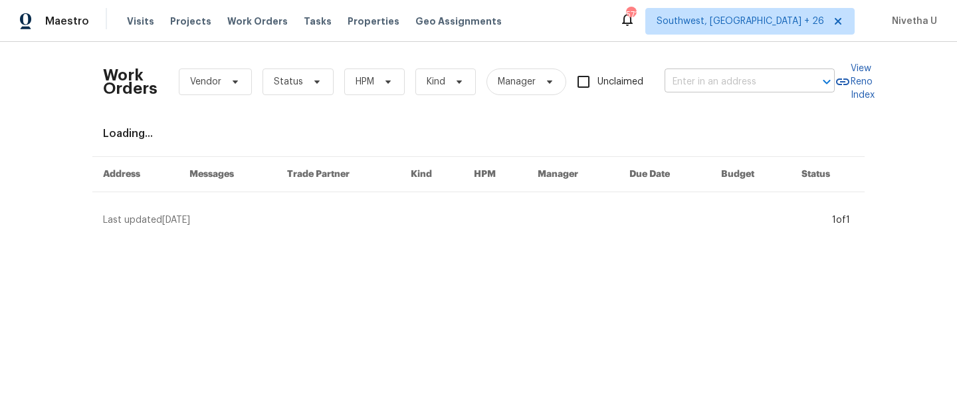
click at [696, 86] on input "text" at bounding box center [730, 82] width 133 height 21
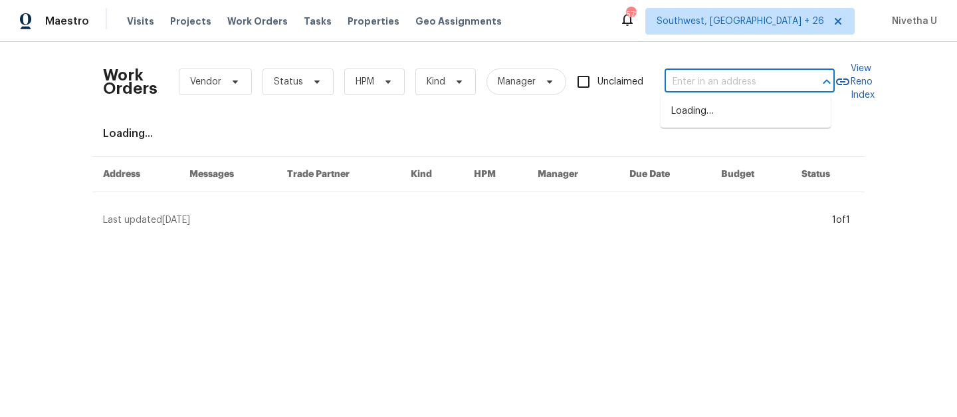
paste input "5204 Grass Ridge Dr Charlotte, NC 28216"
type input "5204 Grass Ridge Dr Charlotte, NC 28216"
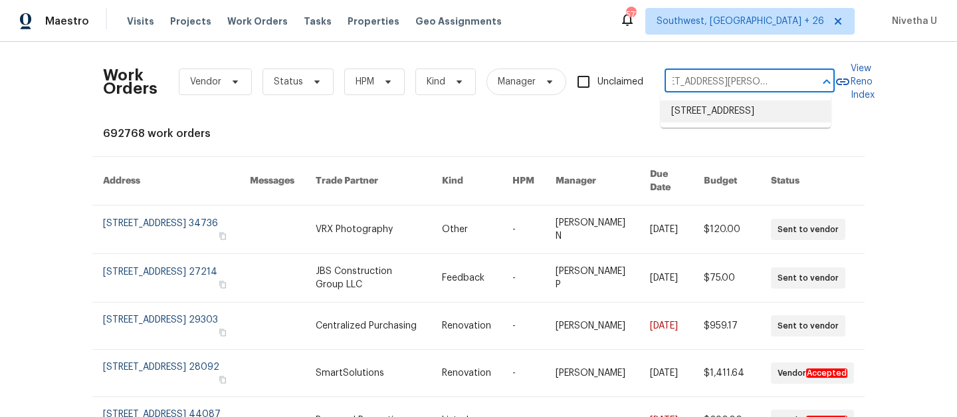
click at [710, 122] on li "5204 Grass Ridge Dr, Charlotte, NC 28216" at bounding box center [745, 111] width 170 height 22
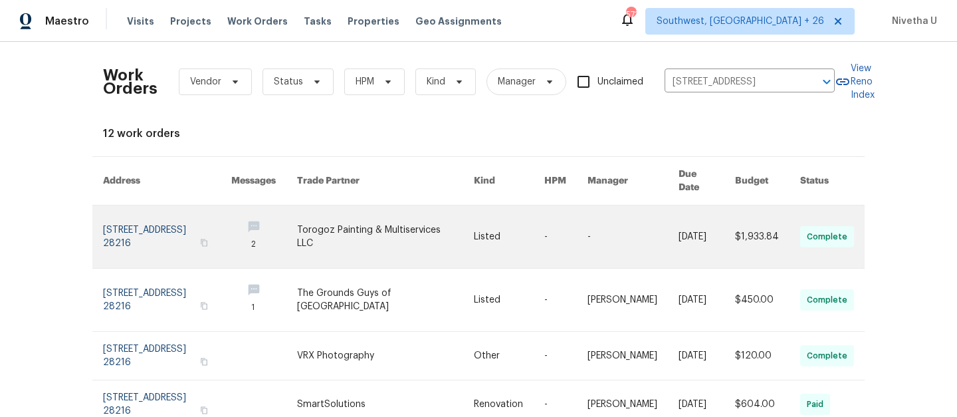
click at [124, 223] on link at bounding box center [167, 236] width 128 height 62
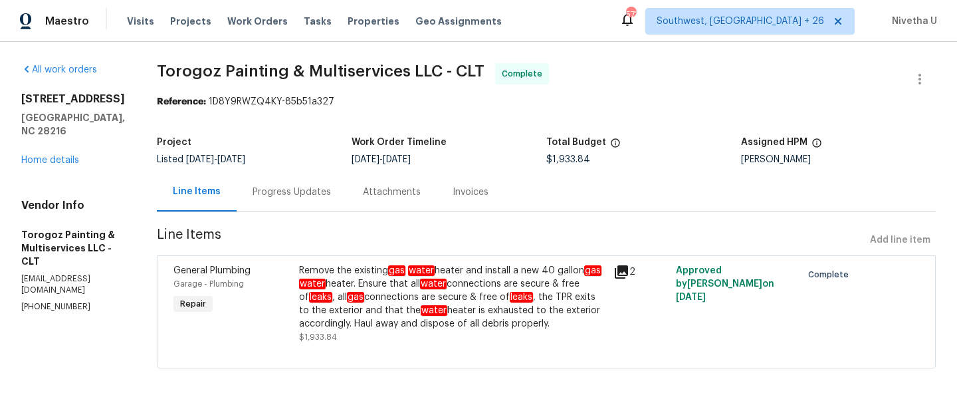
click at [50, 153] on div "All work orders 5204 Grass Ridge Dr Charlotte, NC 28216 Home details Vendor Inf…" at bounding box center [73, 187] width 104 height 249
click at [49, 155] on link "Home details" at bounding box center [50, 159] width 58 height 9
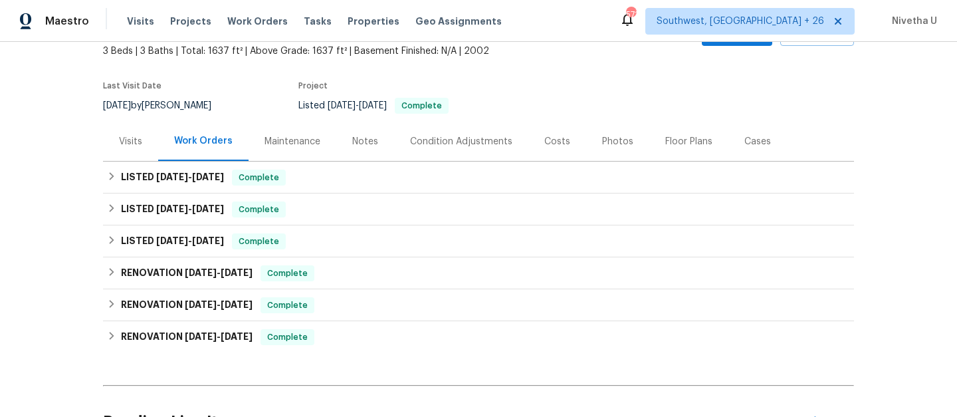
scroll to position [80, 0]
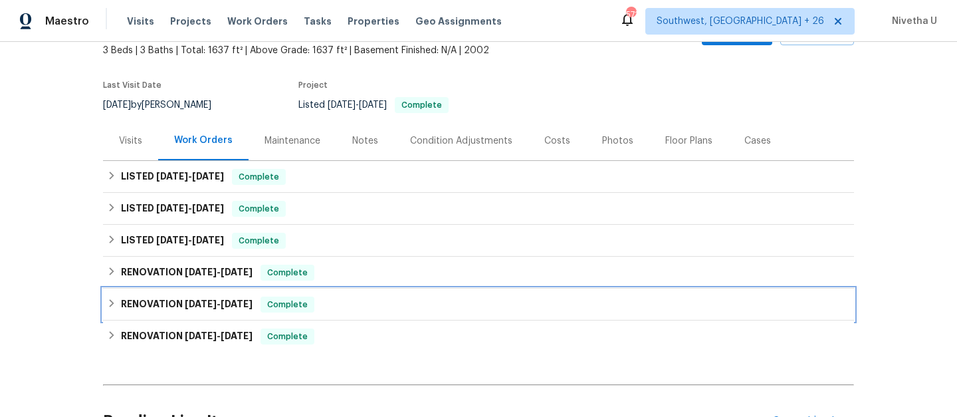
click at [293, 299] on span "Complete" at bounding box center [287, 304] width 51 height 13
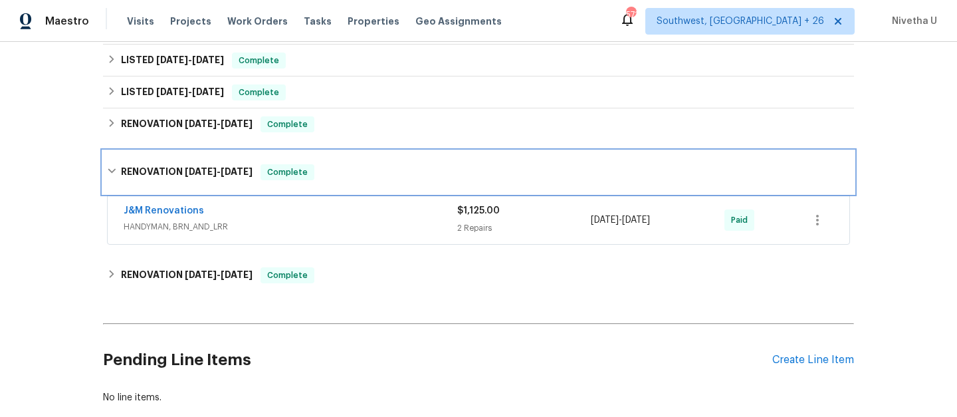
scroll to position [229, 0]
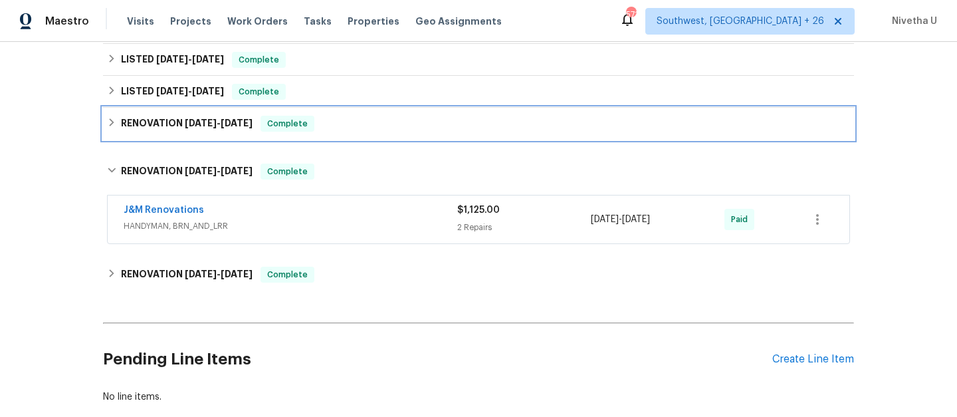
click at [322, 134] on div "RENOVATION 8/25/25 - 8/29/25 Complete" at bounding box center [478, 124] width 751 height 32
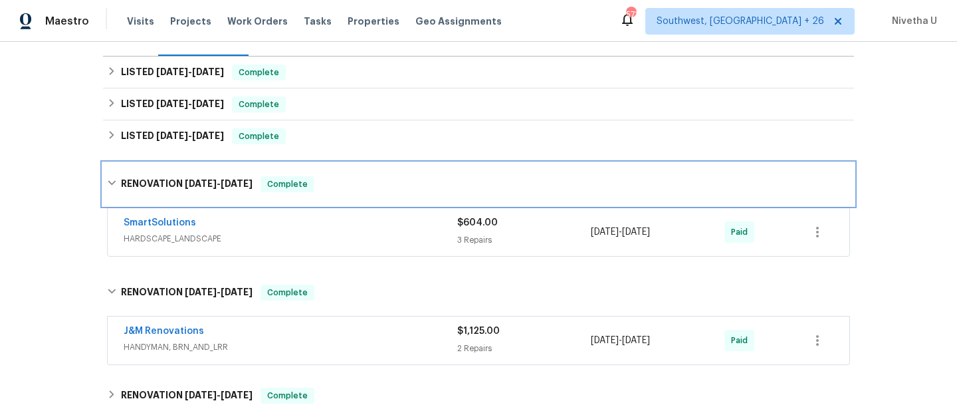
scroll to position [175, 0]
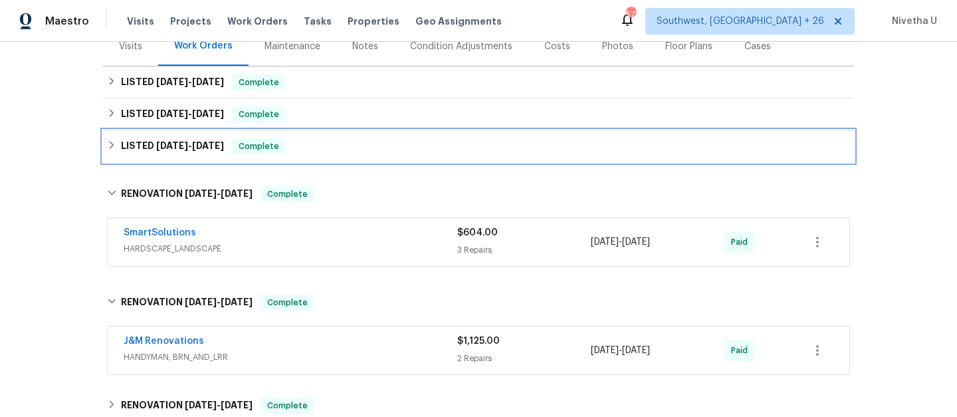
click at [320, 143] on div "LISTED 9/3/25 - 9/4/25 Complete" at bounding box center [478, 146] width 743 height 16
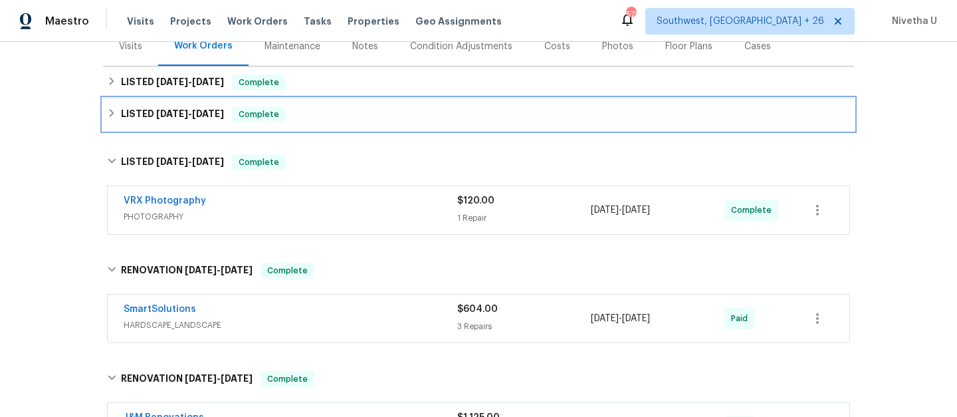
click at [320, 126] on div "LISTED 9/22/25 - 9/24/25 Complete" at bounding box center [478, 114] width 751 height 32
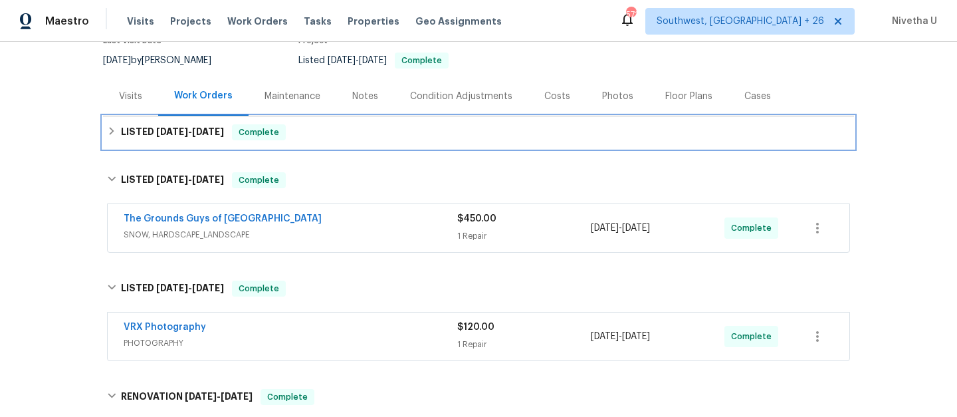
click at [320, 126] on div "LISTED 9/30/25 - 10/3/25 Complete" at bounding box center [478, 132] width 743 height 16
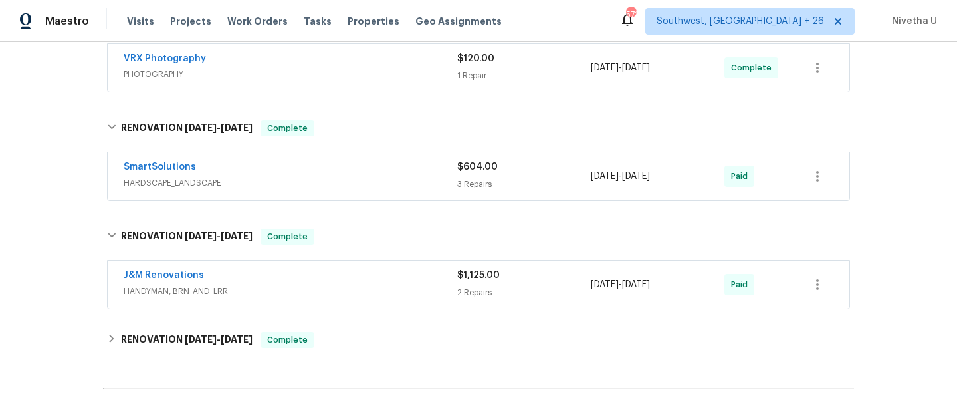
scroll to position [581, 0]
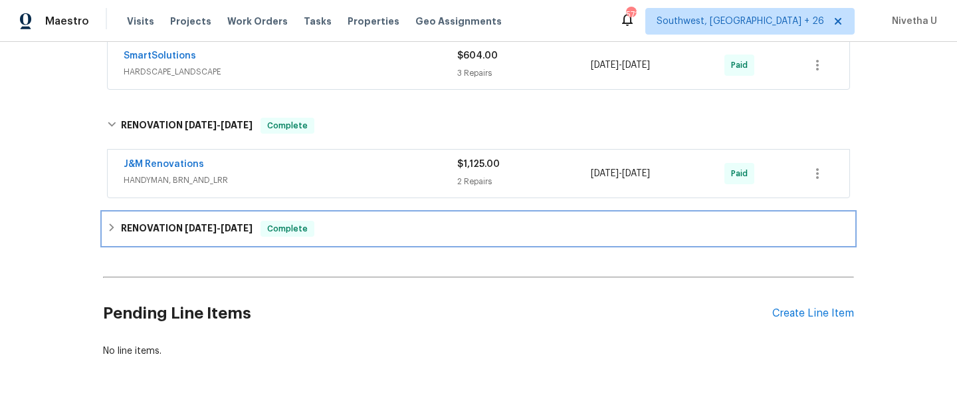
click at [375, 230] on div "RENOVATION 8/11/25 - 9/15/25 Complete" at bounding box center [478, 229] width 743 height 16
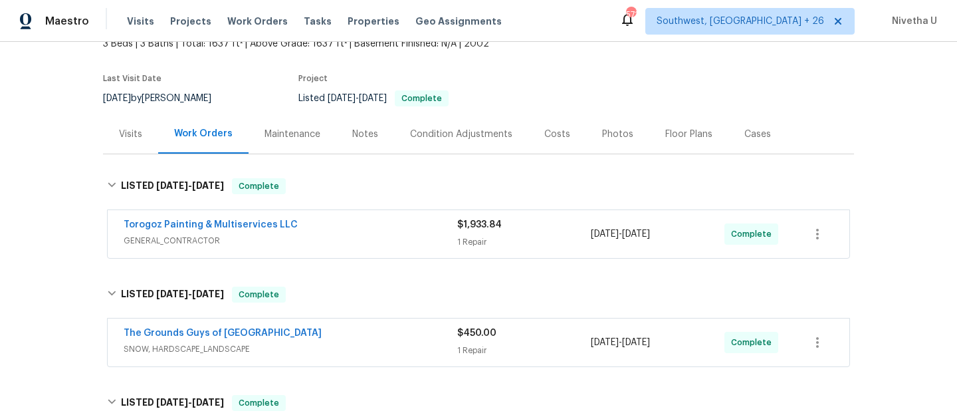
scroll to position [241, 0]
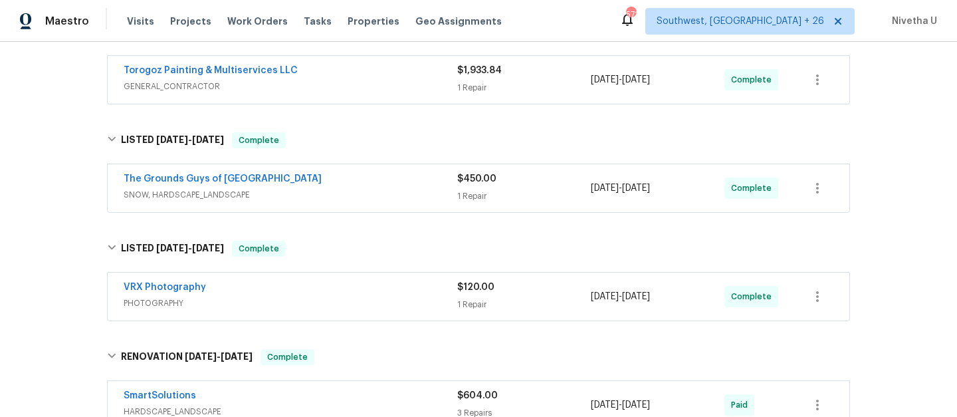
click at [365, 200] on span "SNOW, HARDSCAPE_LANDSCAPE" at bounding box center [291, 194] width 334 height 13
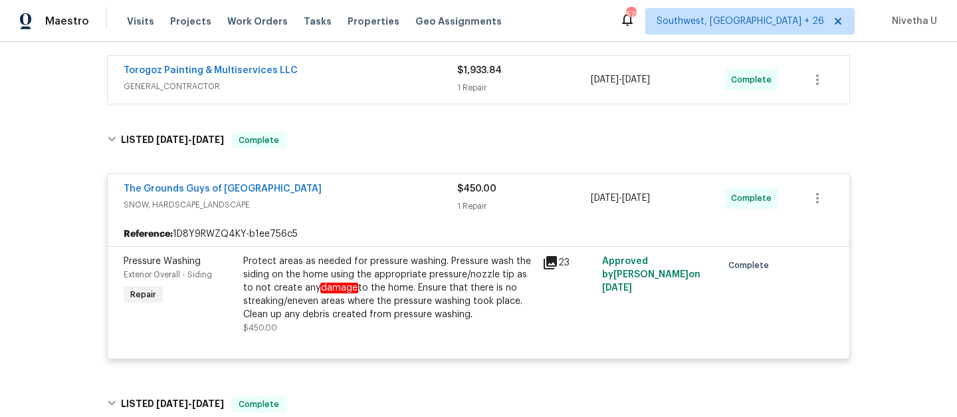
scroll to position [433, 0]
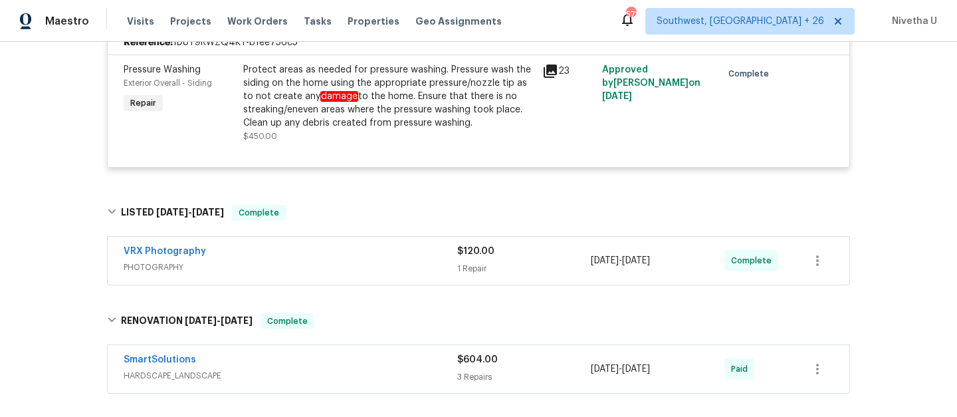
click at [349, 279] on div "VRX Photography PHOTOGRAPHY $120.00 1 Repair 9/3/2025 - 9/4/2025 Complete" at bounding box center [479, 261] width 742 height 48
click at [339, 251] on div "VRX Photography" at bounding box center [291, 253] width 334 height 16
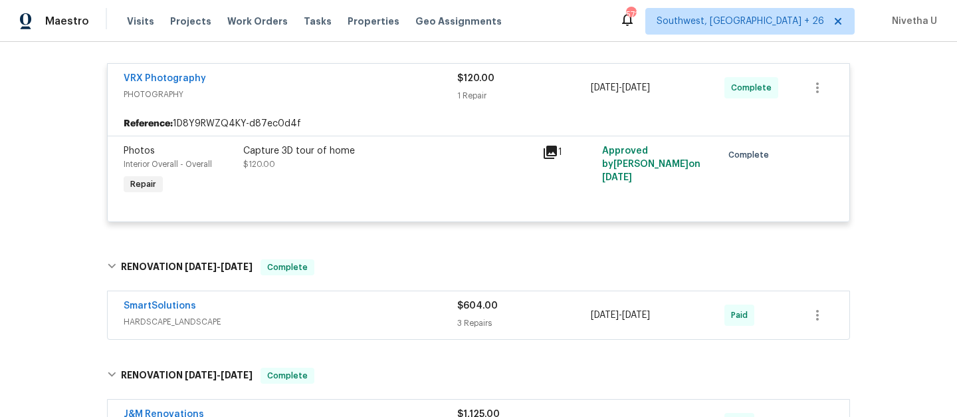
click at [351, 320] on span "HARDSCAPE_LANDSCAPE" at bounding box center [291, 321] width 334 height 13
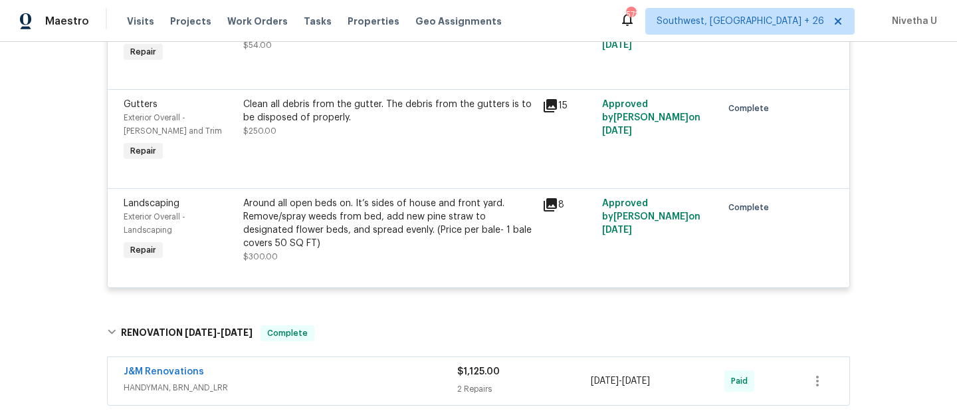
scroll to position [1096, 0]
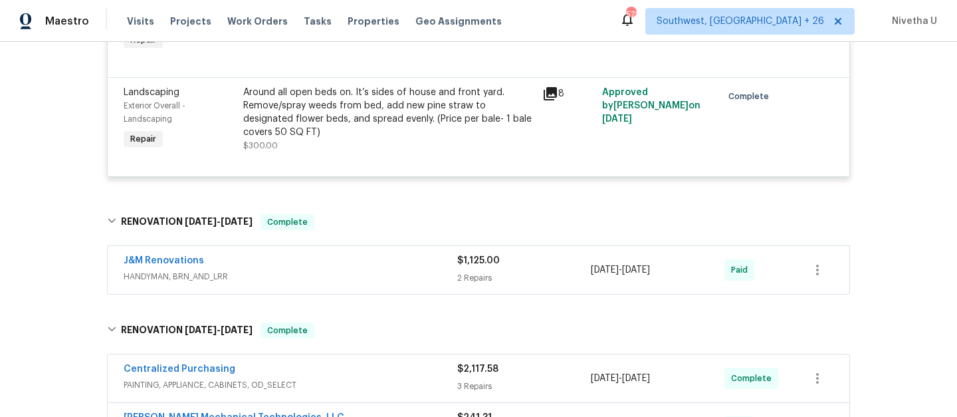
click at [342, 286] on div "J&M Renovations HANDYMAN, BRN_AND_LRR" at bounding box center [291, 270] width 334 height 32
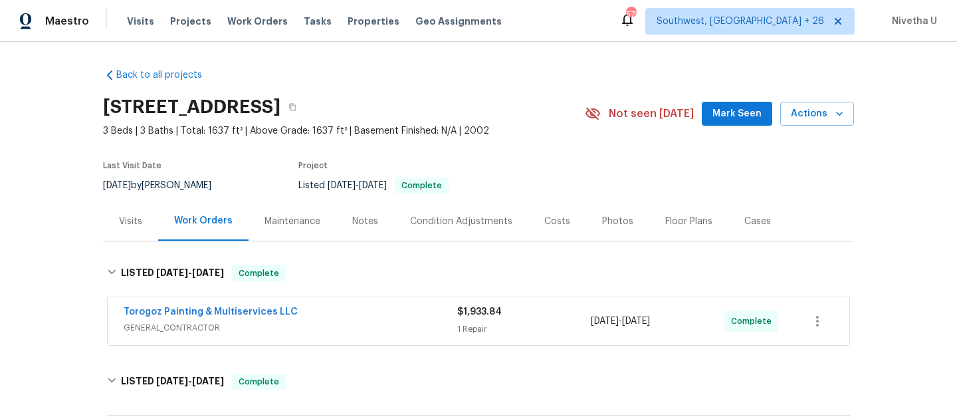
scroll to position [90, 0]
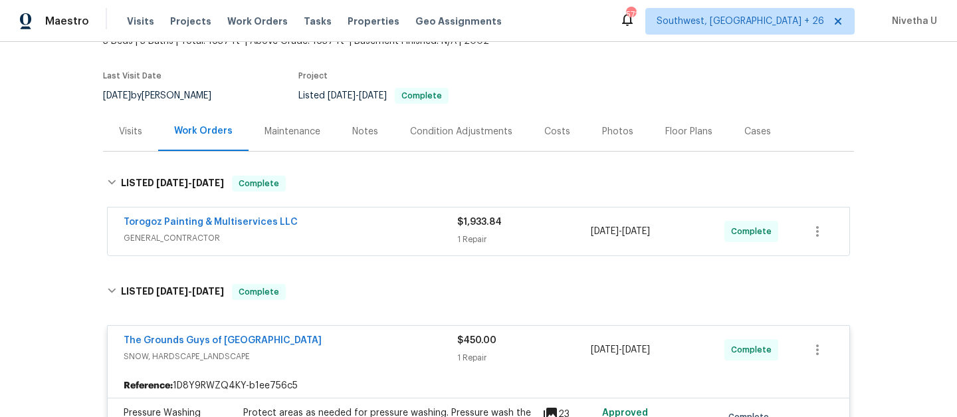
click at [336, 239] on span "GENERAL_CONTRACTOR" at bounding box center [291, 237] width 334 height 13
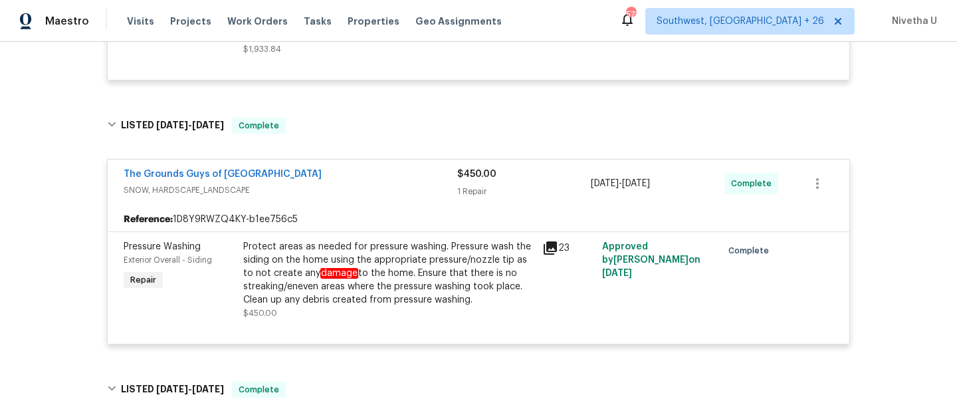
scroll to position [424, 0]
click at [322, 187] on span "SNOW, HARDSCAPE_LANDSCAPE" at bounding box center [291, 190] width 334 height 13
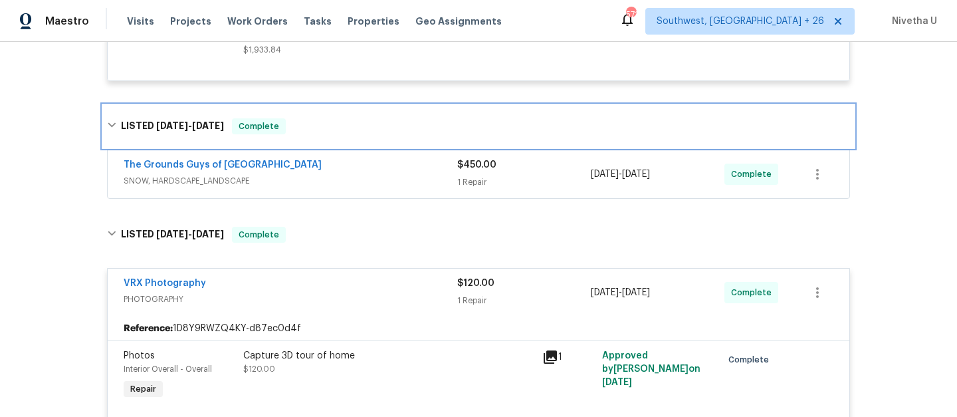
click at [319, 132] on div "LISTED 9/22/25 - 9/24/25 Complete" at bounding box center [478, 126] width 743 height 16
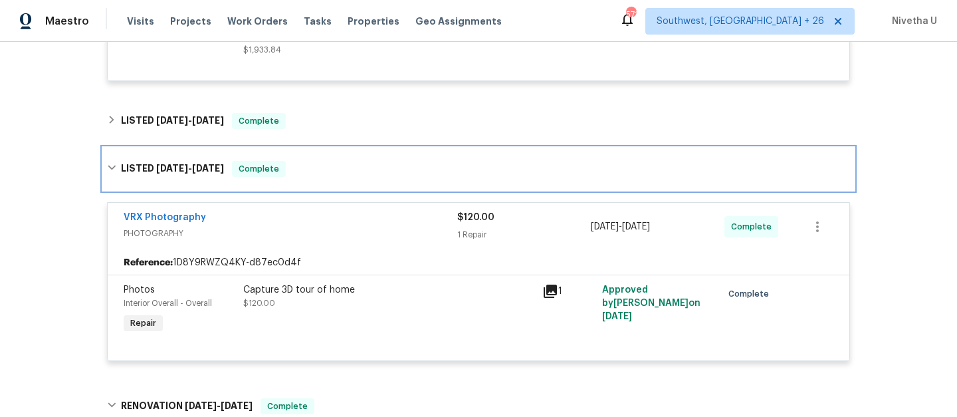
click at [316, 169] on div "LISTED 9/3/25 - 9/4/25 Complete" at bounding box center [478, 169] width 743 height 16
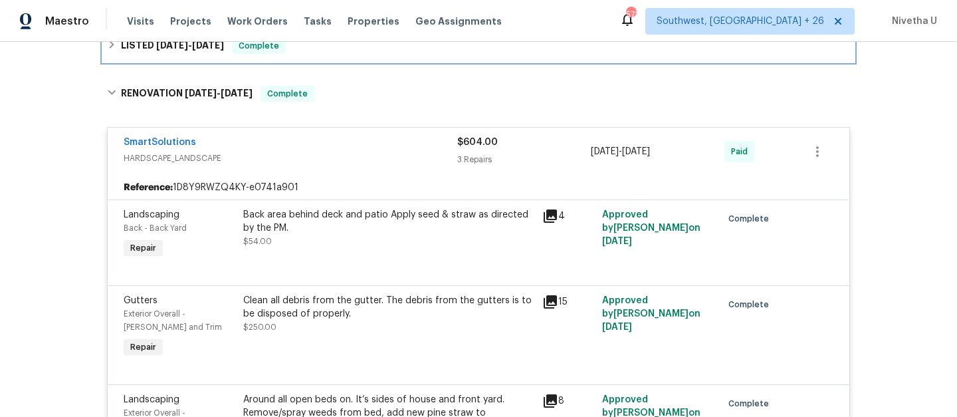
scroll to position [526, 0]
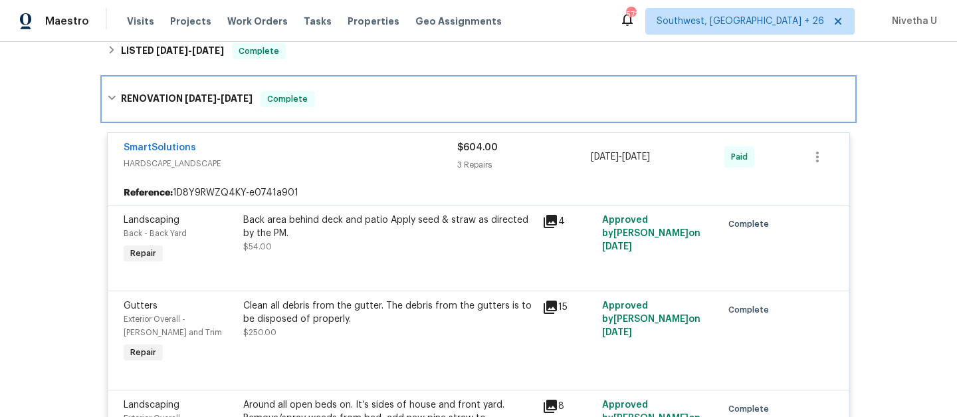
click at [292, 117] on div "RENOVATION 8/25/25 - 8/29/25 Complete" at bounding box center [478, 99] width 751 height 43
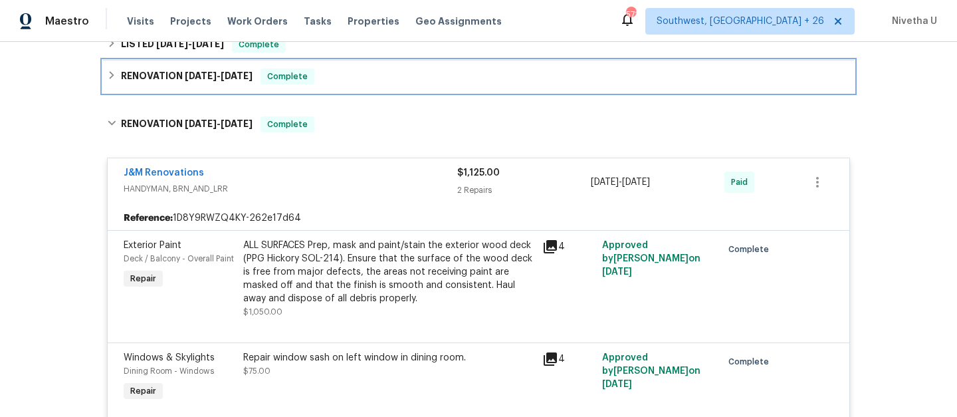
scroll to position [519, 0]
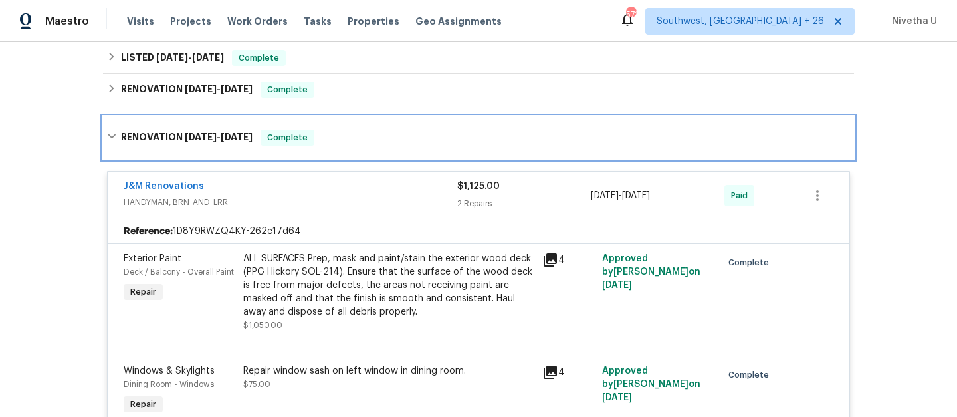
click at [334, 153] on div "RENOVATION 8/25/25 - 8/29/25 Complete" at bounding box center [478, 137] width 751 height 43
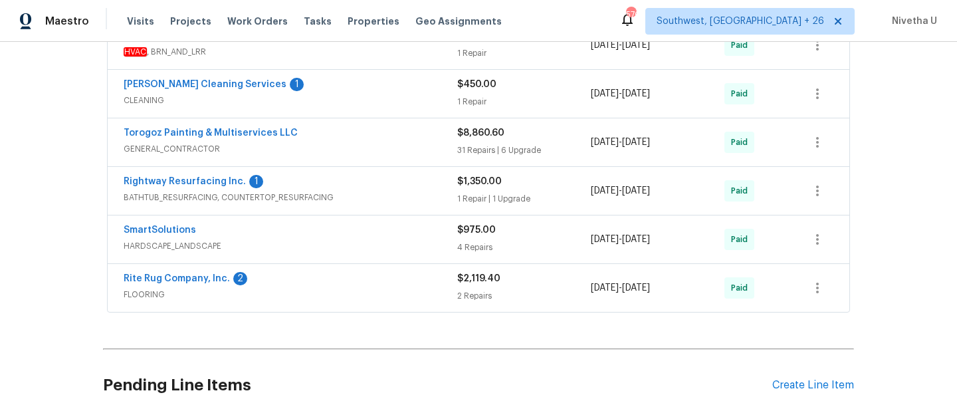
scroll to position [741, 0]
click at [437, 292] on span "FLOORING" at bounding box center [291, 292] width 334 height 13
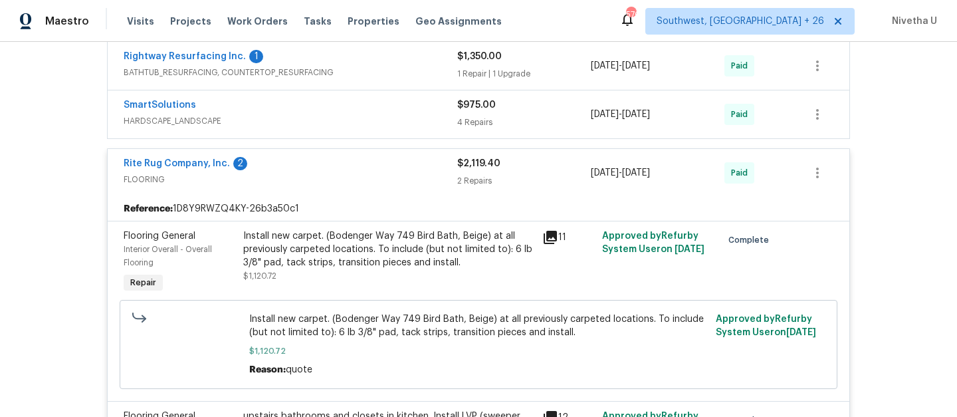
scroll to position [784, 0]
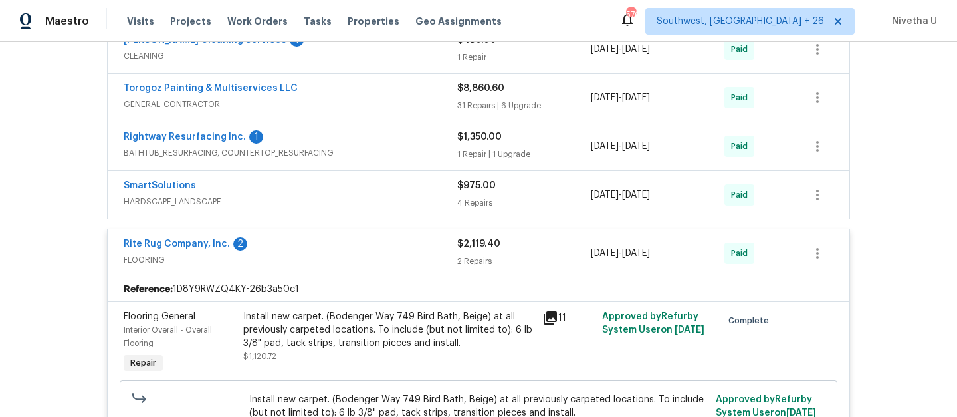
click at [385, 260] on span "FLOORING" at bounding box center [291, 259] width 334 height 13
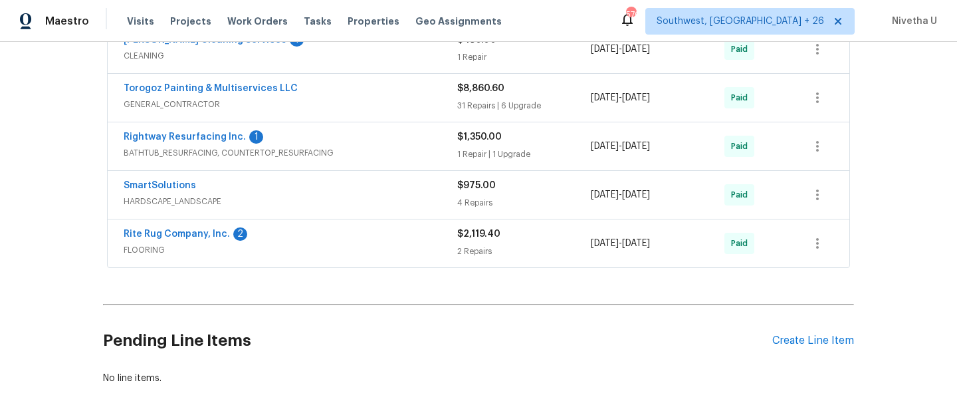
click at [366, 194] on div "SmartSolutions" at bounding box center [291, 187] width 334 height 16
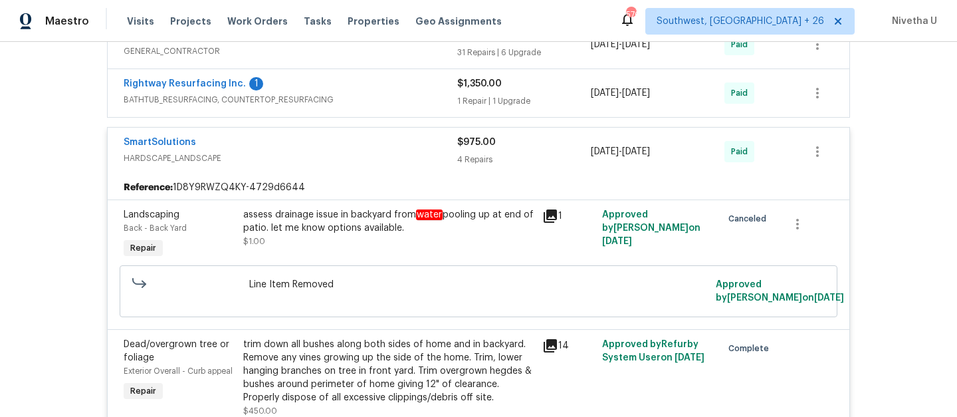
scroll to position [821, 0]
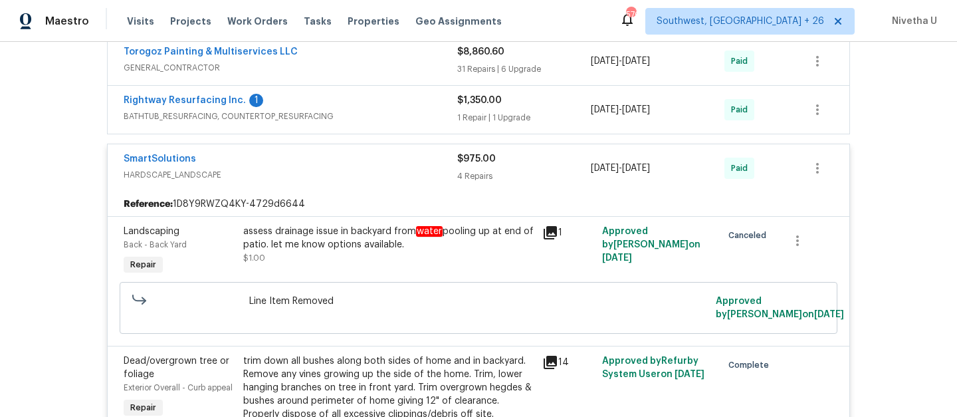
click at [353, 164] on div "SmartSolutions" at bounding box center [291, 160] width 334 height 16
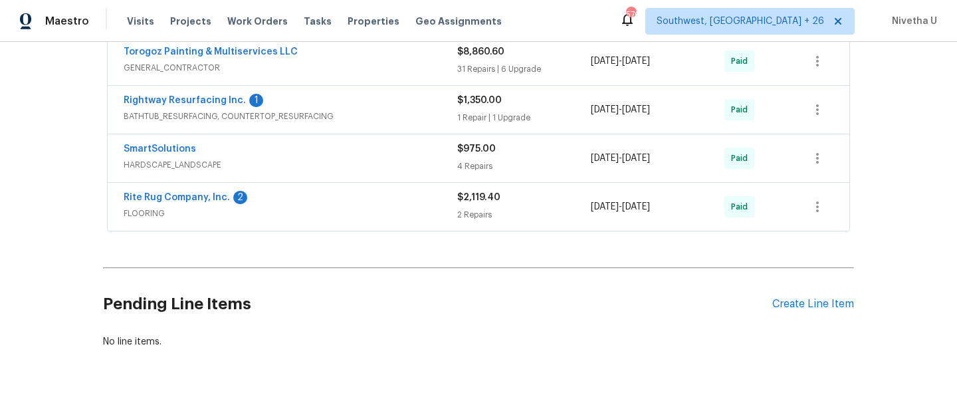
click at [357, 112] on span "BATHTUB_RESURFACING, COUNTERTOP_RESURFACING" at bounding box center [291, 116] width 334 height 13
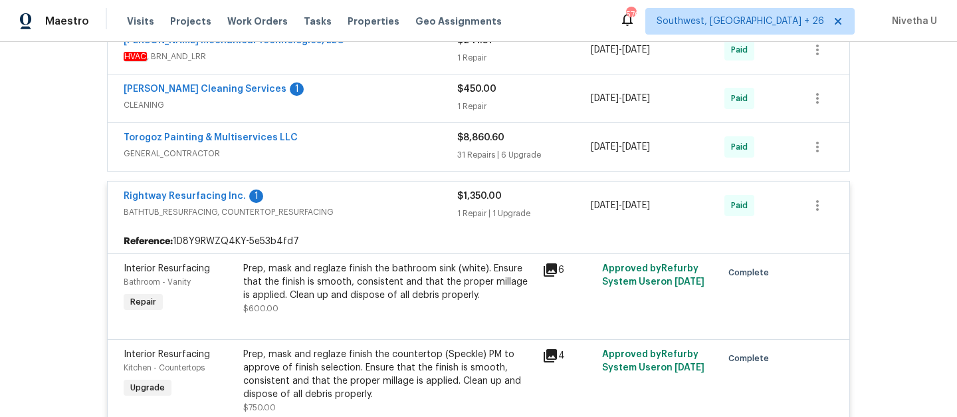
scroll to position [721, 0]
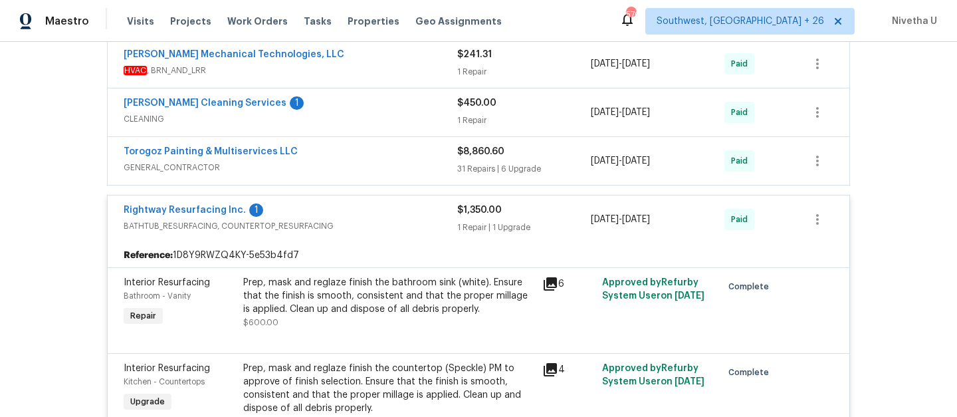
click at [383, 215] on div "Rightway Resurfacing Inc. 1" at bounding box center [291, 211] width 334 height 16
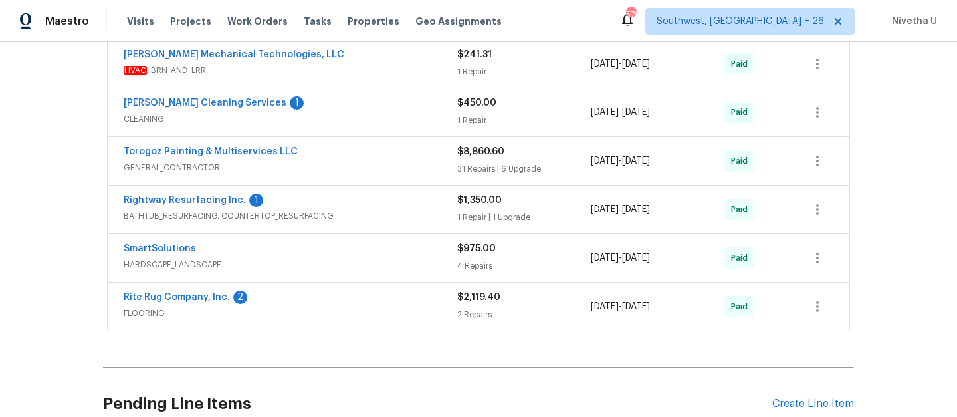
click at [363, 166] on span "GENERAL_CONTRACTOR" at bounding box center [291, 167] width 334 height 13
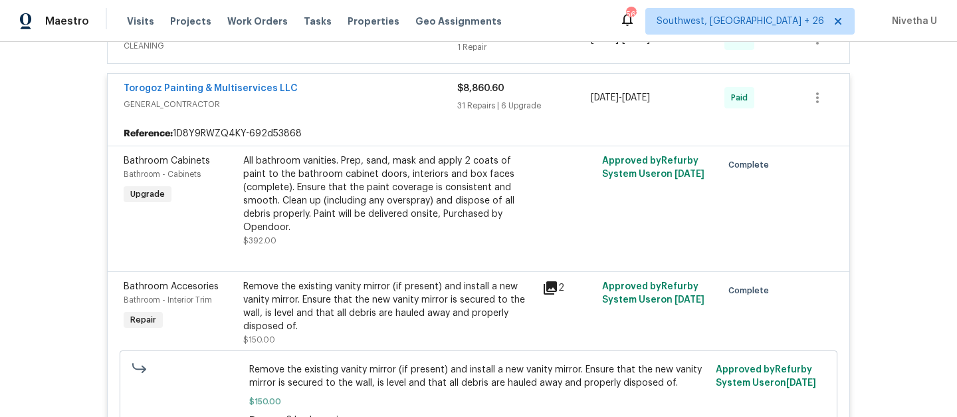
scroll to position [682, 0]
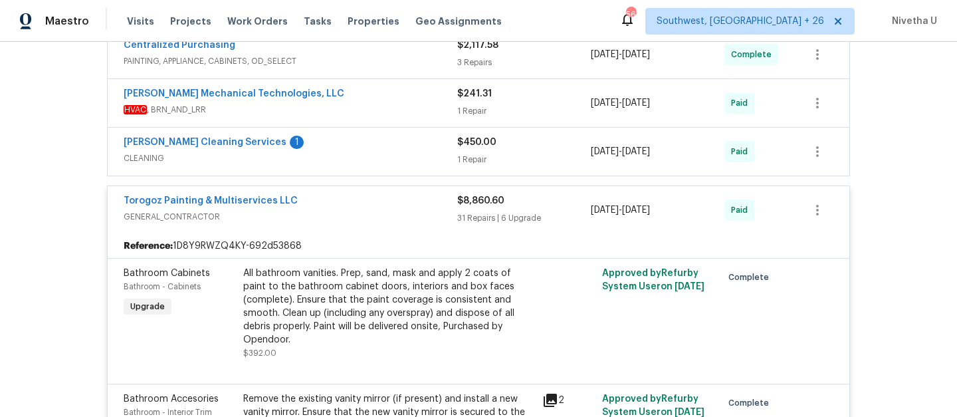
click at [351, 209] on div "Torogoz Painting & Multiservices LLC" at bounding box center [291, 202] width 334 height 16
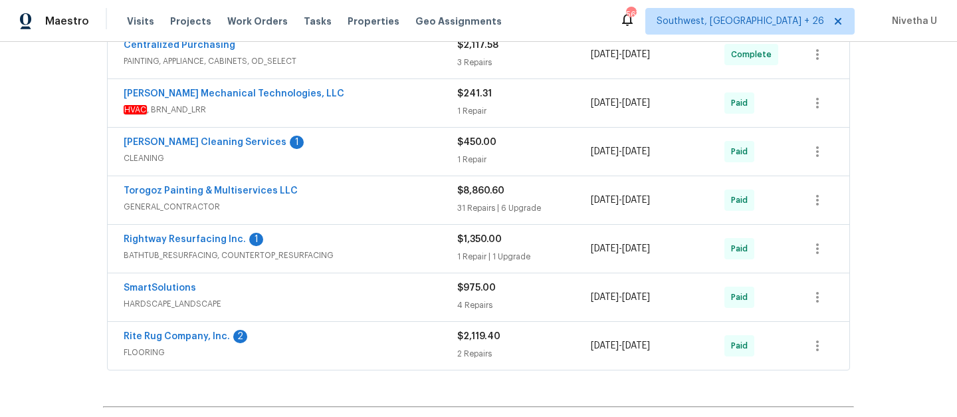
click at [341, 153] on span "CLEANING" at bounding box center [291, 157] width 334 height 13
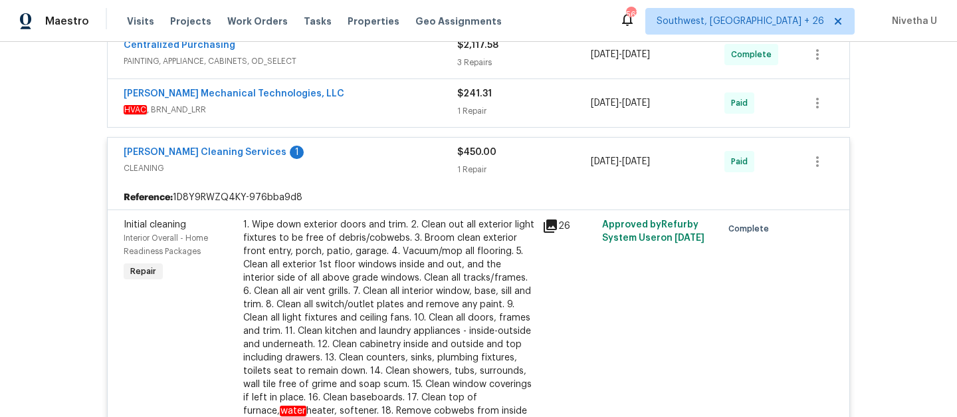
click at [343, 161] on span "CLEANING" at bounding box center [291, 167] width 334 height 13
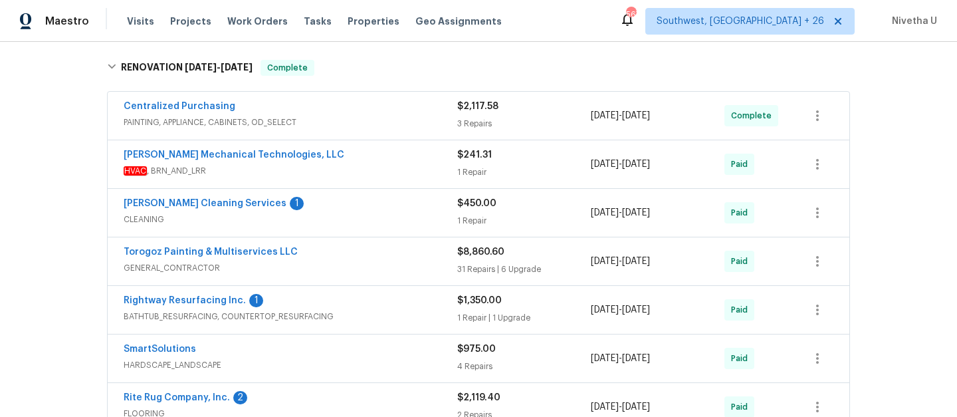
scroll to position [603, 0]
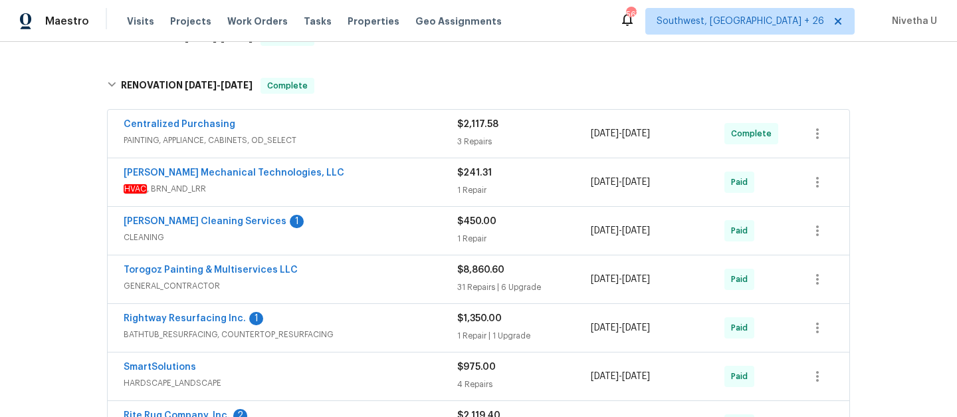
click at [347, 172] on div "Johnson's Mechanical Technologies, LLC" at bounding box center [291, 174] width 334 height 16
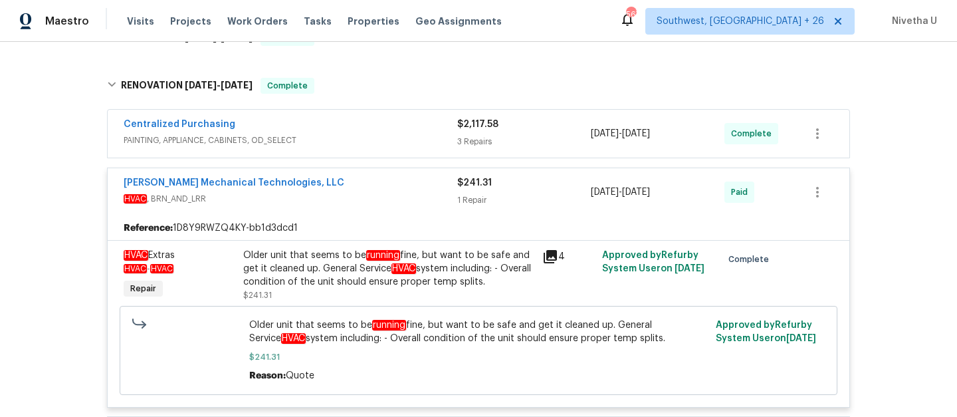
click at [360, 197] on span "HVAC , BRN_AND_LRR" at bounding box center [291, 198] width 334 height 13
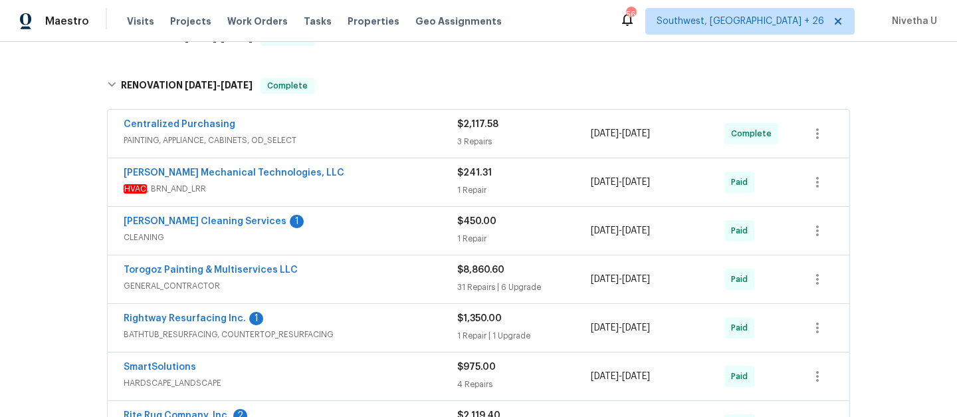
click at [344, 139] on span "PAINTING, APPLIANCE, CABINETS, OD_SELECT" at bounding box center [291, 140] width 334 height 13
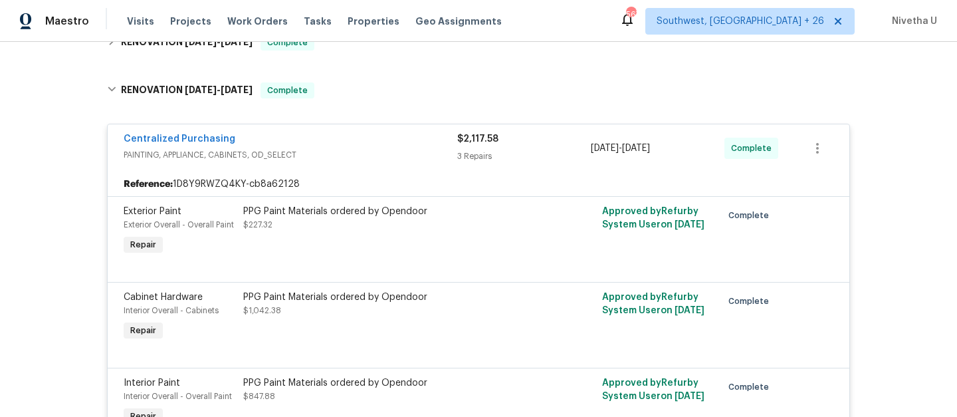
scroll to position [595, 0]
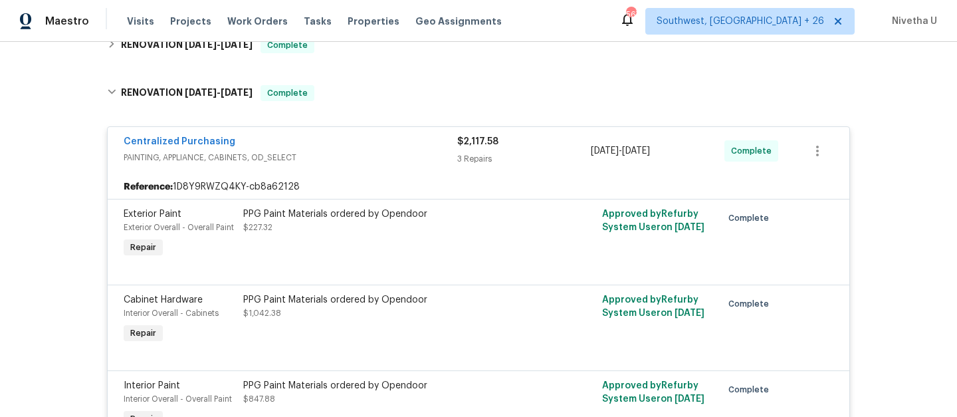
click at [350, 155] on span "PAINTING, APPLIANCE, CABINETS, OD_SELECT" at bounding box center [291, 157] width 334 height 13
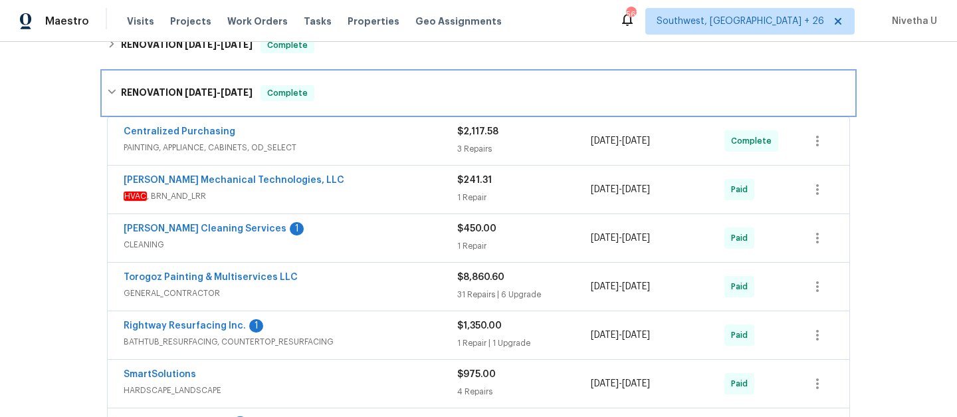
drag, startPoint x: 347, startPoint y: 113, endPoint x: 383, endPoint y: 252, distance: 143.4
click at [347, 114] on div "RENOVATION 8/11/25 - 9/15/25 Complete" at bounding box center [478, 93] width 751 height 43
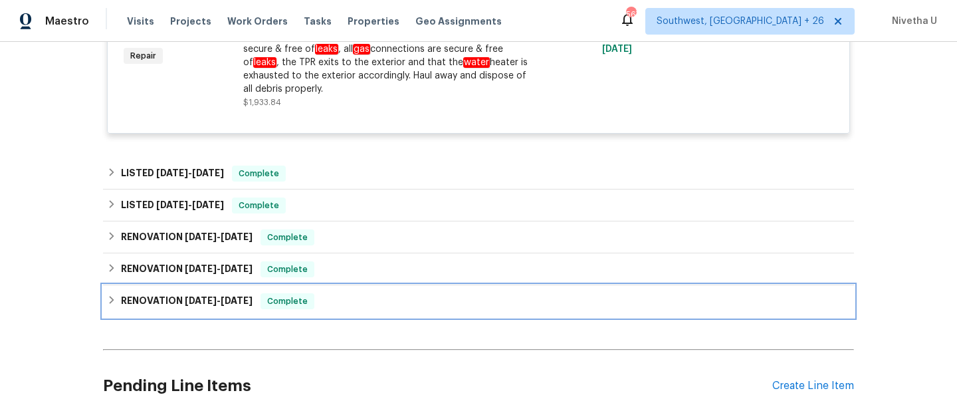
scroll to position [362, 0]
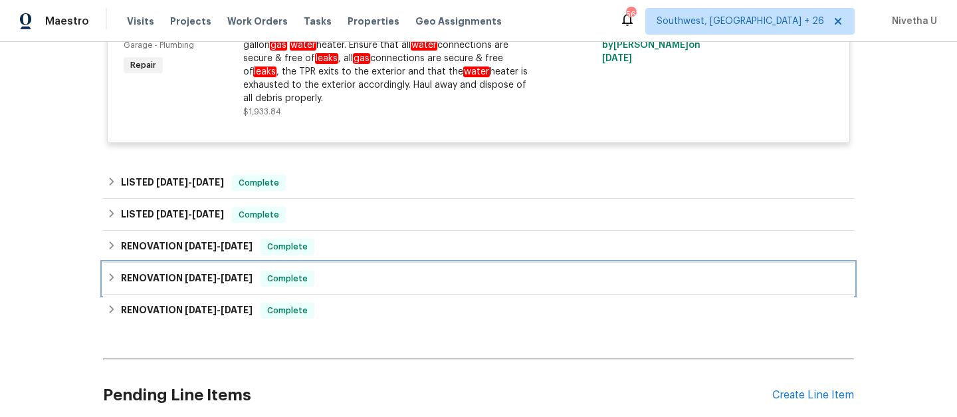
click at [366, 285] on div "RENOVATION 8/25/25 - 8/29/25 Complete" at bounding box center [478, 278] width 743 height 16
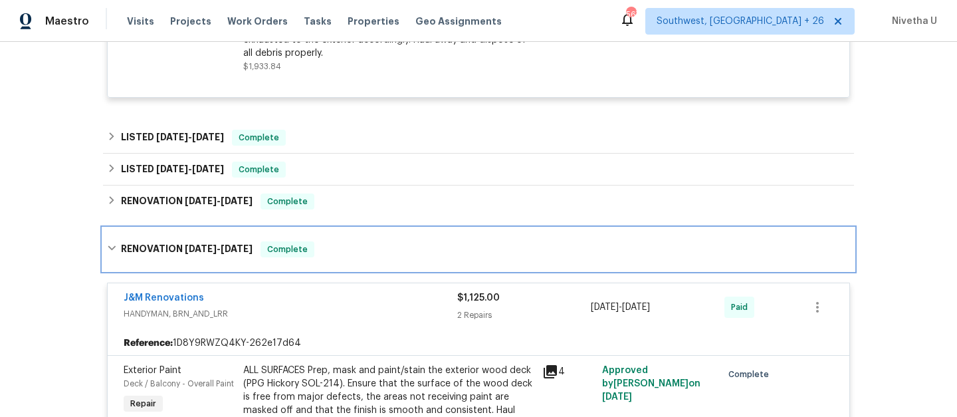
scroll to position [377, 0]
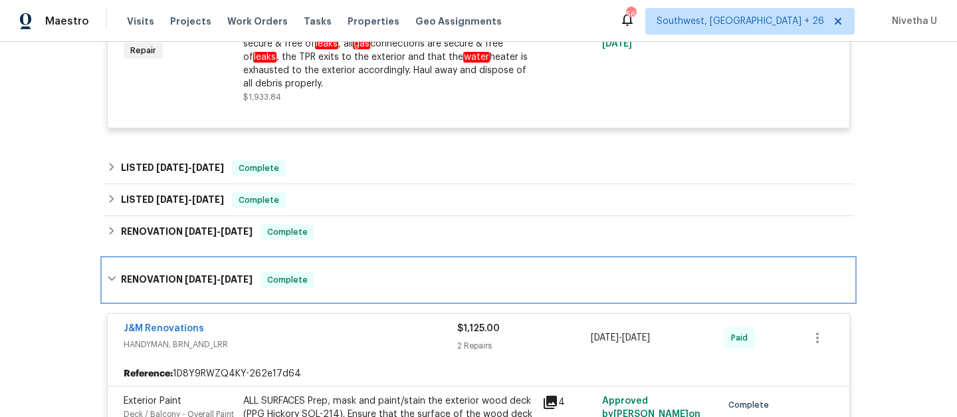
click at [366, 285] on div "RENOVATION 8/25/25 - 8/29/25 Complete" at bounding box center [478, 280] width 743 height 16
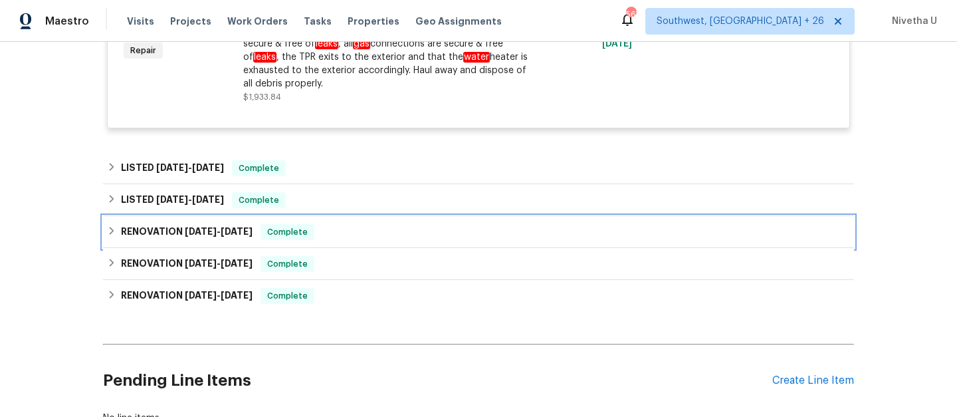
click at [342, 242] on div "RENOVATION 8/25/25 - 8/29/25 Complete" at bounding box center [478, 232] width 751 height 32
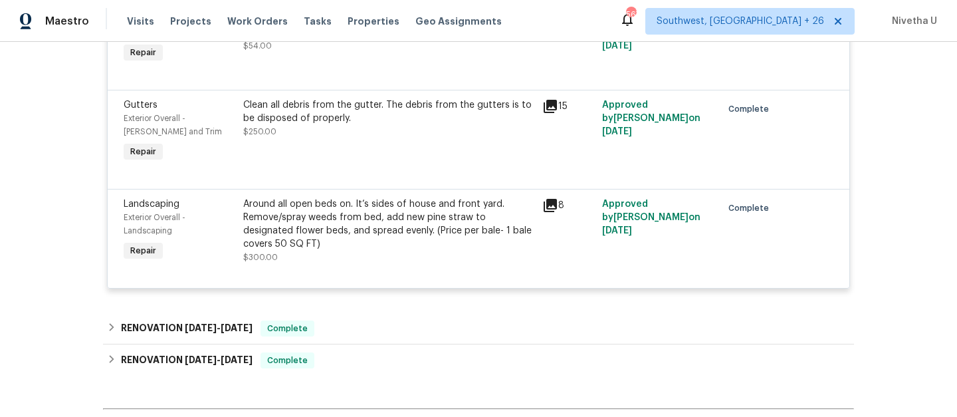
scroll to position [491, 0]
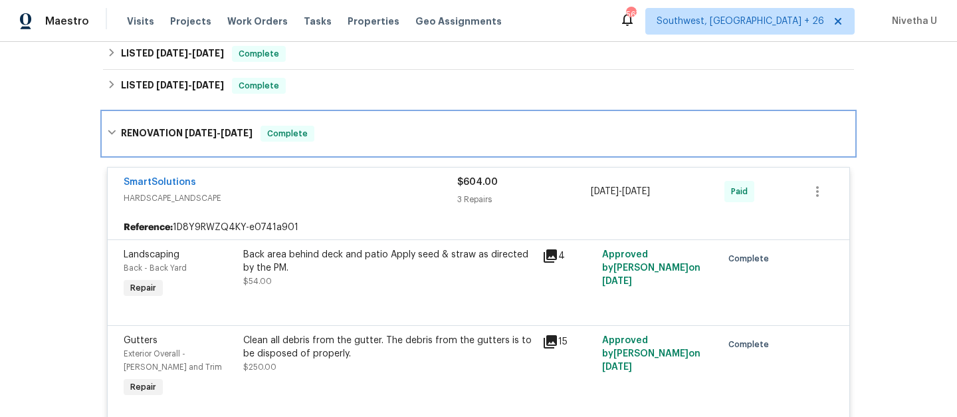
click at [326, 134] on div "RENOVATION 8/25/25 - 8/29/25 Complete" at bounding box center [478, 134] width 743 height 16
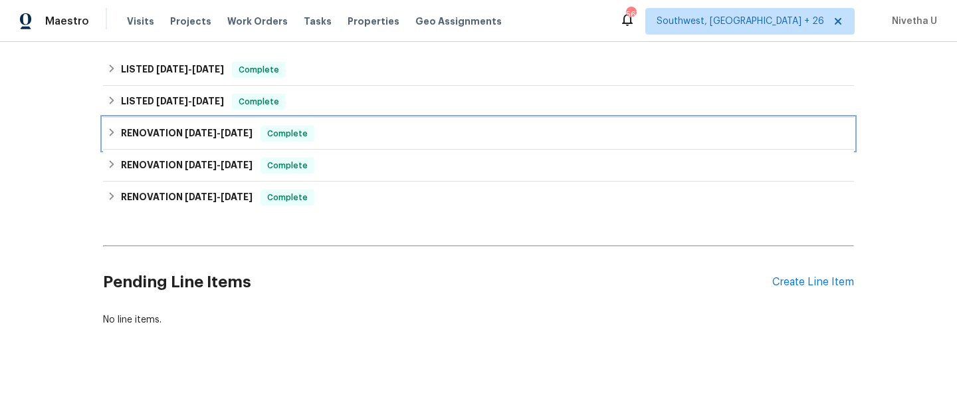
scroll to position [485, 0]
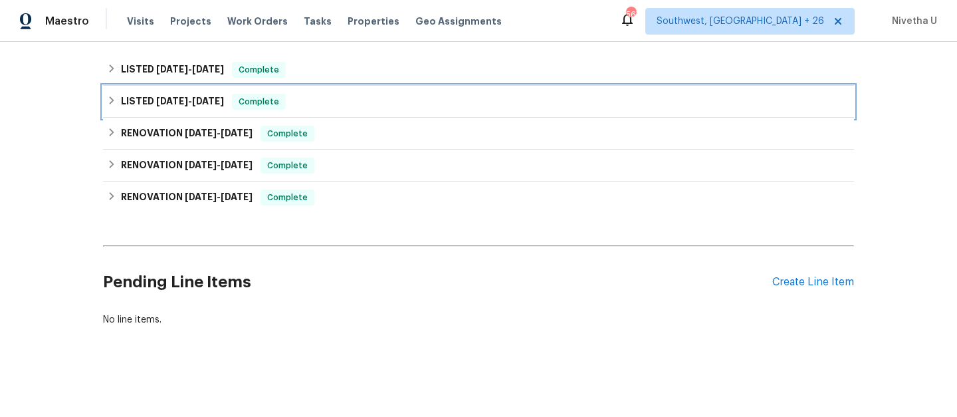
click at [316, 94] on div "LISTED 9/3/25 - 9/4/25 Complete" at bounding box center [478, 102] width 743 height 16
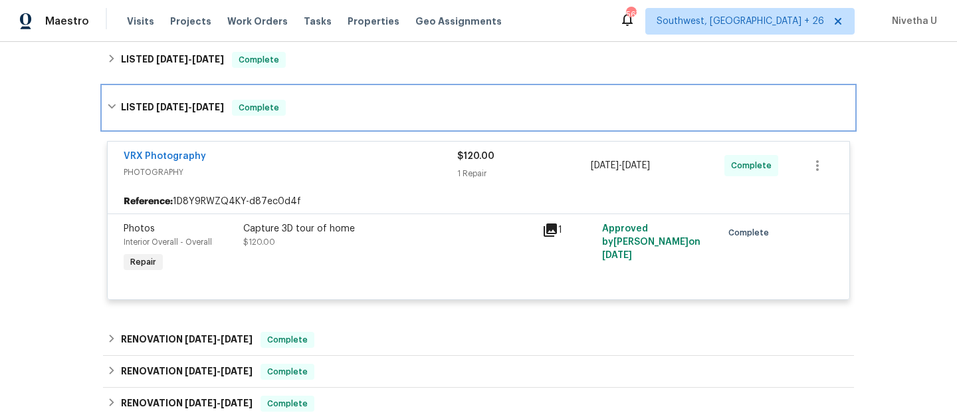
click at [326, 108] on div "LISTED 9/3/25 - 9/4/25 Complete" at bounding box center [478, 108] width 743 height 16
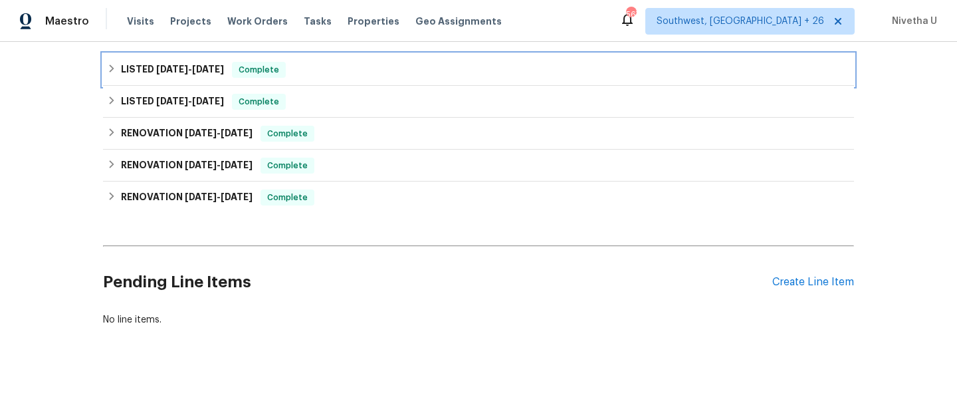
click at [309, 62] on div "LISTED 9/22/25 - 9/24/25 Complete" at bounding box center [478, 70] width 743 height 16
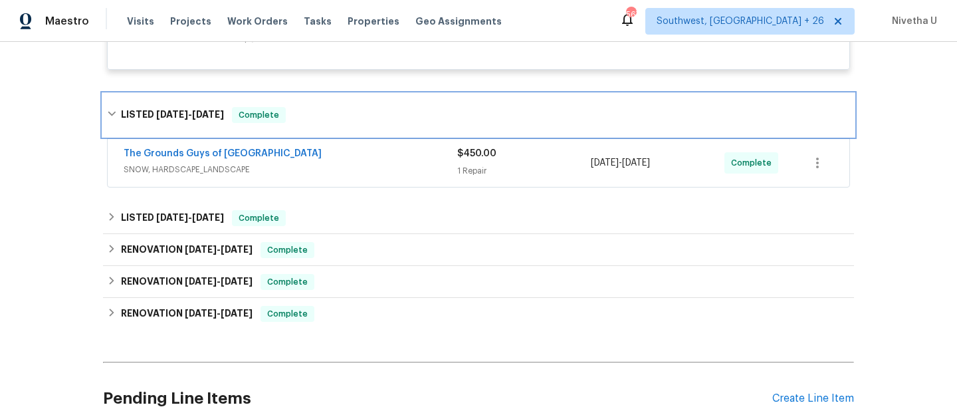
scroll to position [434, 0]
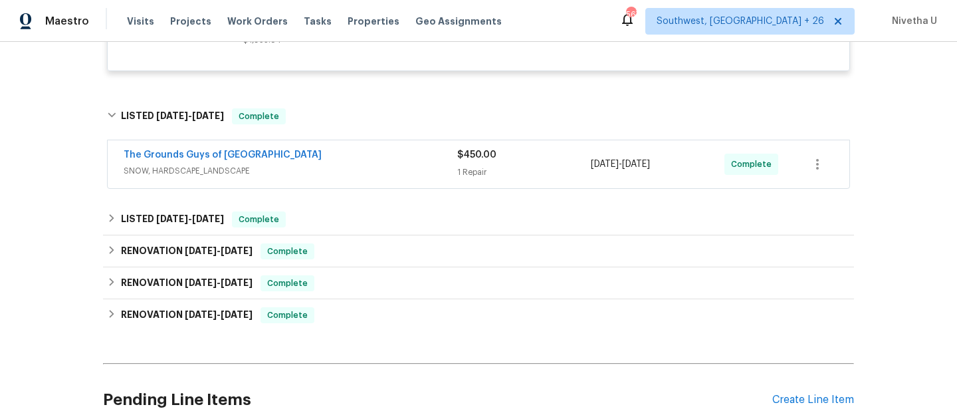
click at [340, 159] on div "The Grounds Guys of Huntersville" at bounding box center [291, 156] width 334 height 16
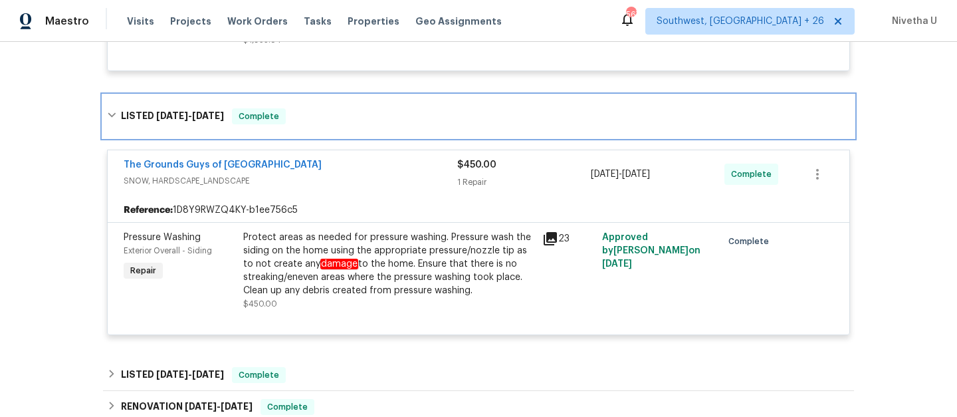
click at [326, 114] on div "LISTED 9/22/25 - 9/24/25 Complete" at bounding box center [478, 116] width 743 height 16
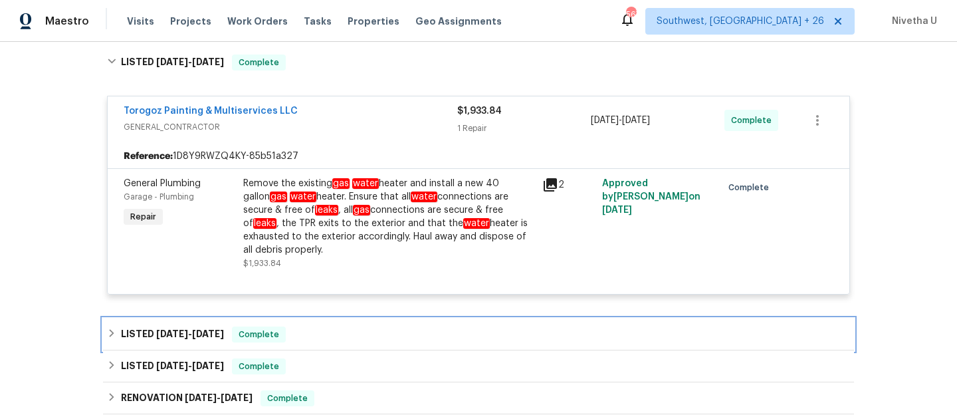
scroll to position [209, 0]
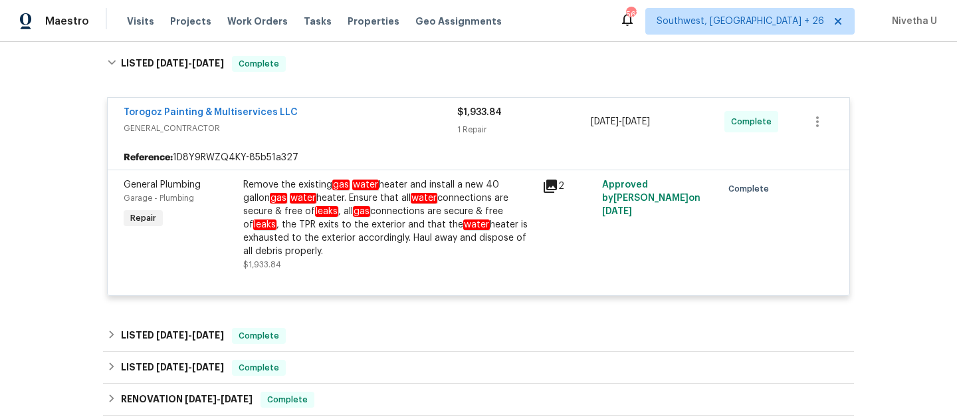
click at [314, 247] on div "Remove the existing gas water heater and install a new 40 gallon gas water heat…" at bounding box center [388, 218] width 291 height 80
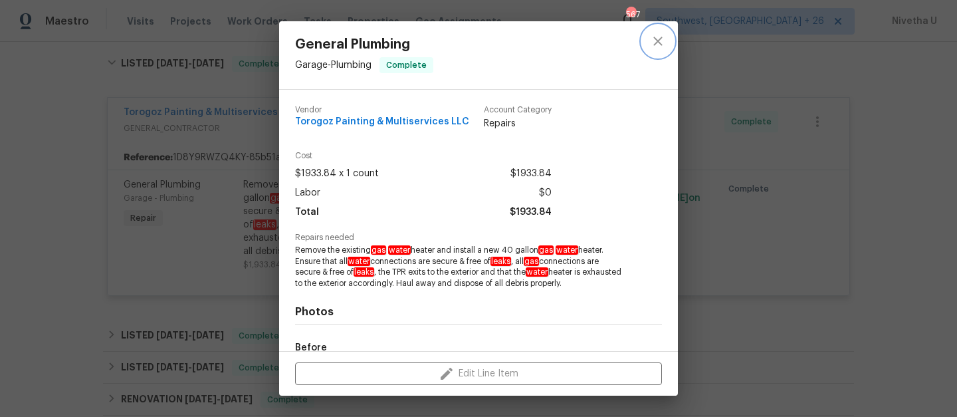
click at [665, 41] on icon "close" at bounding box center [658, 41] width 16 height 16
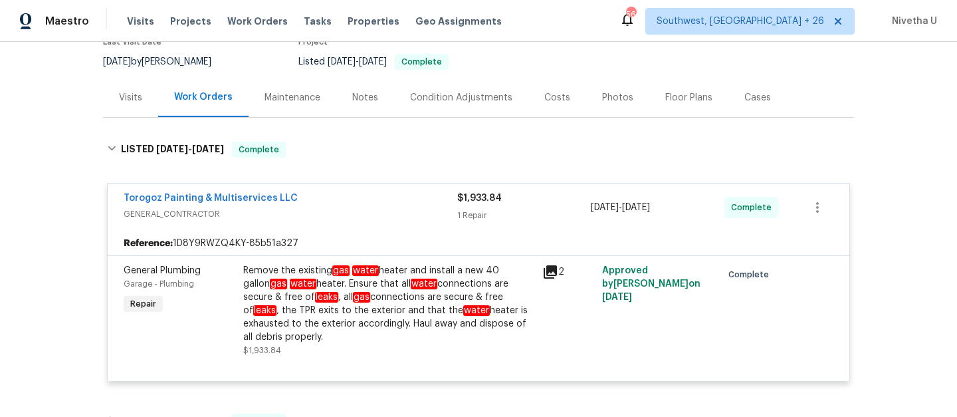
scroll to position [124, 0]
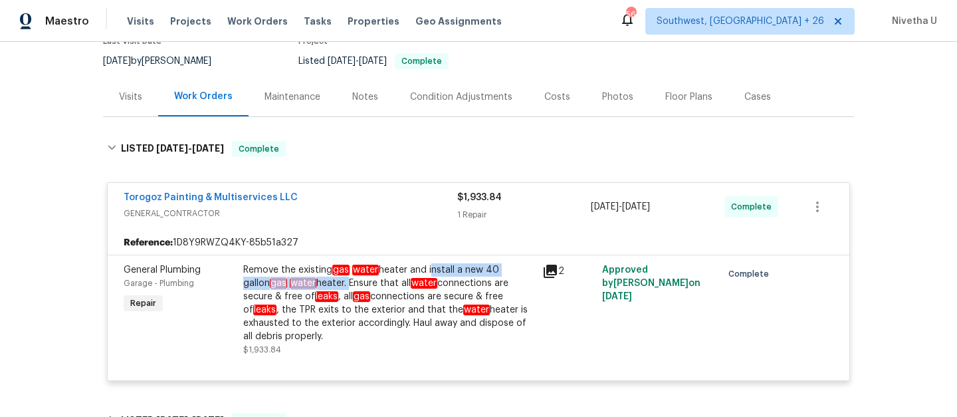
drag, startPoint x: 426, startPoint y: 272, endPoint x: 314, endPoint y: 282, distance: 112.0
click at [314, 282] on div "Remove the existing gas water heater and install a new 40 gallon gas water heat…" at bounding box center [388, 303] width 291 height 80
copy div "install a new 40 gallon gas water heater."
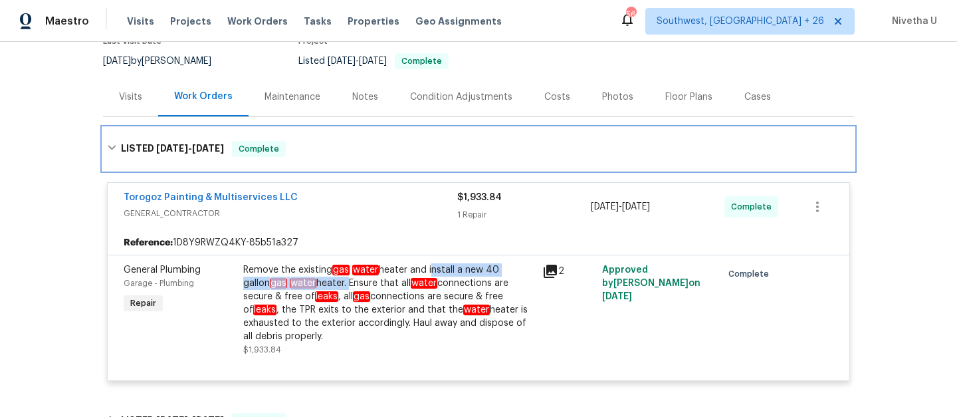
click at [328, 157] on div "LISTED 9/30/25 - 10/3/25 Complete" at bounding box center [478, 149] width 751 height 43
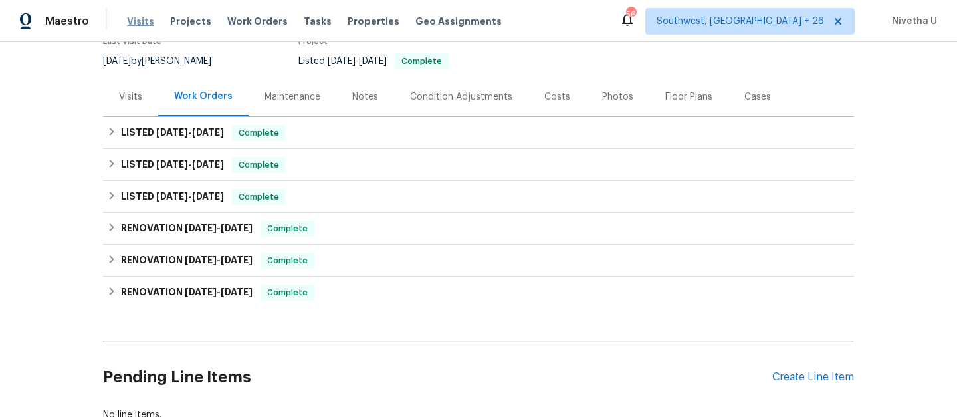
click at [138, 21] on span "Visits" at bounding box center [140, 21] width 27 height 13
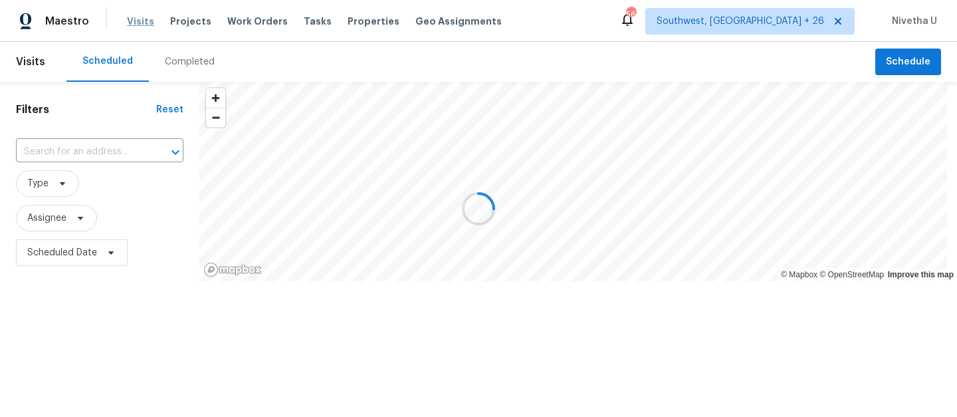
click at [138, 21] on div at bounding box center [478, 208] width 957 height 417
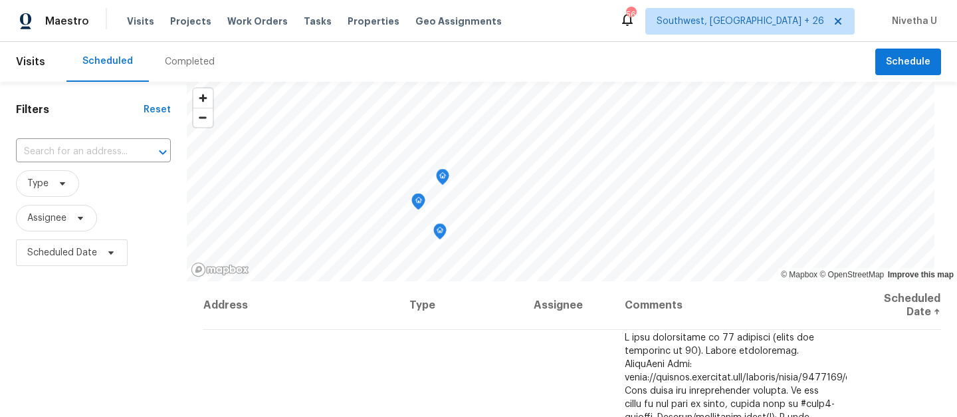
click at [197, 65] on div "Completed" at bounding box center [190, 61] width 50 height 13
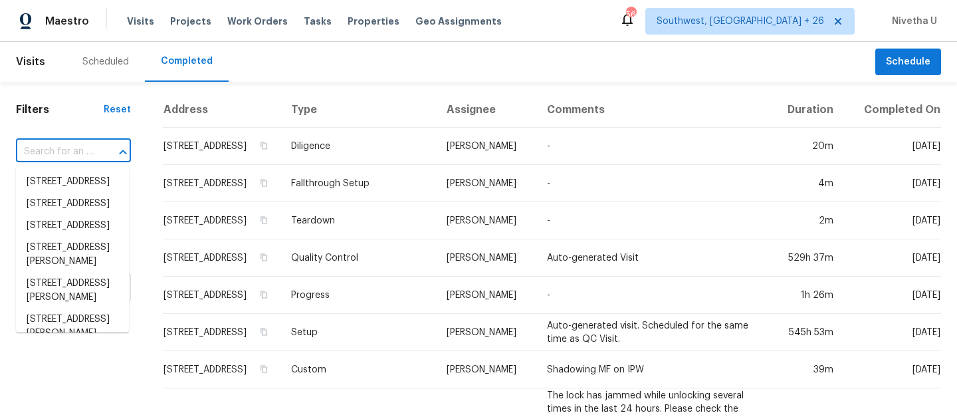
click at [65, 148] on input "text" at bounding box center [55, 152] width 78 height 21
paste input "70 Mountainside Ln Covington, GA 30016"
type input "70 Mountainside Ln Covington, GA 30016"
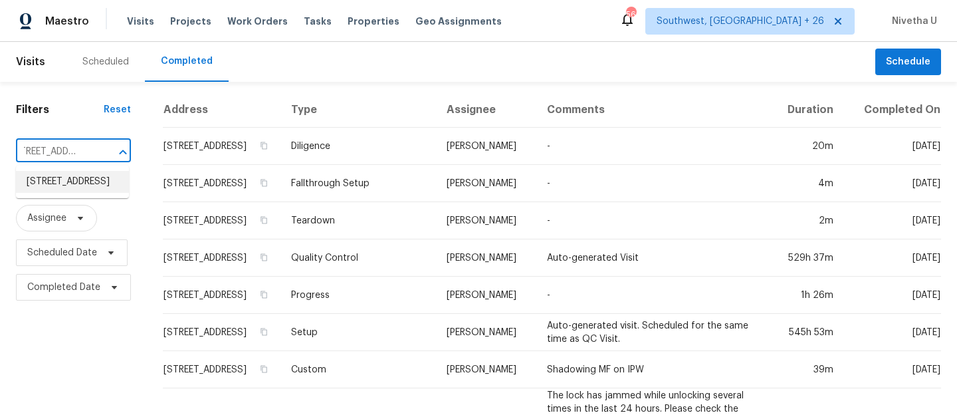
click at [86, 189] on li "70 Mountainside Ln, Covington, GA 30016" at bounding box center [72, 182] width 113 height 22
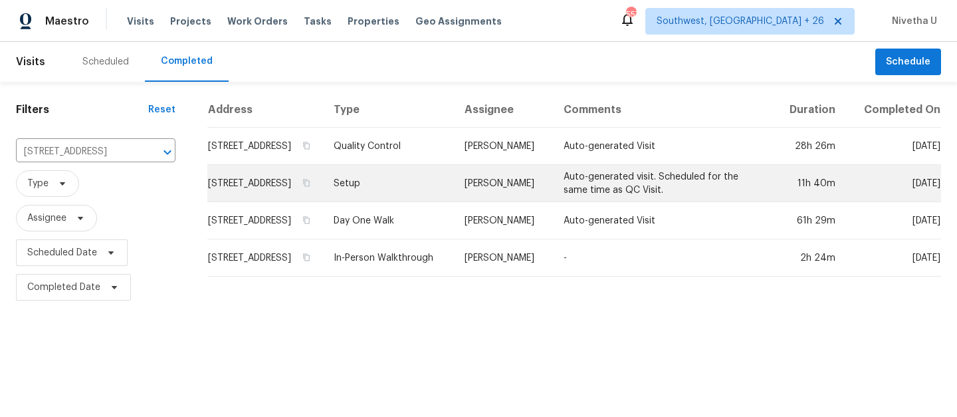
click at [403, 201] on td "Setup" at bounding box center [389, 183] width 132 height 37
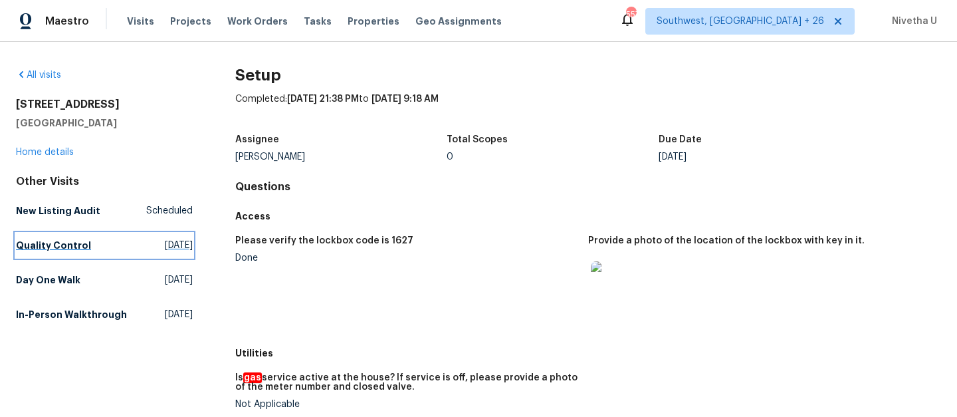
click at [81, 241] on h5 "Quality Control" at bounding box center [53, 245] width 75 height 13
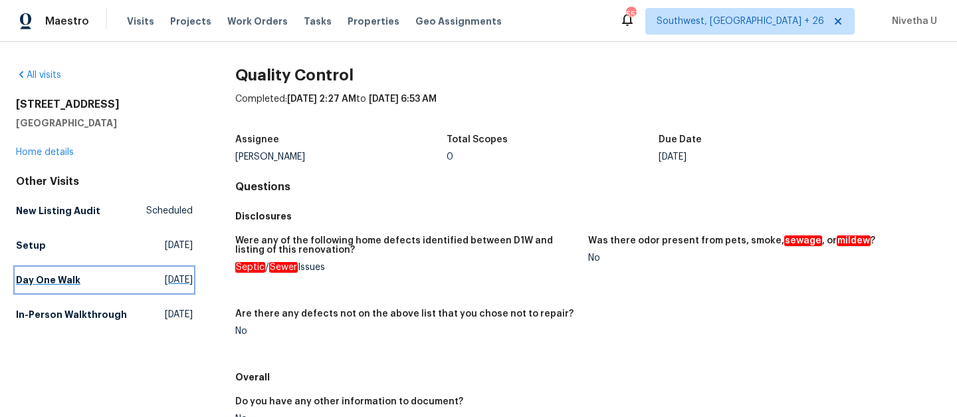
click at [66, 270] on link "Day One Walk Mon, Sep 22 2025" at bounding box center [104, 280] width 177 height 24
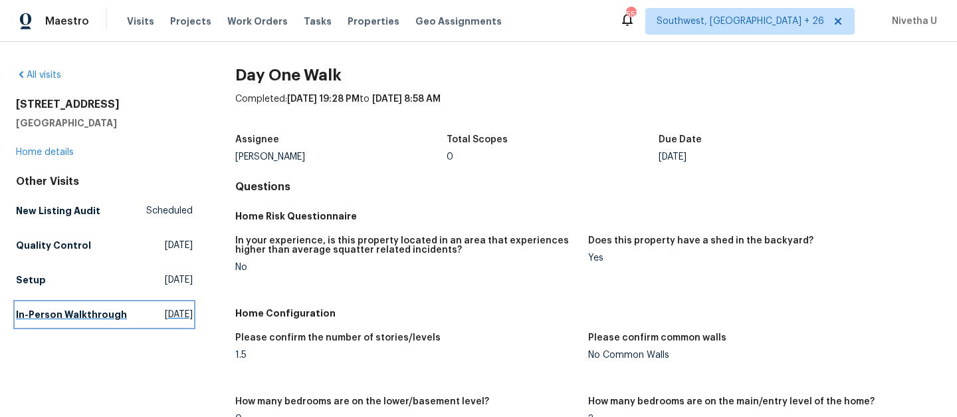
click at [92, 321] on h5 "In-Person Walkthrough" at bounding box center [71, 314] width 111 height 13
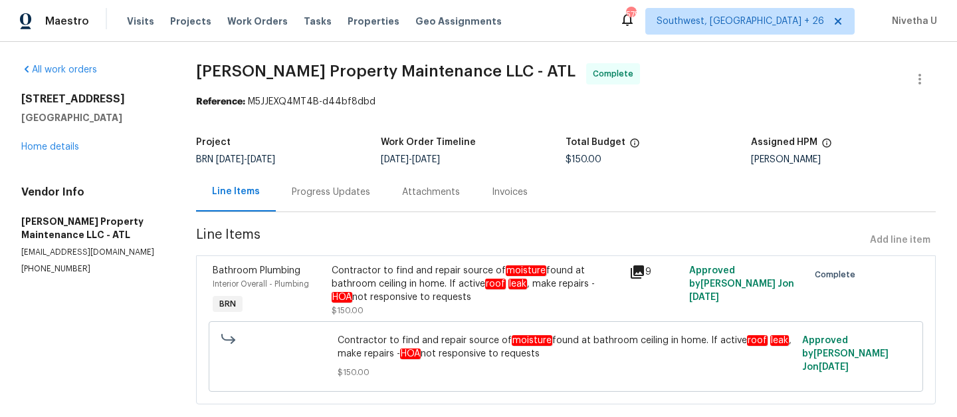
click at [330, 197] on div "Progress Updates" at bounding box center [331, 191] width 78 height 13
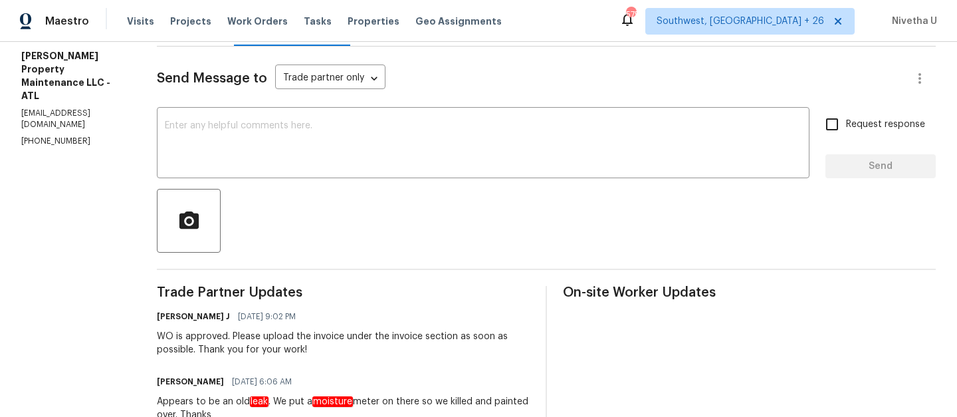
scroll to position [163, 0]
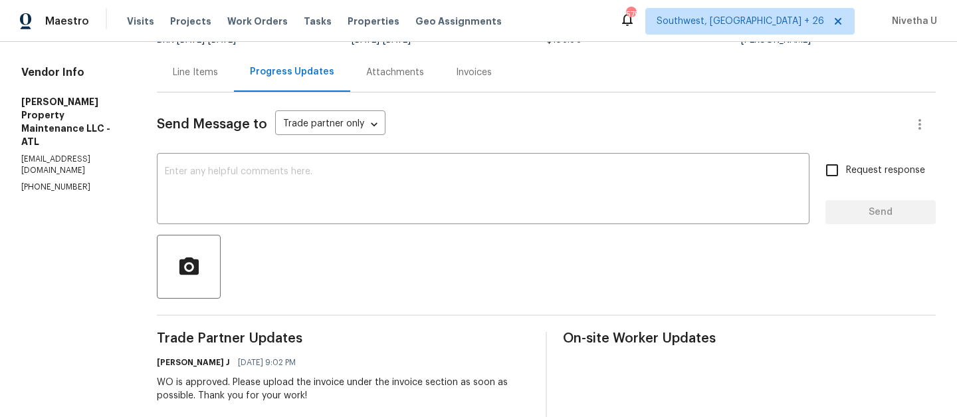
click at [193, 69] on div "Line Items" at bounding box center [195, 72] width 45 height 13
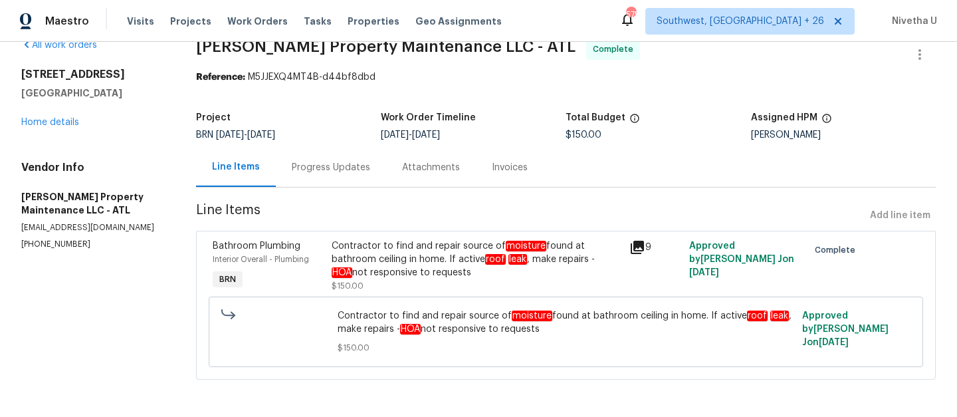
click at [313, 164] on div "Progress Updates" at bounding box center [331, 167] width 110 height 39
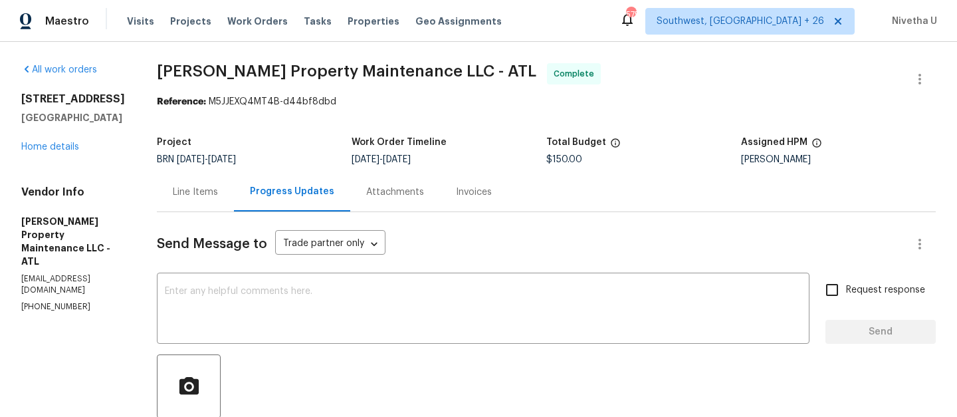
click at [195, 189] on div "Line Items" at bounding box center [195, 191] width 45 height 13
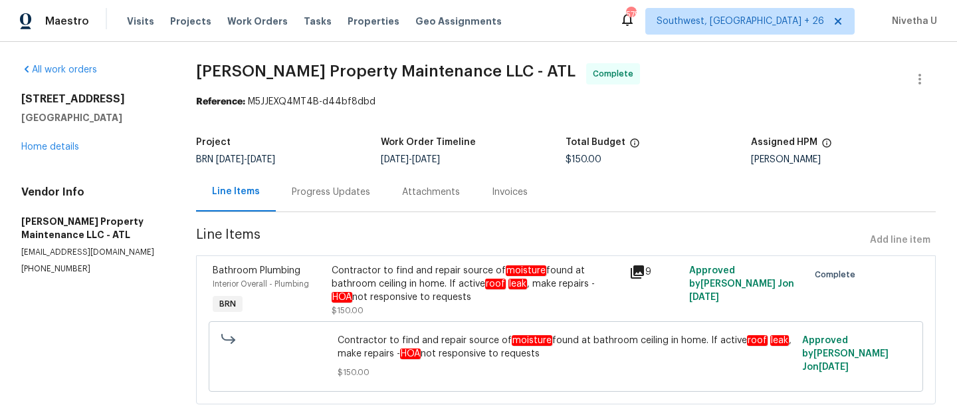
scroll to position [35, 0]
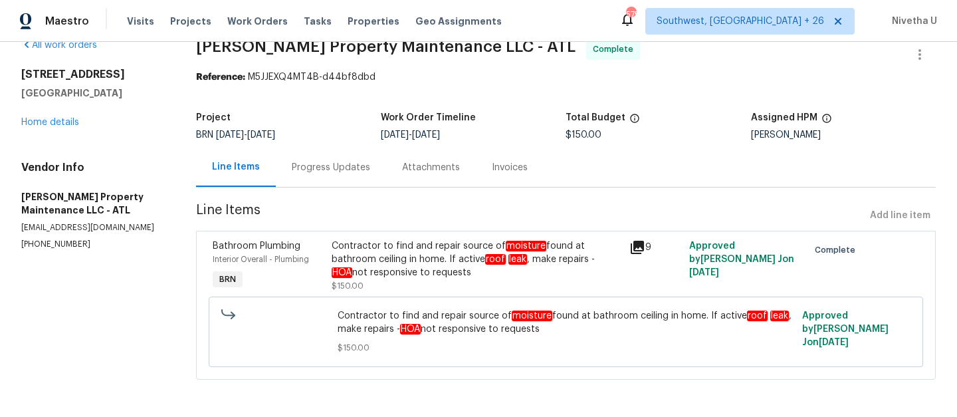
click at [383, 269] on div "Contractor to find and repair source of moisture found at bathroom ceiling in h…" at bounding box center [477, 265] width 290 height 53
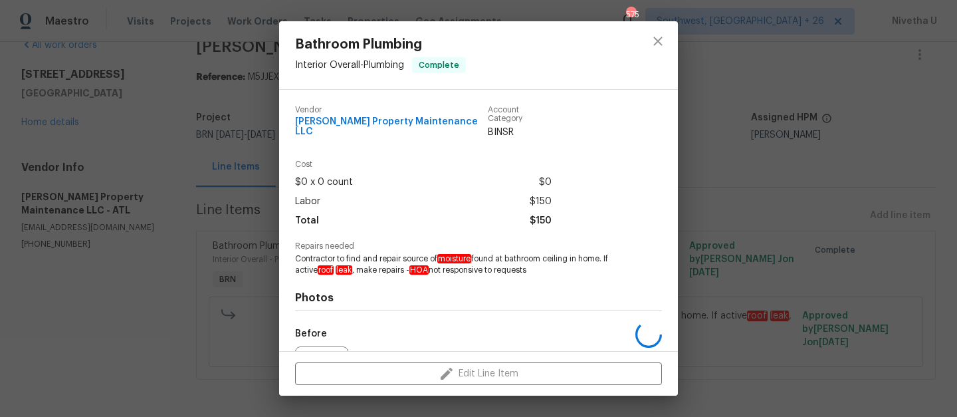
scroll to position [140, 0]
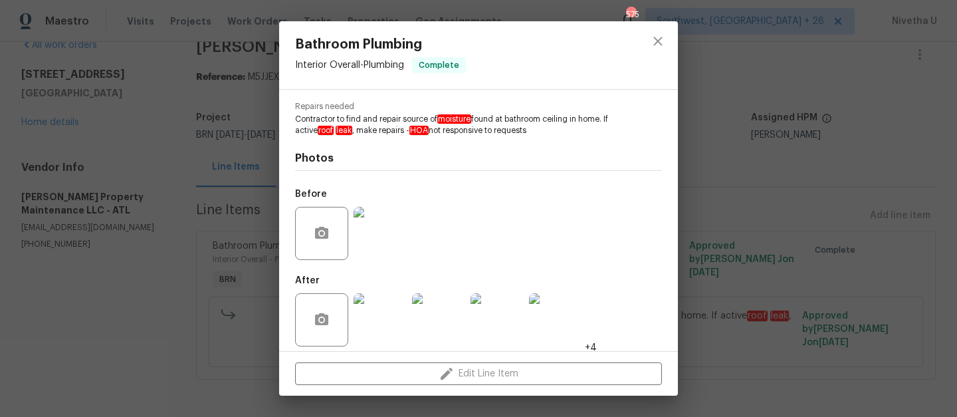
click at [578, 307] on img at bounding box center [555, 319] width 53 height 53
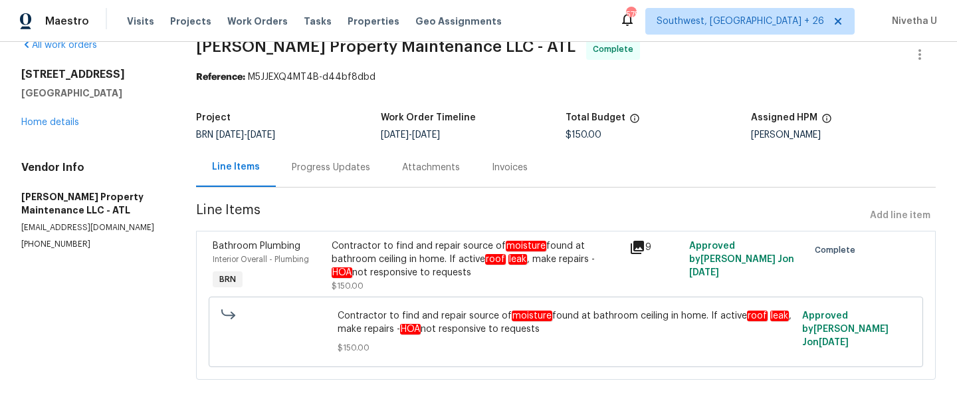
click at [338, 148] on div "Progress Updates" at bounding box center [331, 167] width 110 height 39
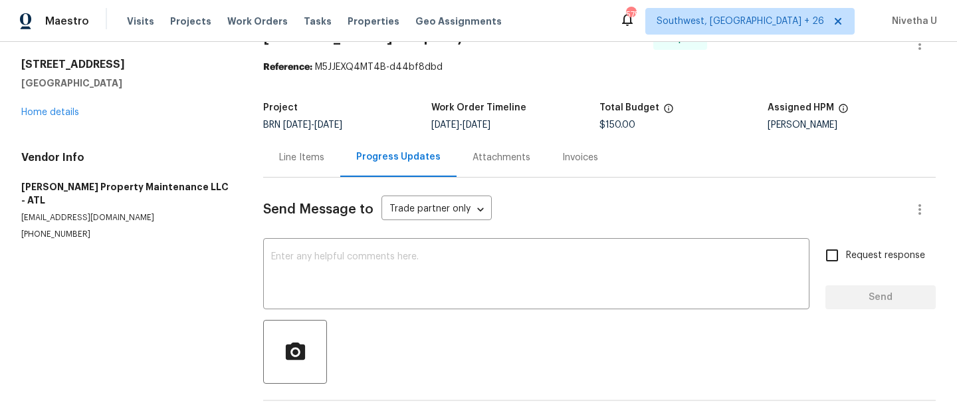
click at [356, 156] on div "Progress Updates" at bounding box center [398, 156] width 84 height 13
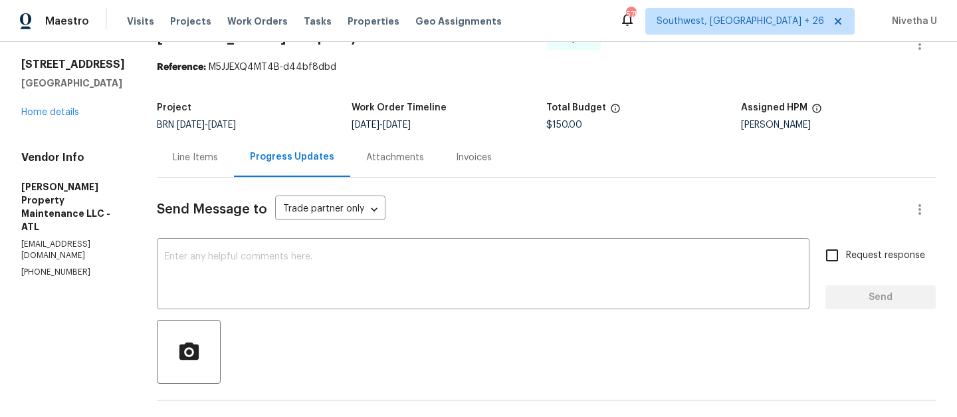
click at [181, 165] on div "Line Items" at bounding box center [195, 157] width 77 height 39
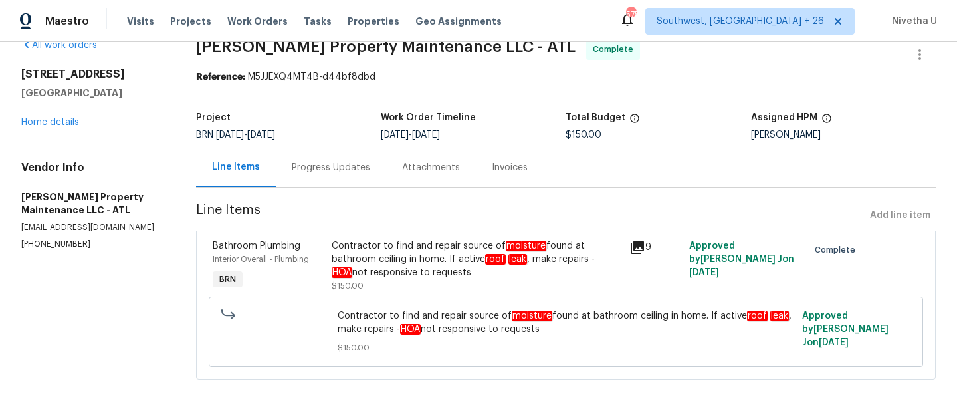
click at [300, 165] on div "Progress Updates" at bounding box center [331, 167] width 110 height 39
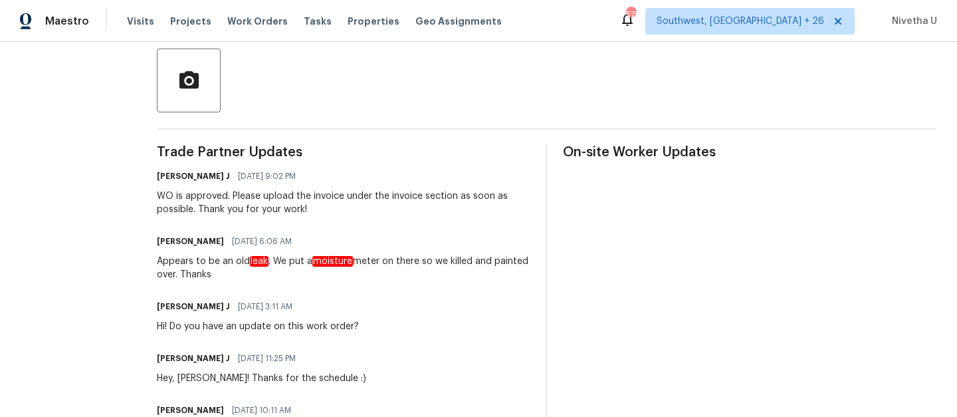
scroll to position [316, 0]
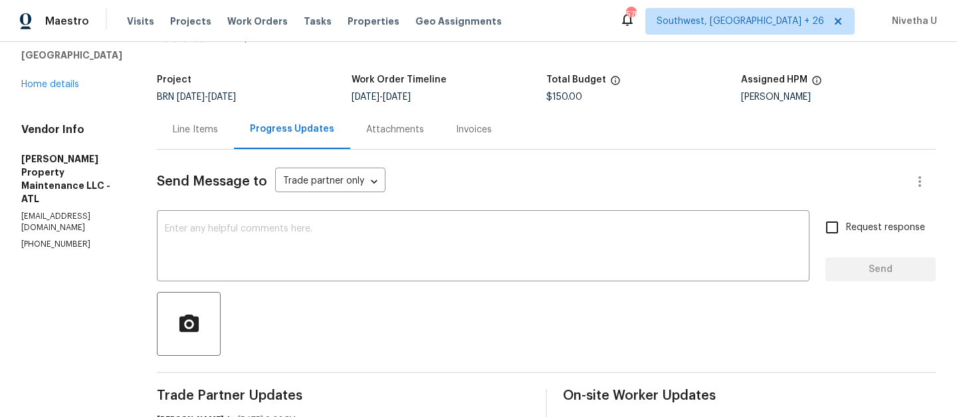
click at [205, 115] on div "Line Items" at bounding box center [195, 129] width 77 height 39
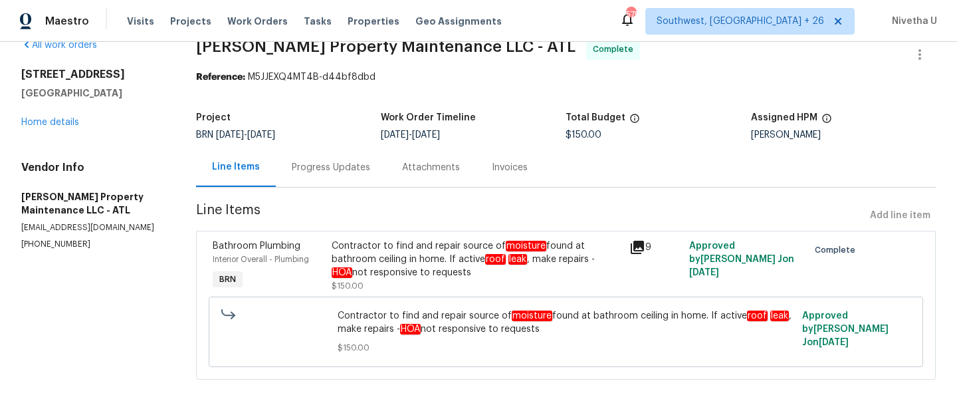
click at [336, 161] on div "Progress Updates" at bounding box center [331, 167] width 78 height 13
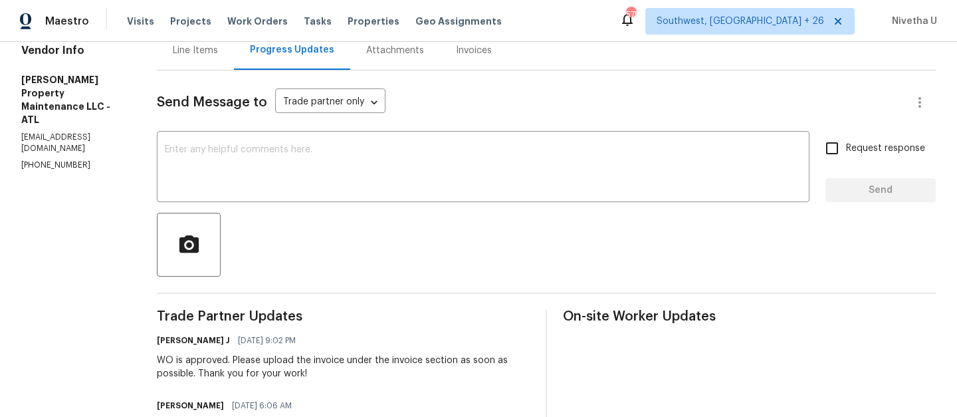
scroll to position [94, 0]
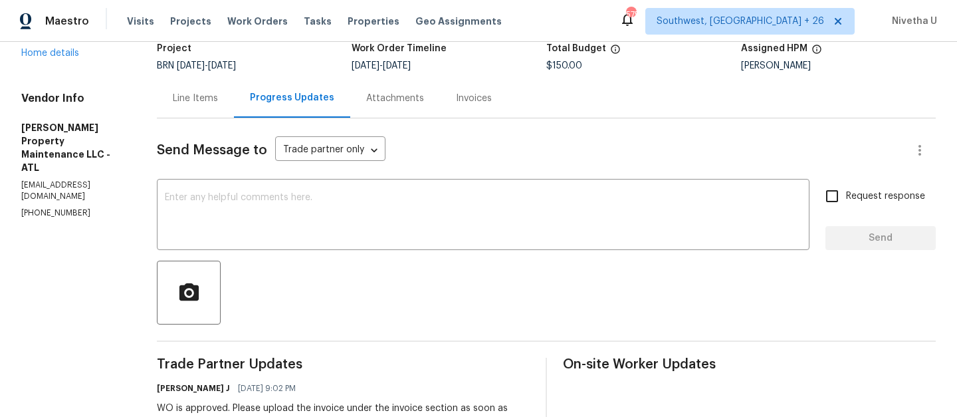
click at [200, 109] on div "Line Items" at bounding box center [195, 97] width 77 height 39
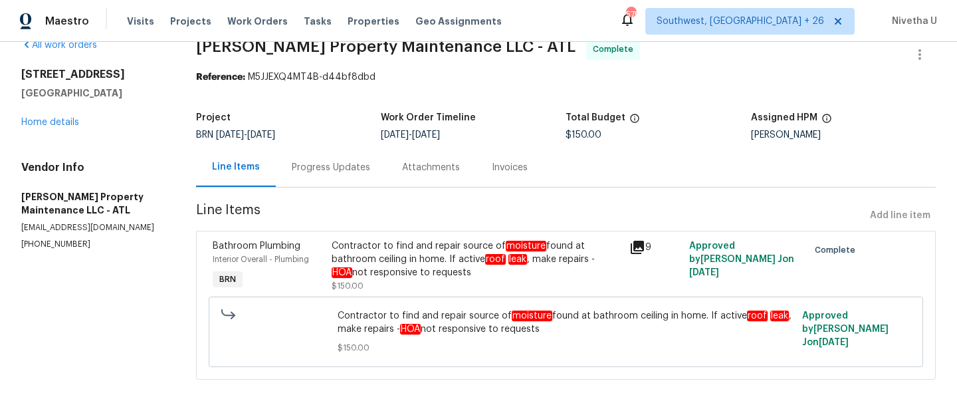
scroll to position [35, 0]
click at [429, 250] on div "Contractor to find and repair source of moisture found at bathroom ceiling in h…" at bounding box center [477, 259] width 290 height 40
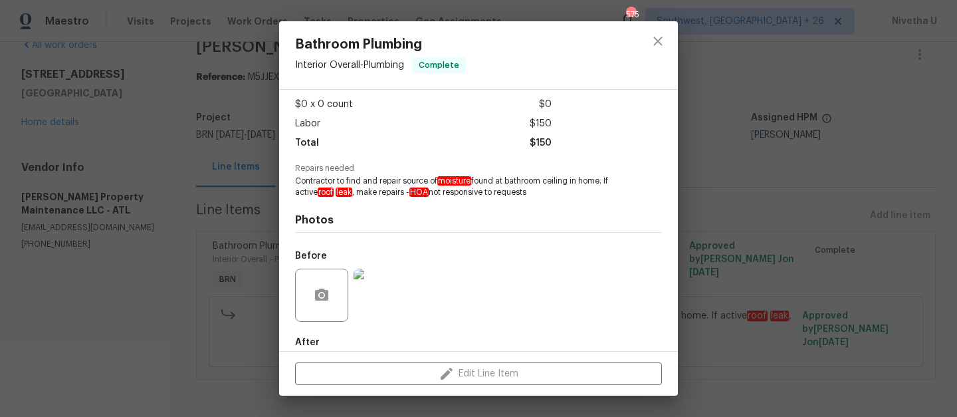
scroll to position [140, 0]
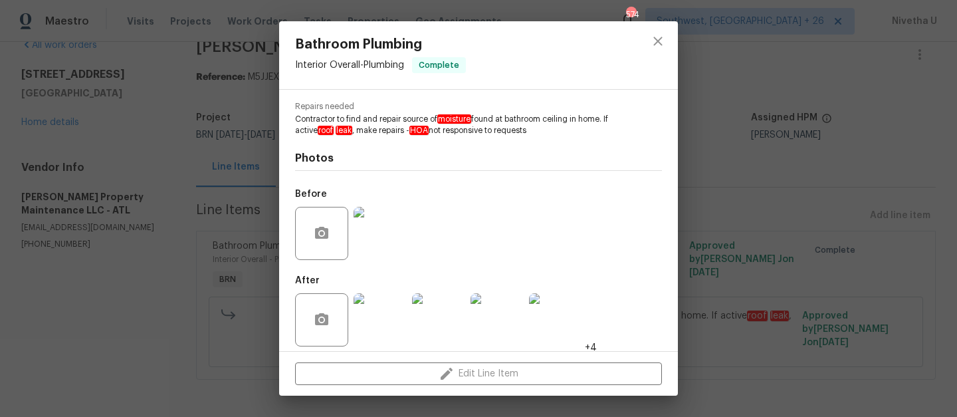
click at [367, 241] on img at bounding box center [379, 233] width 53 height 53
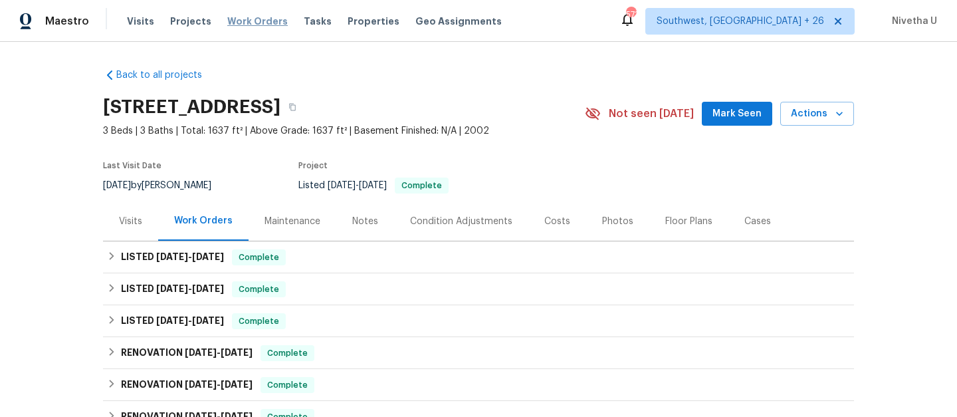
click at [249, 22] on span "Work Orders" at bounding box center [257, 21] width 60 height 13
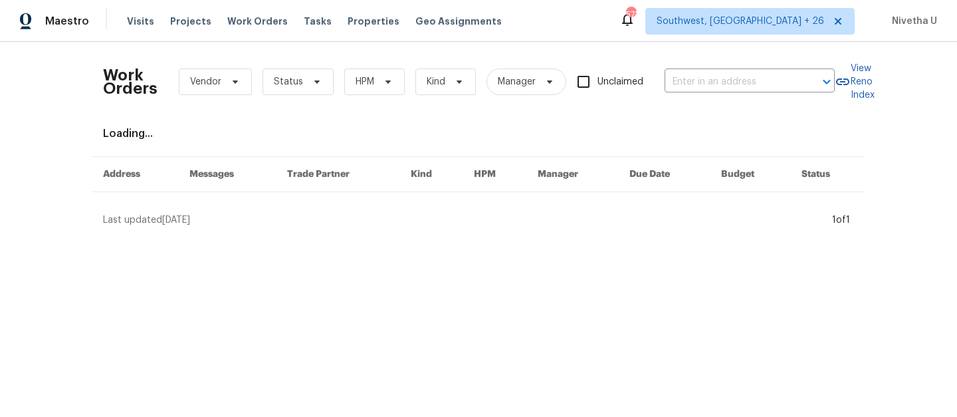
click at [742, 94] on div "Work Orders Vendor Status HPM Kind Manager Unclaimed ​" at bounding box center [469, 81] width 732 height 58
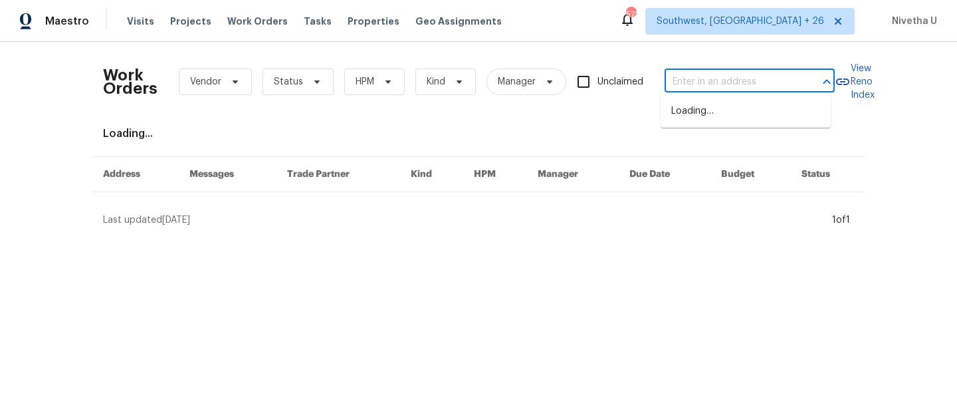
click at [741, 85] on input "text" at bounding box center [730, 82] width 133 height 21
paste input "70 Mountainside Ln Covington, GA 30016"
type input "70 Mountainside Ln Covington, GA 30016"
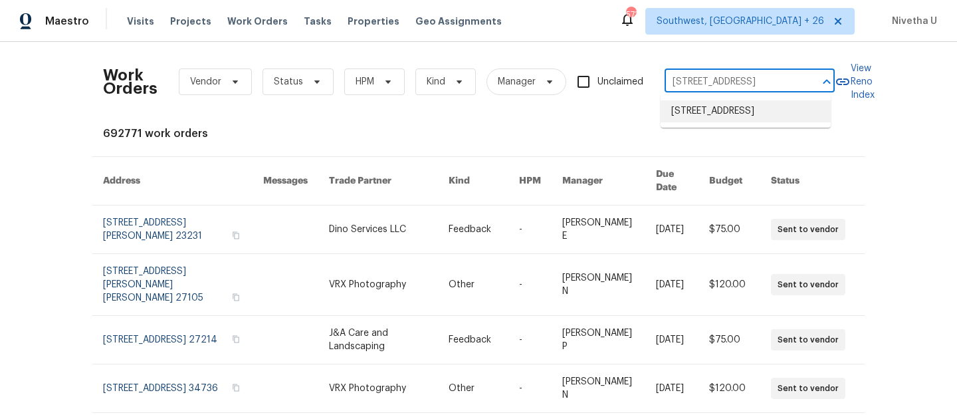
click at [760, 111] on li "[STREET_ADDRESS]" at bounding box center [745, 111] width 170 height 22
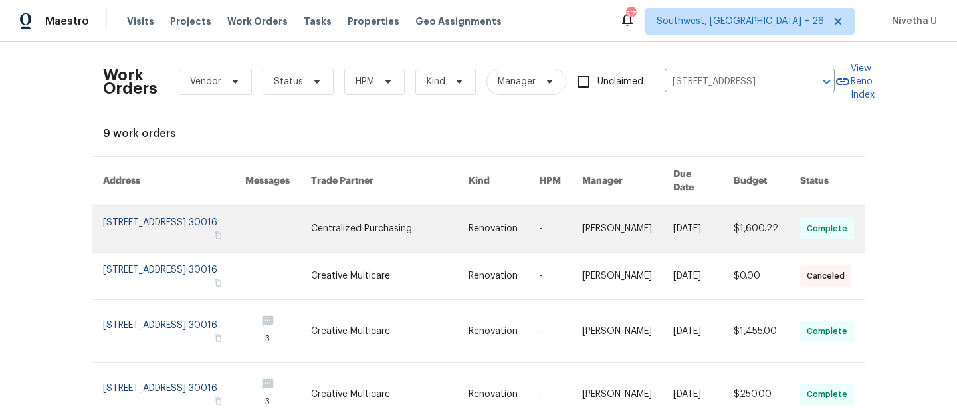
click at [126, 216] on link at bounding box center [174, 228] width 142 height 47
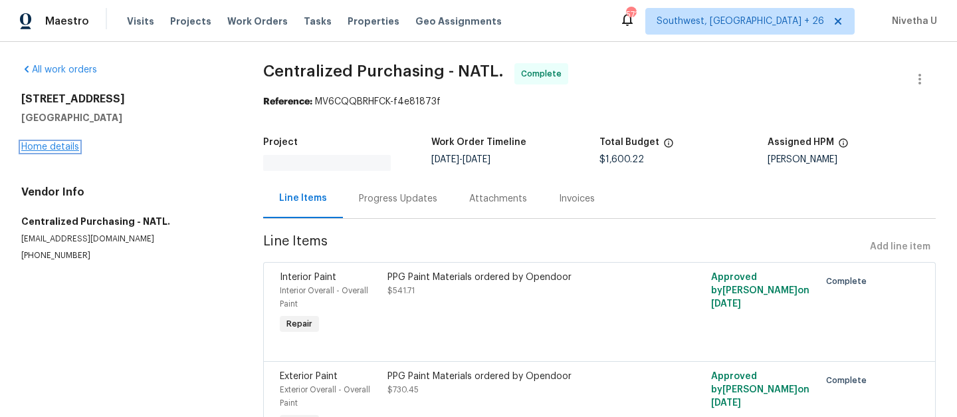
click at [54, 144] on link "Home details" at bounding box center [50, 146] width 58 height 9
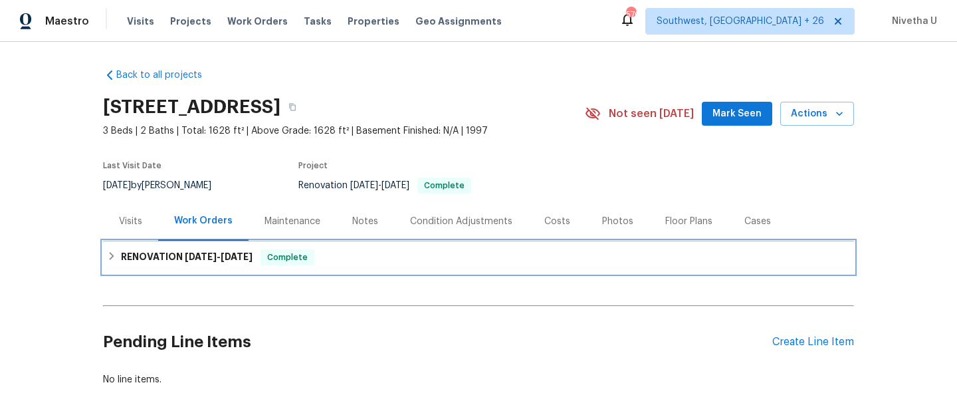
click at [265, 272] on div "RENOVATION 9/22/25 - 9/30/25 Complete" at bounding box center [478, 257] width 751 height 32
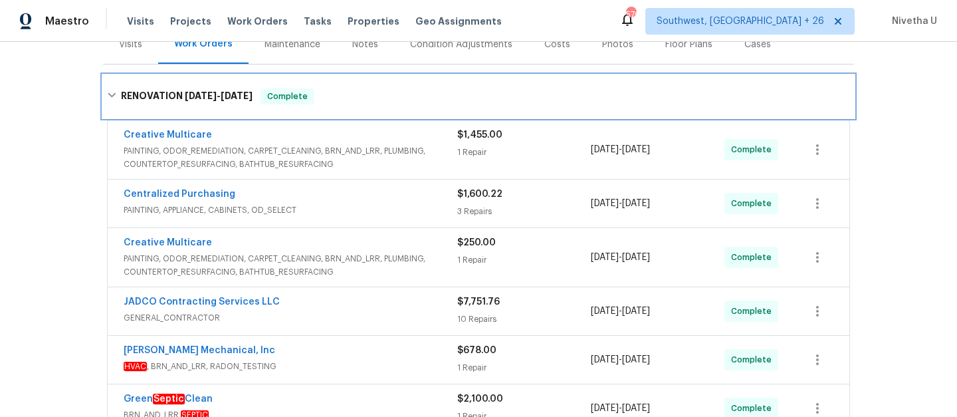
scroll to position [409, 0]
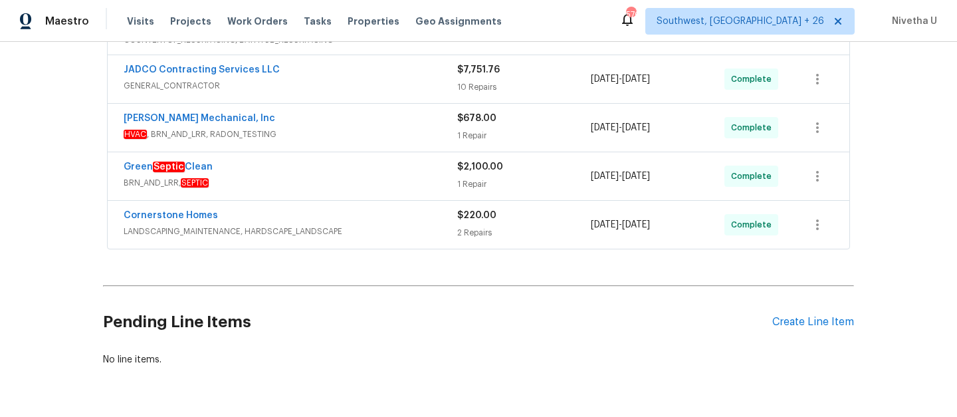
click at [312, 209] on div "Cornerstone Homes" at bounding box center [291, 217] width 334 height 16
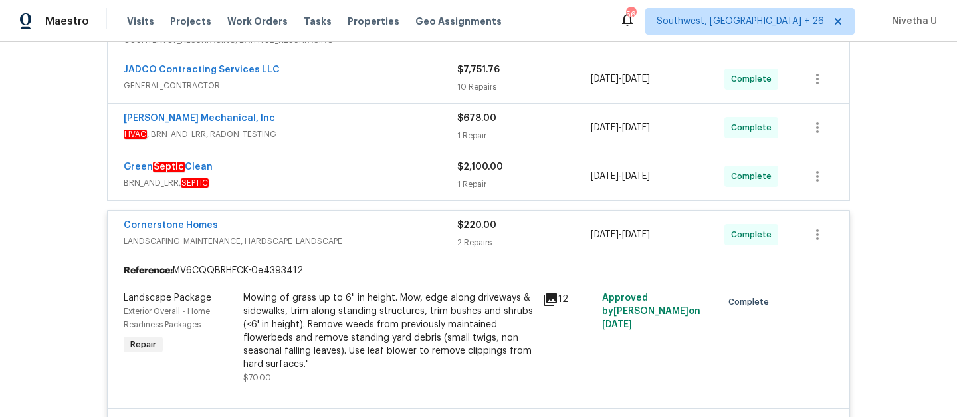
click at [324, 183] on span "BRN_AND_LRR, SEPTIC" at bounding box center [291, 182] width 334 height 13
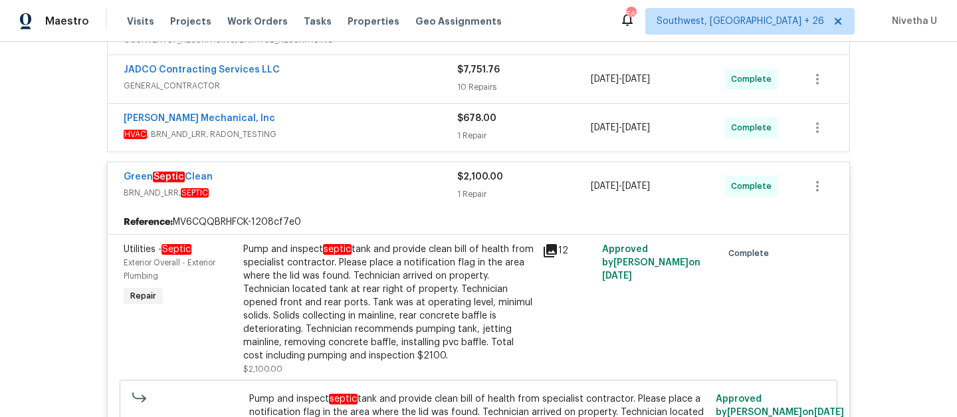
click at [330, 132] on span "HVAC , BRN_AND_LRR, RADON_TESTING" at bounding box center [291, 134] width 334 height 13
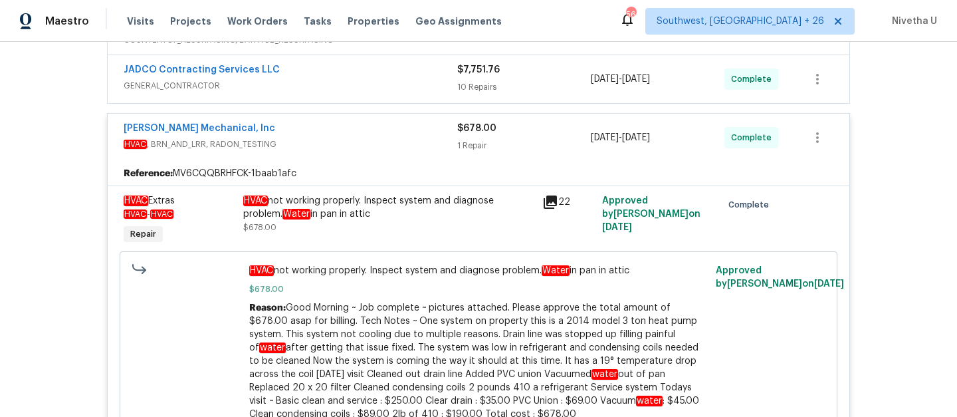
click at [352, 86] on span "GENERAL_CONTRACTOR" at bounding box center [291, 85] width 334 height 13
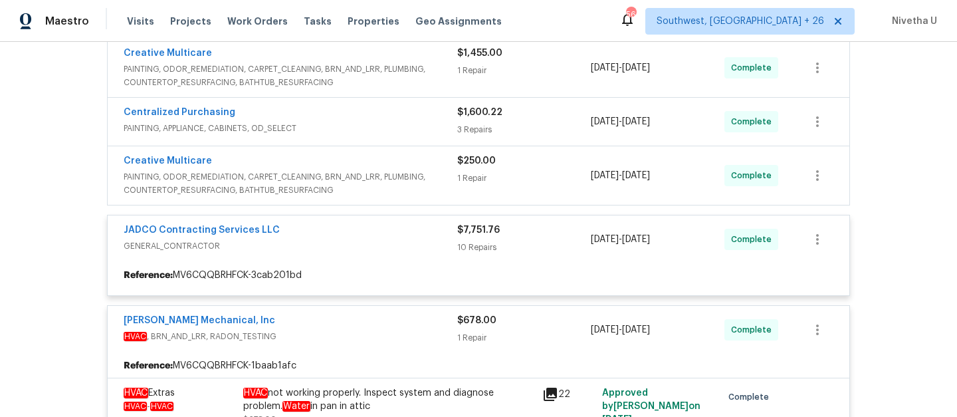
scroll to position [257, 0]
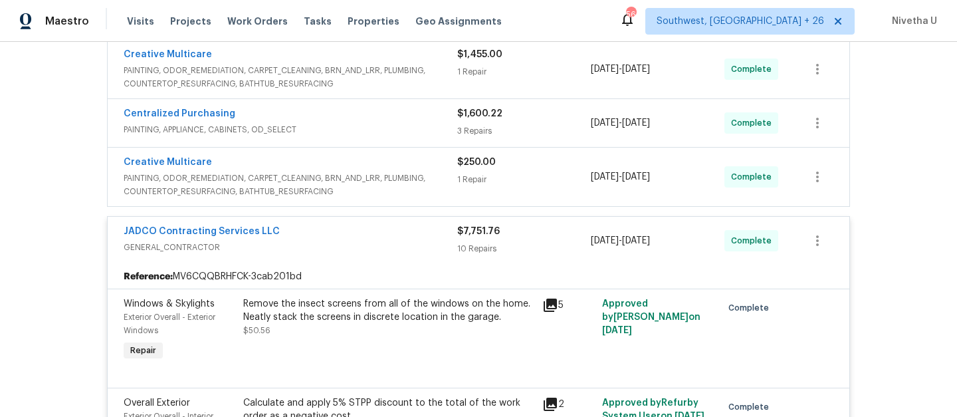
click at [436, 171] on div "Creative Multicare" at bounding box center [291, 163] width 334 height 16
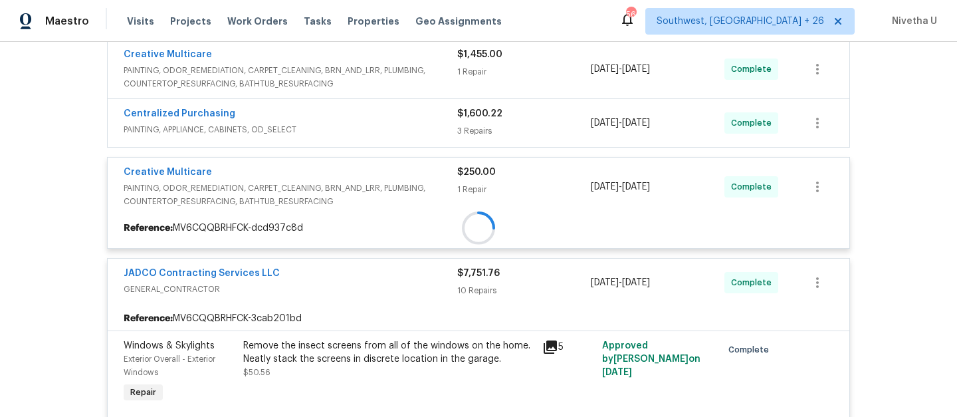
scroll to position [118, 0]
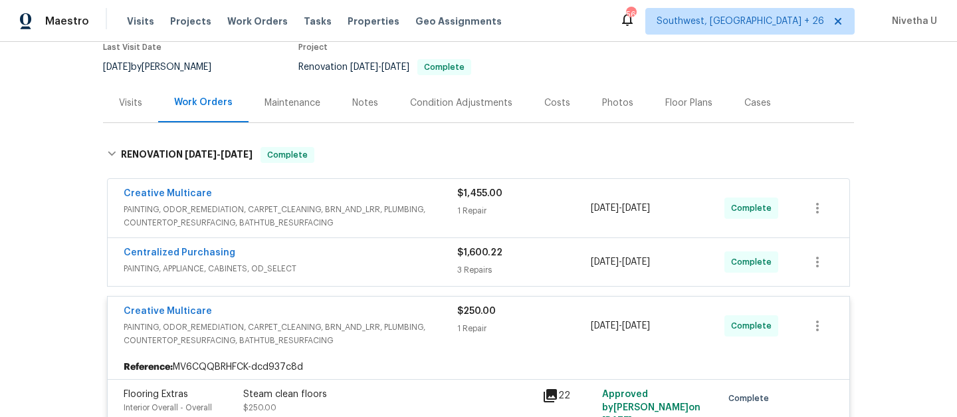
click at [342, 262] on span "PAINTING, APPLIANCE, CABINETS, OD_SELECT" at bounding box center [291, 268] width 334 height 13
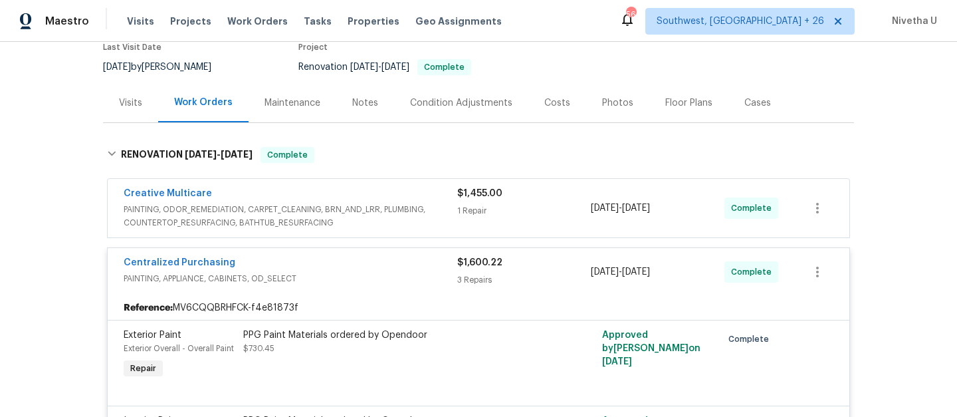
click at [422, 202] on div "Creative Multicare" at bounding box center [291, 195] width 334 height 16
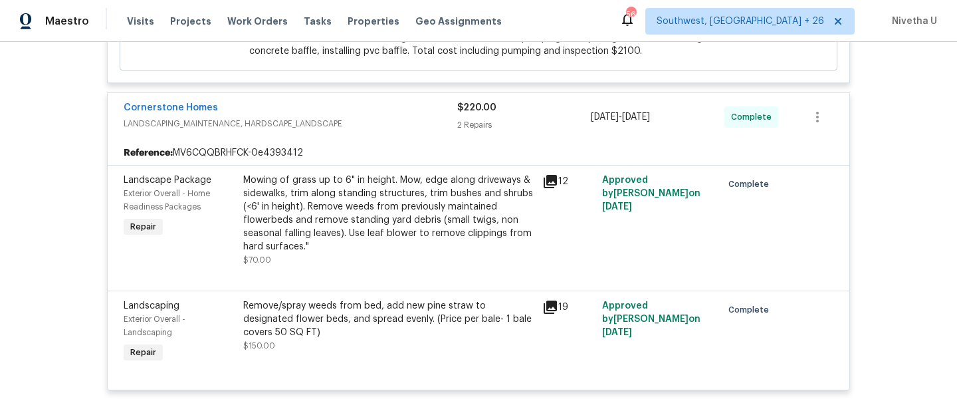
scroll to position [3254, 0]
click at [353, 131] on span "LANDSCAPING_MAINTENANCE, HARDSCAPE_LANDSCAPE" at bounding box center [291, 124] width 334 height 13
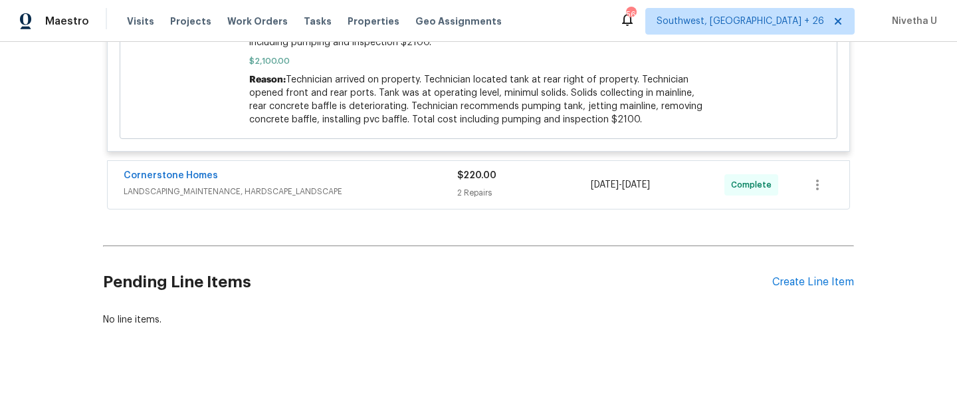
click at [369, 186] on span "LANDSCAPING_MAINTENANCE, HARDSCAPE_LANDSCAPE" at bounding box center [291, 191] width 334 height 13
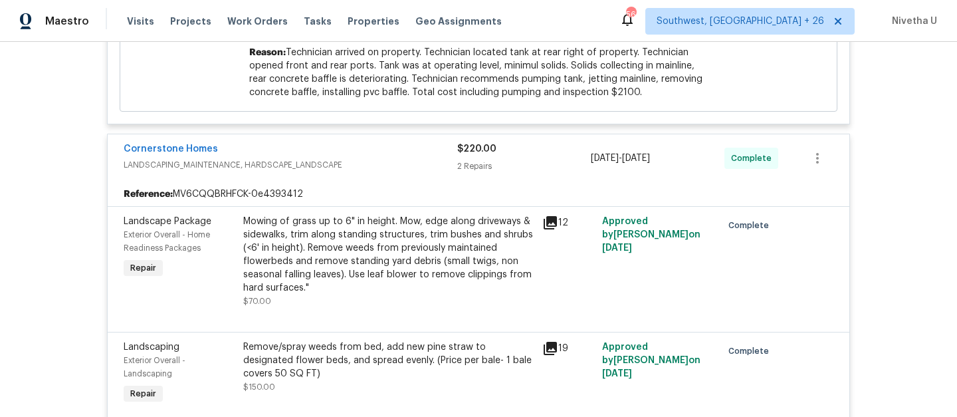
click at [381, 171] on span "LANDSCAPING_MAINTENANCE, HARDSCAPE_LANDSCAPE" at bounding box center [291, 164] width 334 height 13
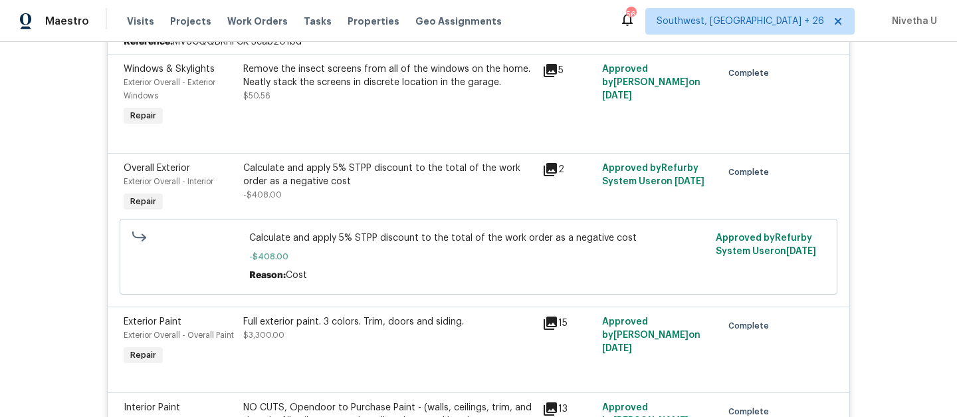
scroll to position [765, 0]
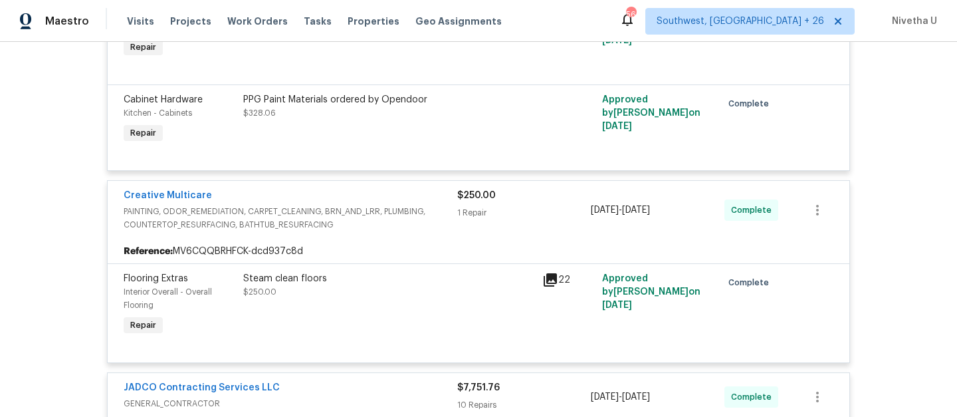
click at [425, 202] on div "Creative Multicare" at bounding box center [291, 197] width 334 height 16
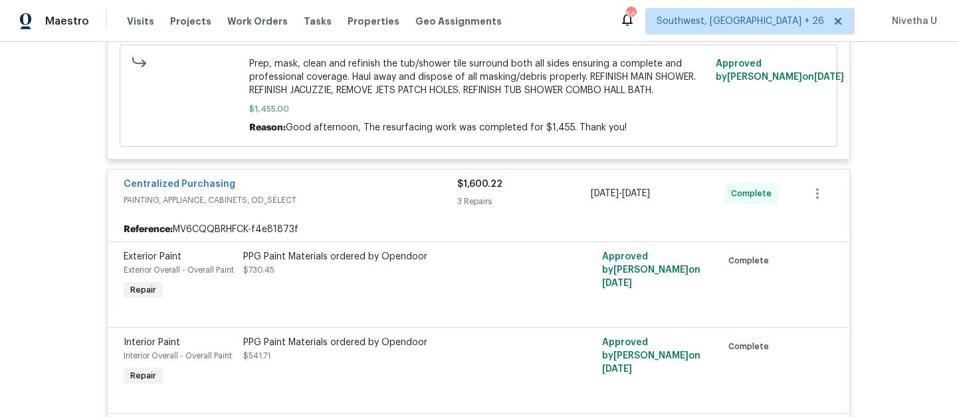
scroll to position [399, 0]
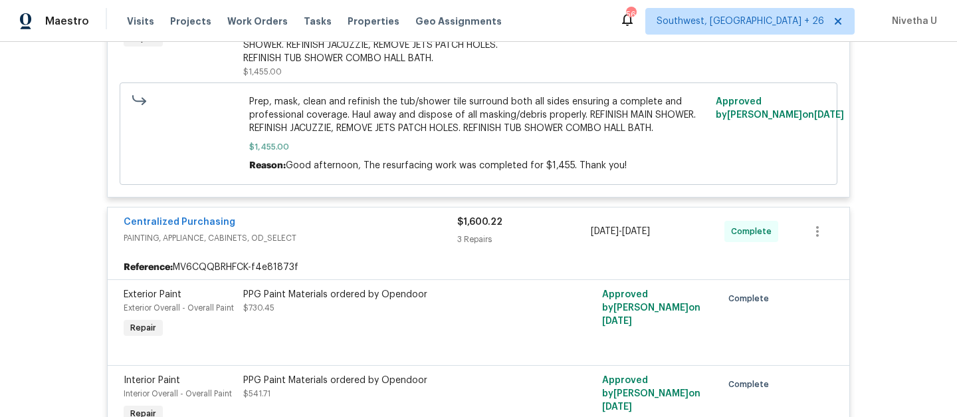
click at [385, 247] on div "Centralized Purchasing PAINTING, APPLIANCE, CABINETS, OD_SELECT" at bounding box center [291, 231] width 334 height 32
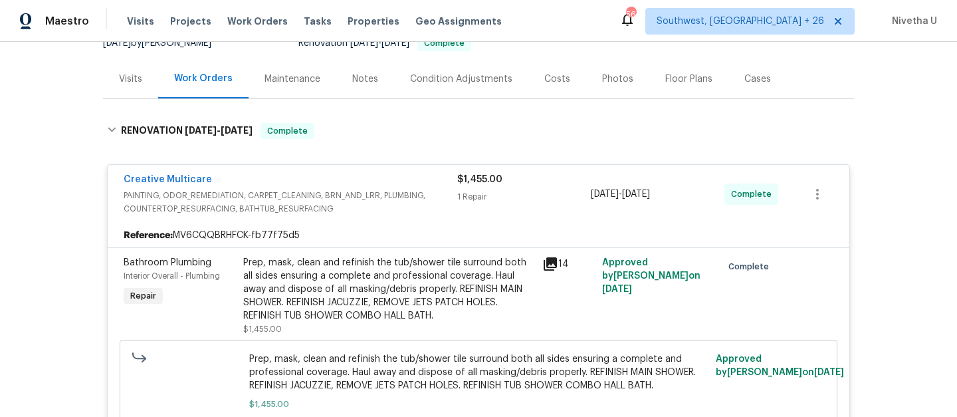
scroll to position [141, 0]
click at [421, 195] on span "PAINTING, ODOR_REMEDIATION, CARPET_CLEANING, BRN_AND_LRR, PLUMBING, COUNTERTOP_…" at bounding box center [291, 203] width 334 height 27
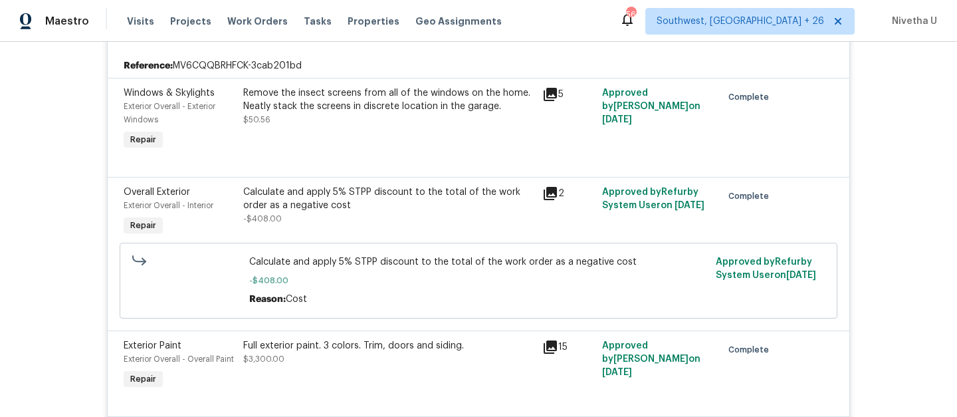
scroll to position [236, 0]
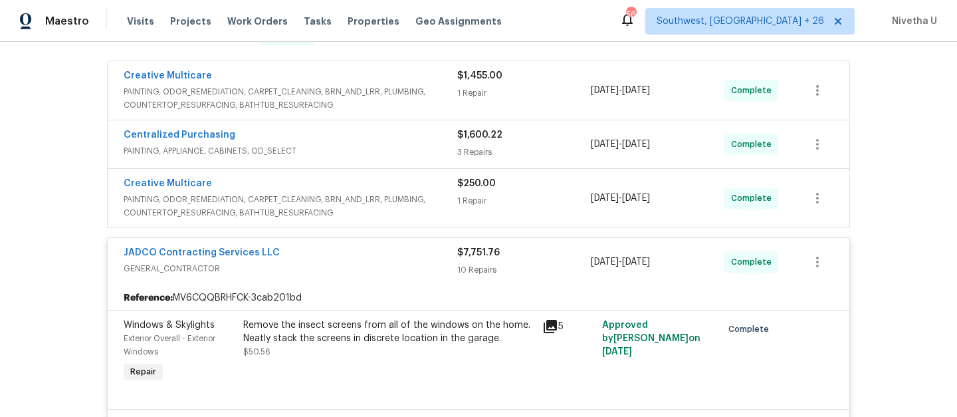
click at [393, 259] on div "JADCO Contracting Services LLC" at bounding box center [291, 254] width 334 height 16
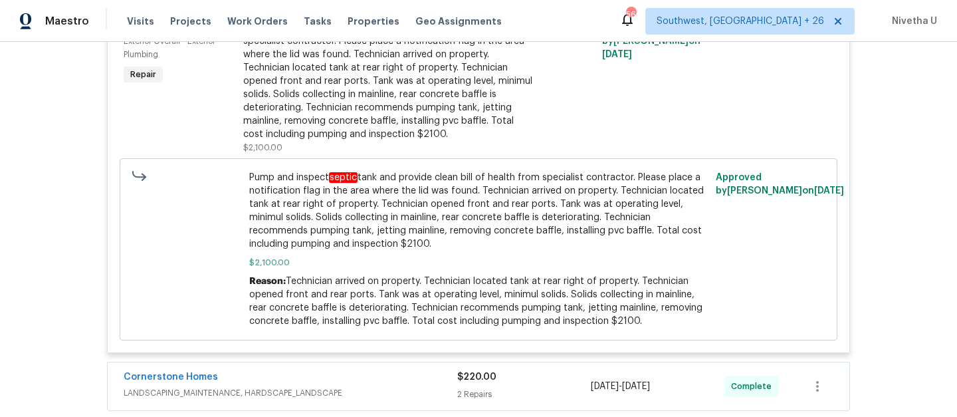
scroll to position [926, 0]
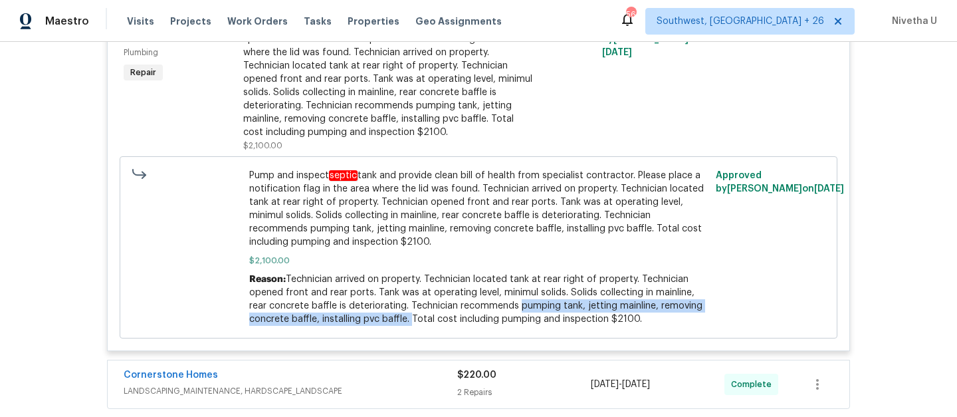
drag, startPoint x: 512, startPoint y: 306, endPoint x: 405, endPoint y: 326, distance: 108.7
click at [405, 326] on div "Reason: Technician arrived on property. Technician located tank at rear right o…" at bounding box center [478, 298] width 459 height 53
copy span "pumping tank, jetting mainline, removing concrete baffle, installing pvc baffle."
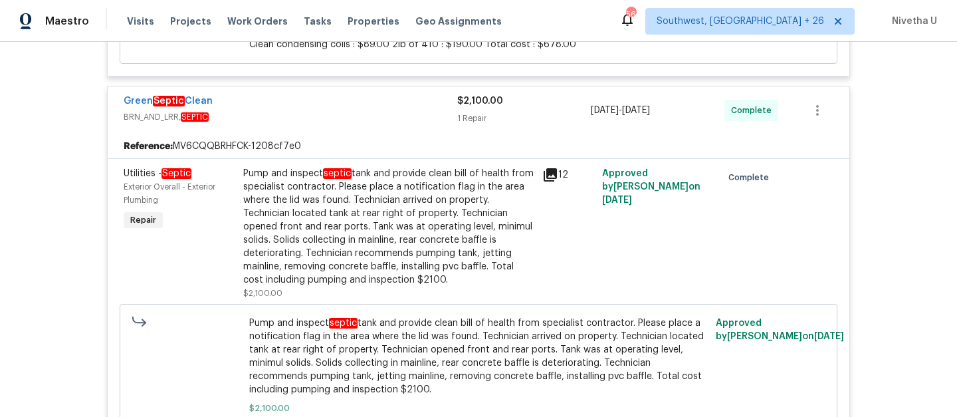
scroll to position [666, 0]
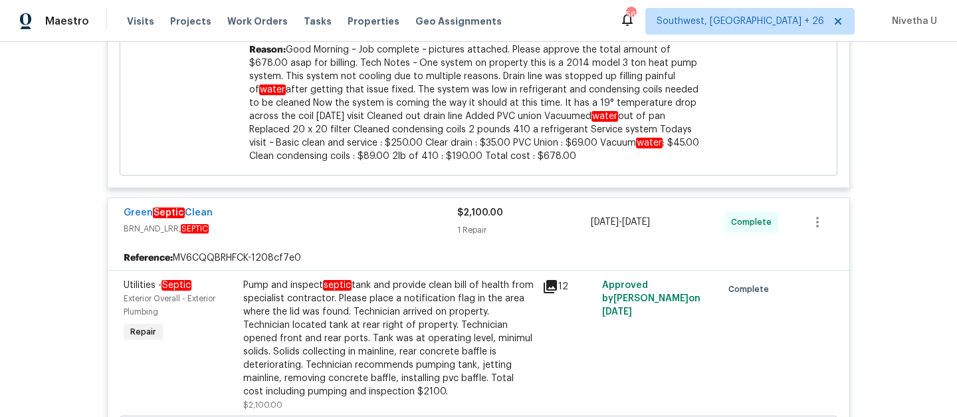
click at [384, 219] on div "Green Septic Clean" at bounding box center [291, 214] width 334 height 16
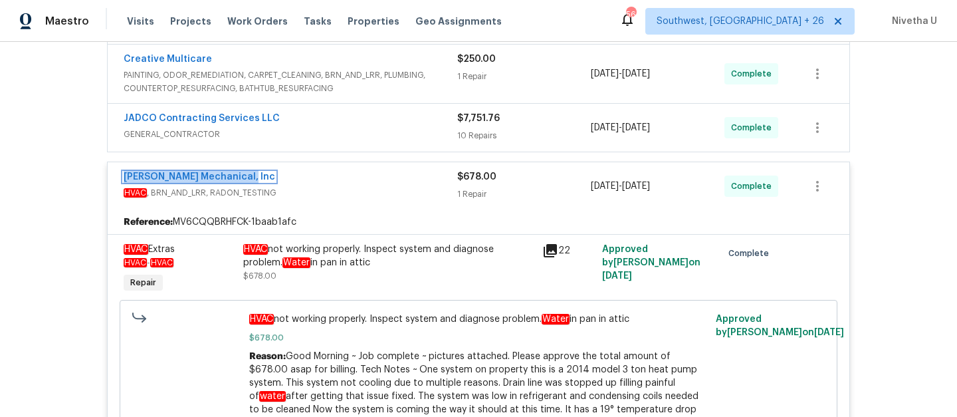
scroll to position [483, 0]
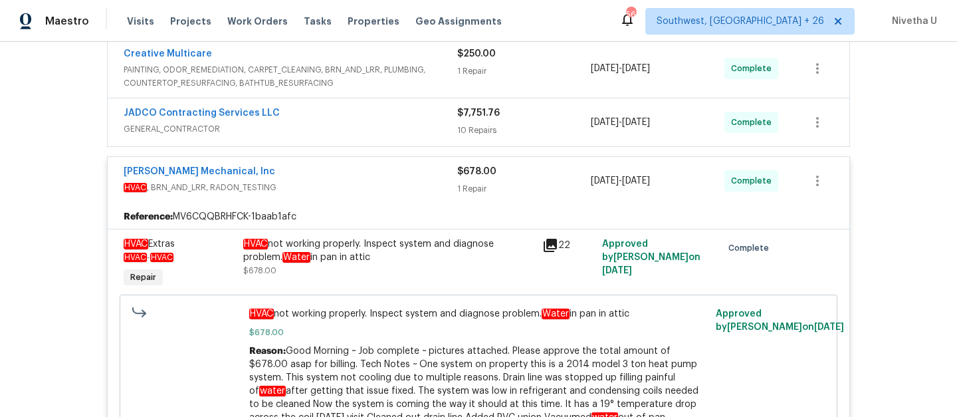
click at [342, 173] on div "JH Martin Mechanical, Inc" at bounding box center [291, 173] width 334 height 16
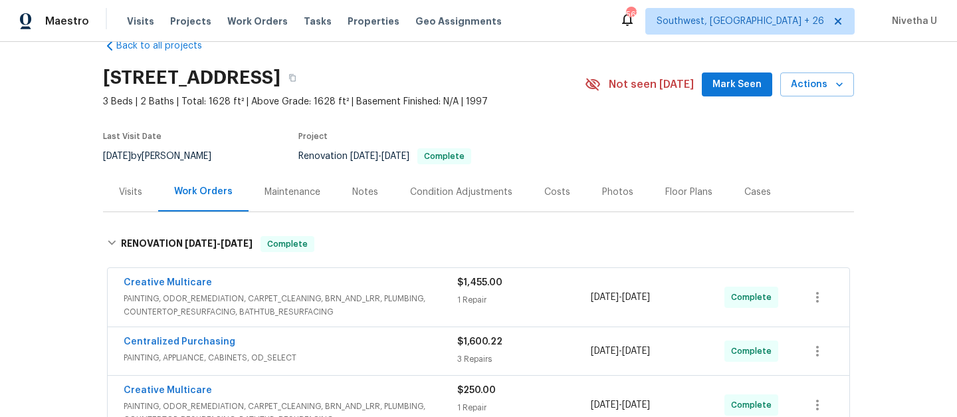
scroll to position [29, 0]
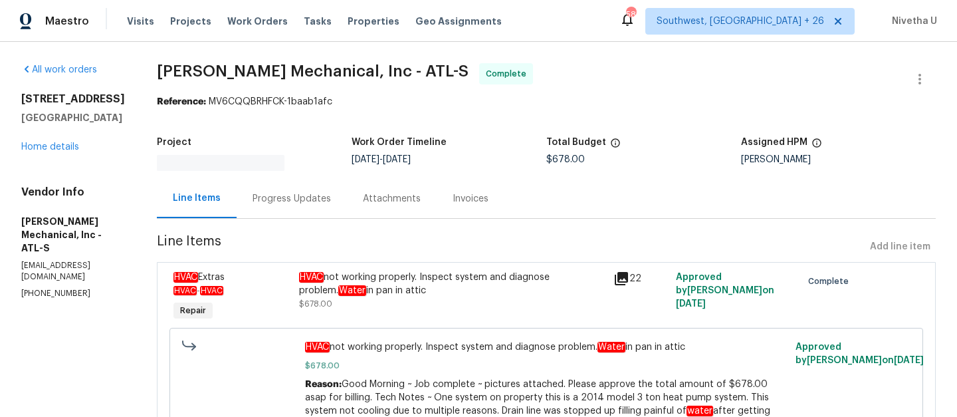
click at [318, 195] on div "Progress Updates" at bounding box center [291, 198] width 78 height 13
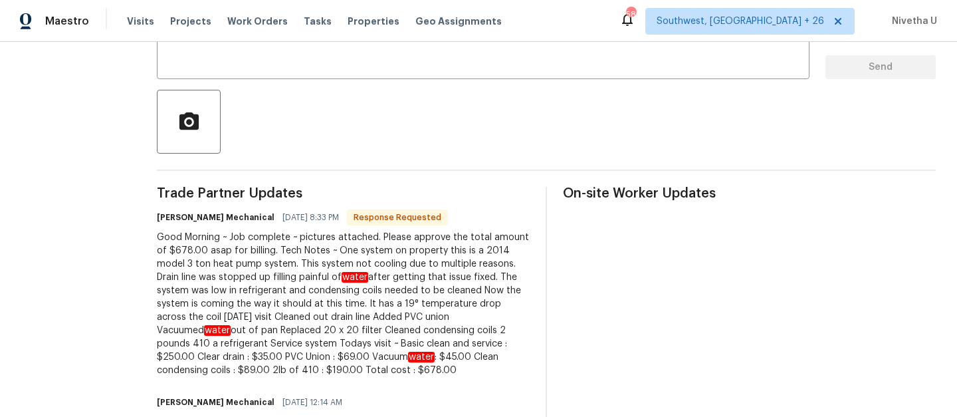
scroll to position [102, 0]
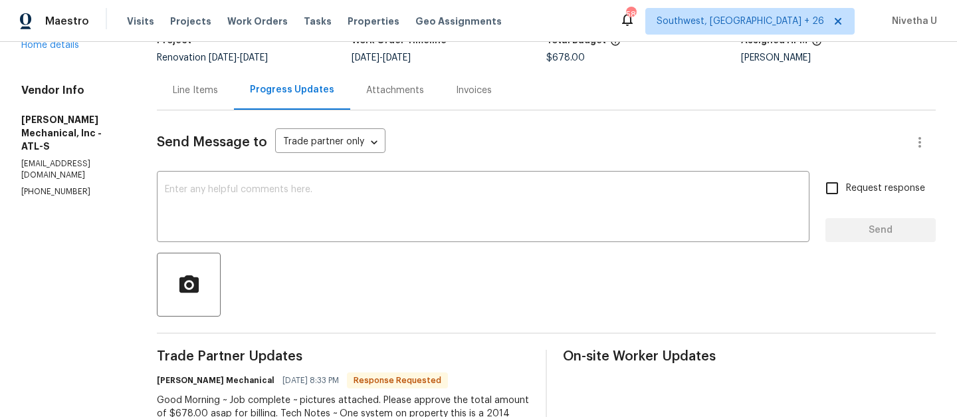
click at [185, 98] on div "Line Items" at bounding box center [195, 89] width 77 height 39
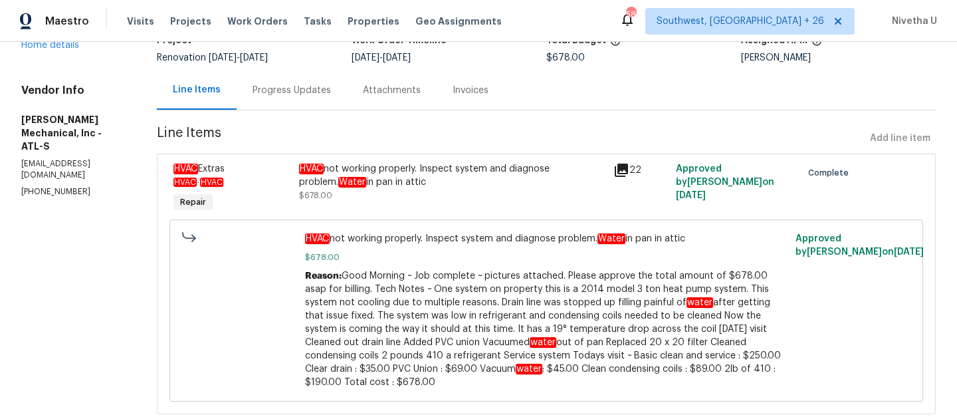
click at [326, 90] on div "Progress Updates" at bounding box center [291, 90] width 78 height 13
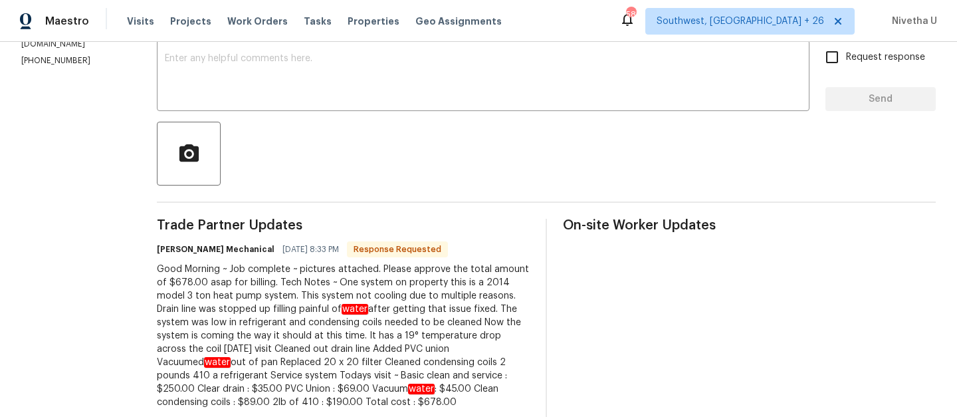
scroll to position [235, 0]
